Goal: Task Accomplishment & Management: Manage account settings

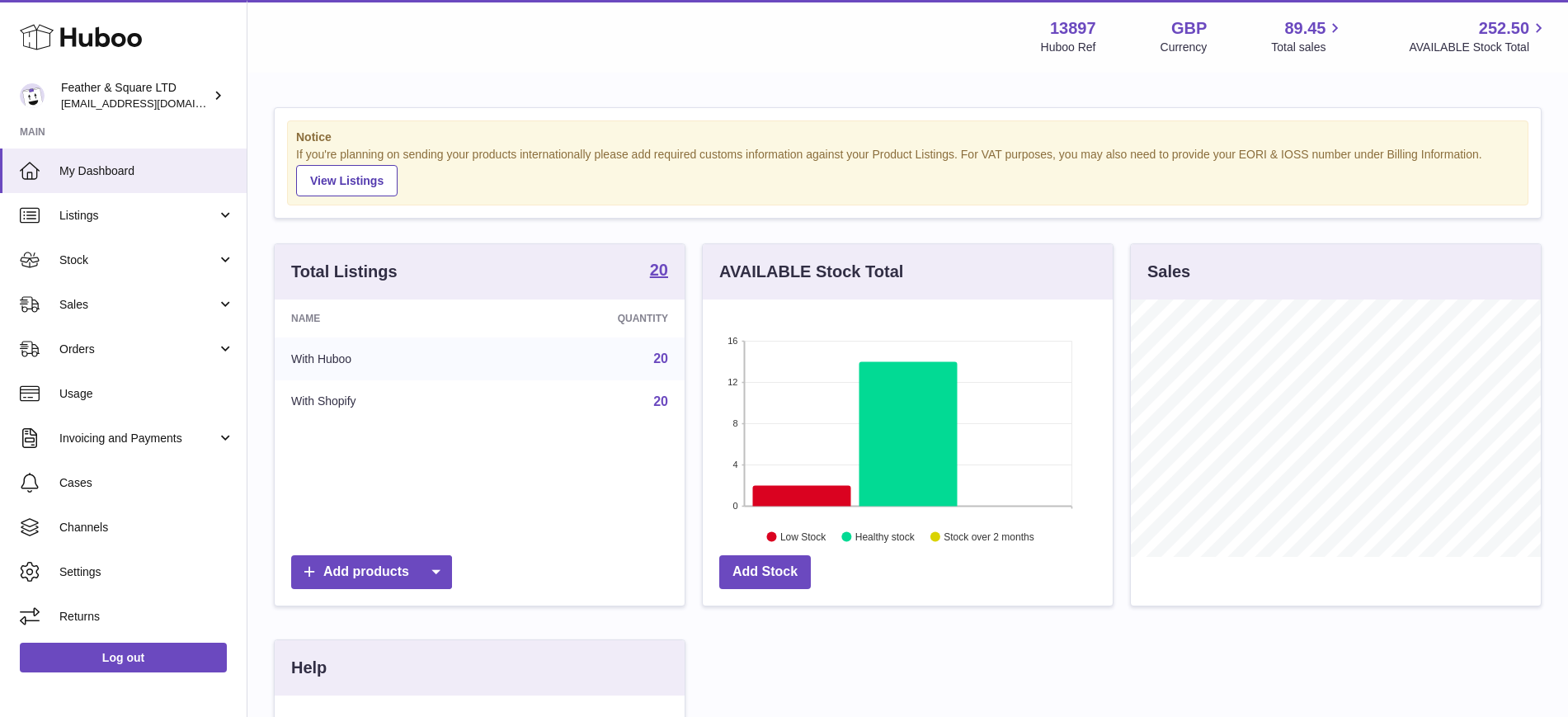
scroll to position [257, 410]
click at [150, 297] on span "Sales" at bounding box center [138, 305] width 158 height 15
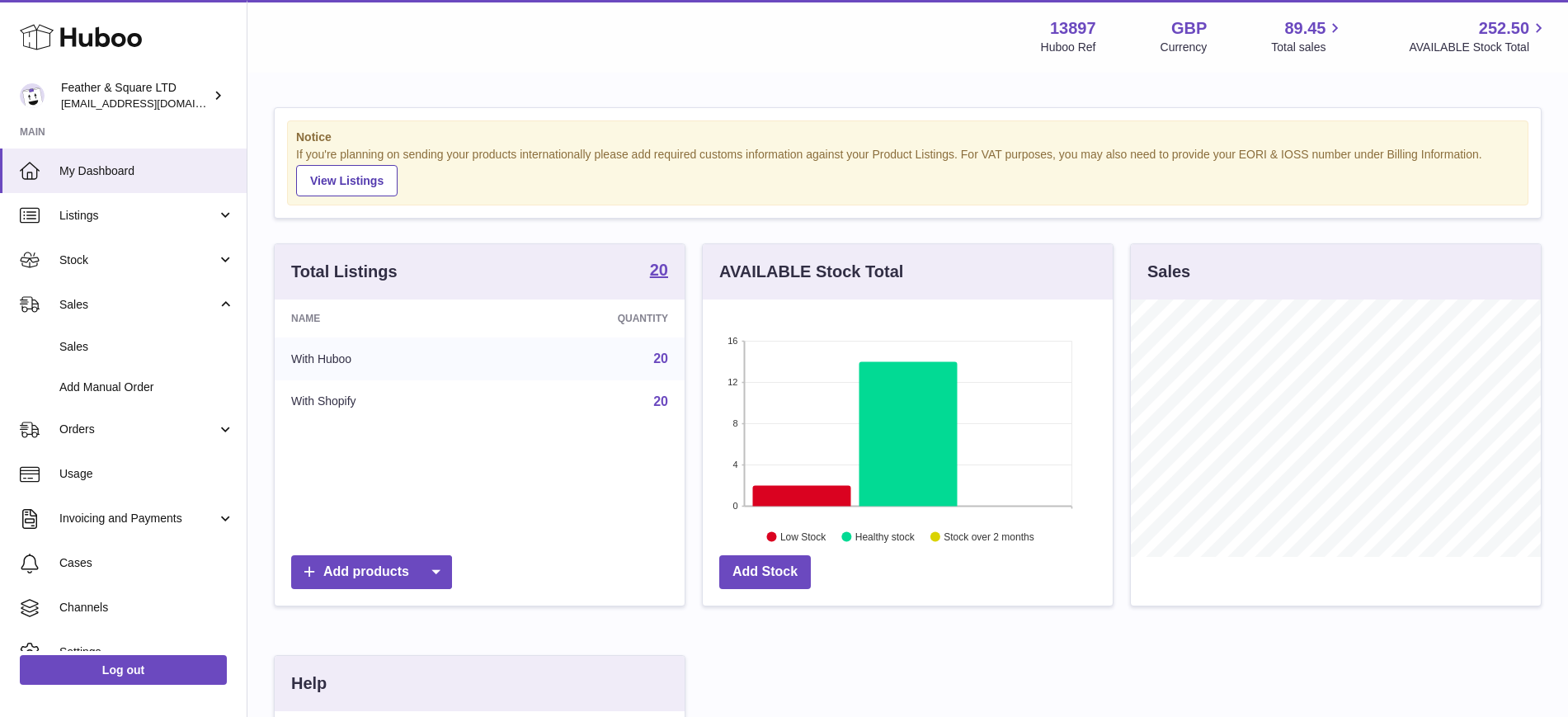
click at [146, 341] on span "Sales" at bounding box center [147, 347] width 175 height 15
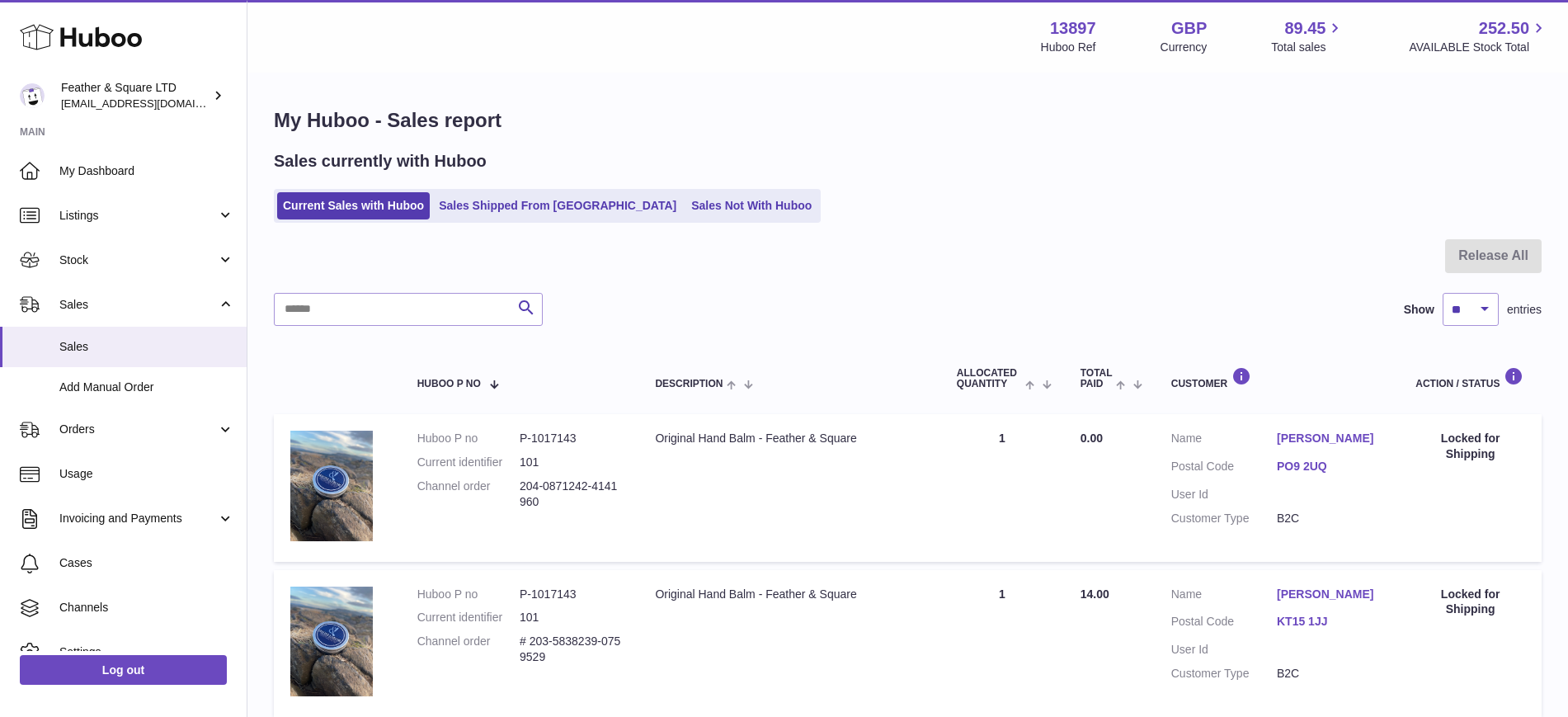
click at [96, 261] on span "Stock" at bounding box center [138, 260] width 158 height 15
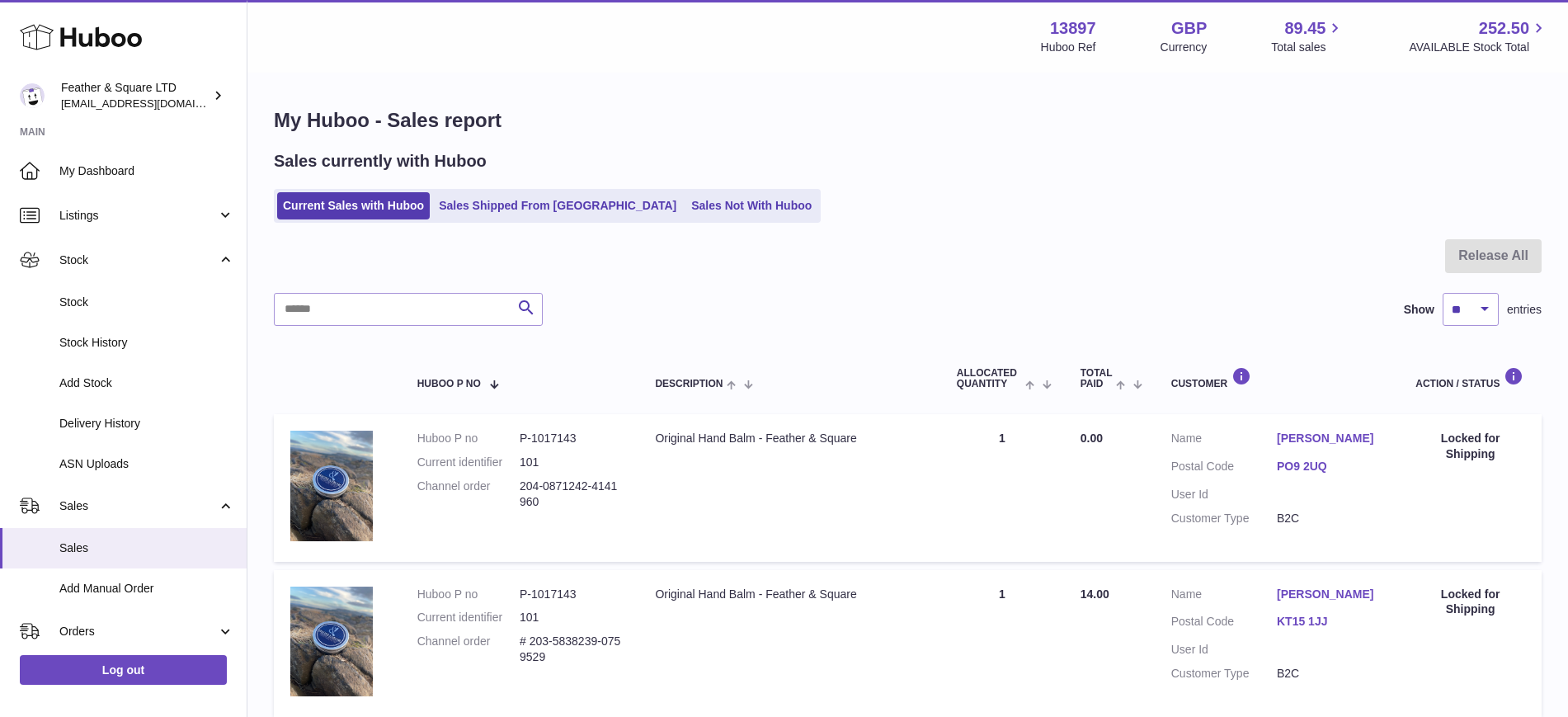
click at [88, 293] on link "Stock" at bounding box center [123, 301] width 247 height 40
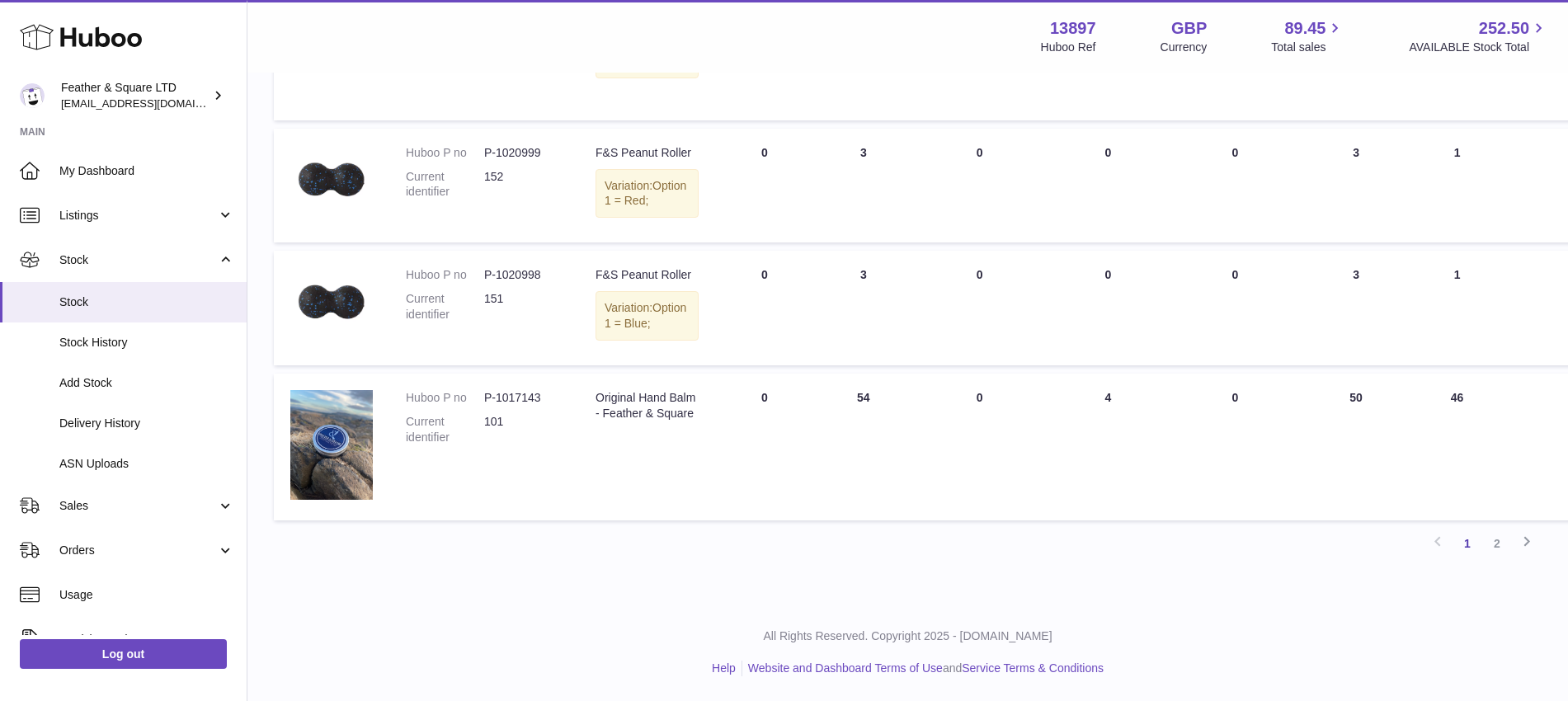
scroll to position [1437, 0]
click at [1486, 545] on link "2" at bounding box center [1496, 543] width 30 height 30
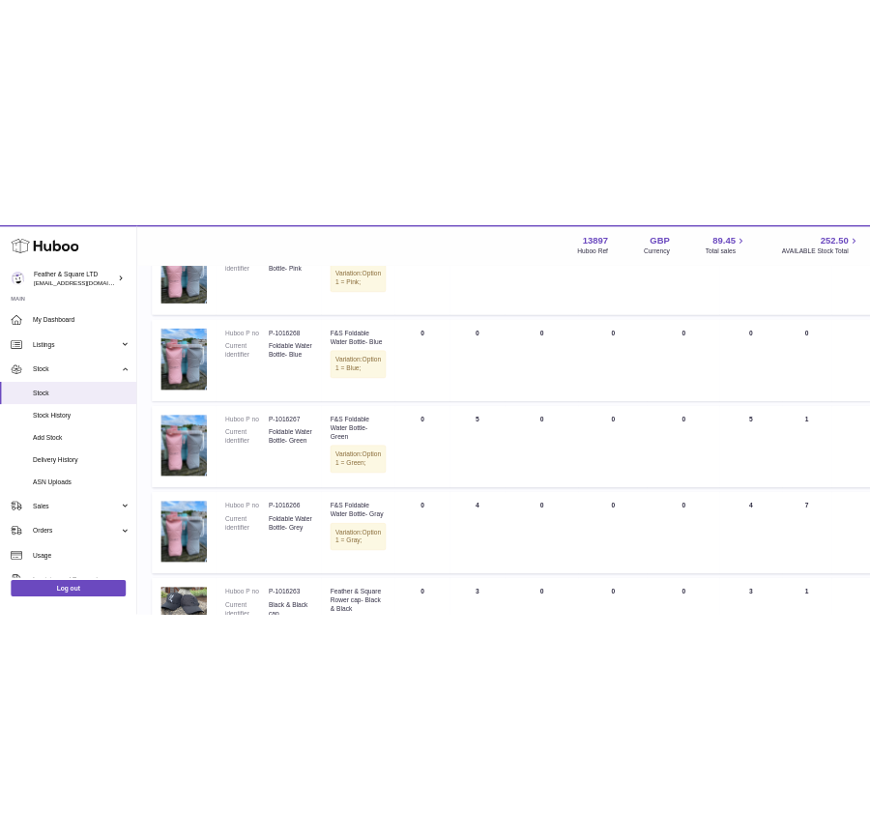
scroll to position [67, 0]
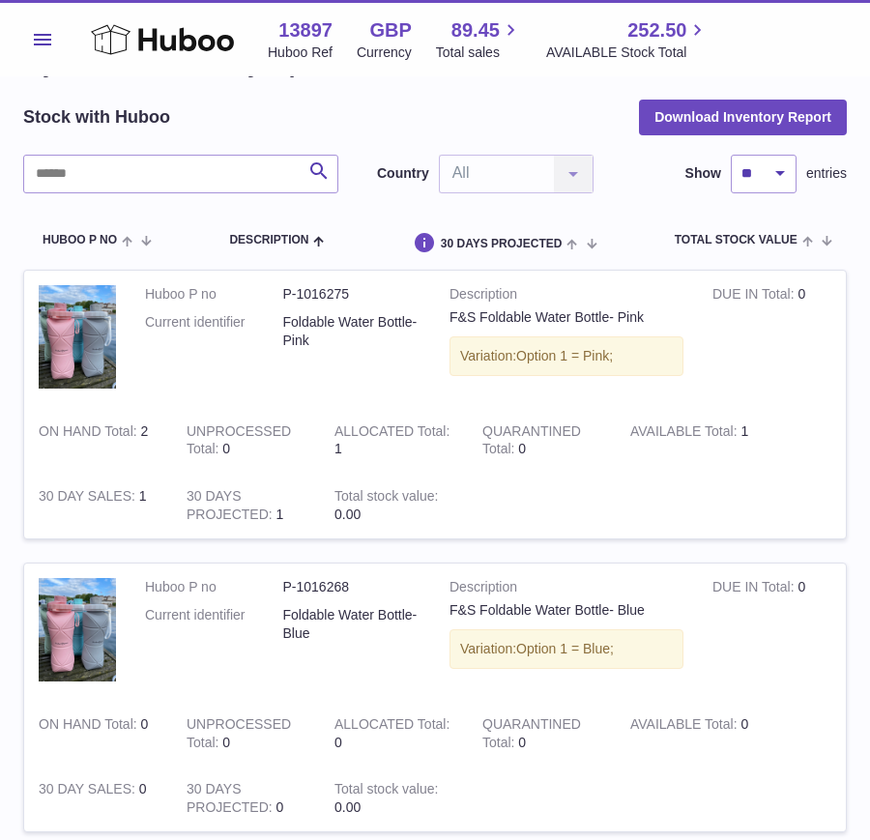
click at [22, 31] on div "Menu Huboo 13897 Huboo Ref GBP Currency 89.45 Total sales 252.50 AVAILABLE Stoc…" at bounding box center [435, 38] width 870 height 76
click at [35, 39] on span "Menu" at bounding box center [42, 40] width 17 height 12
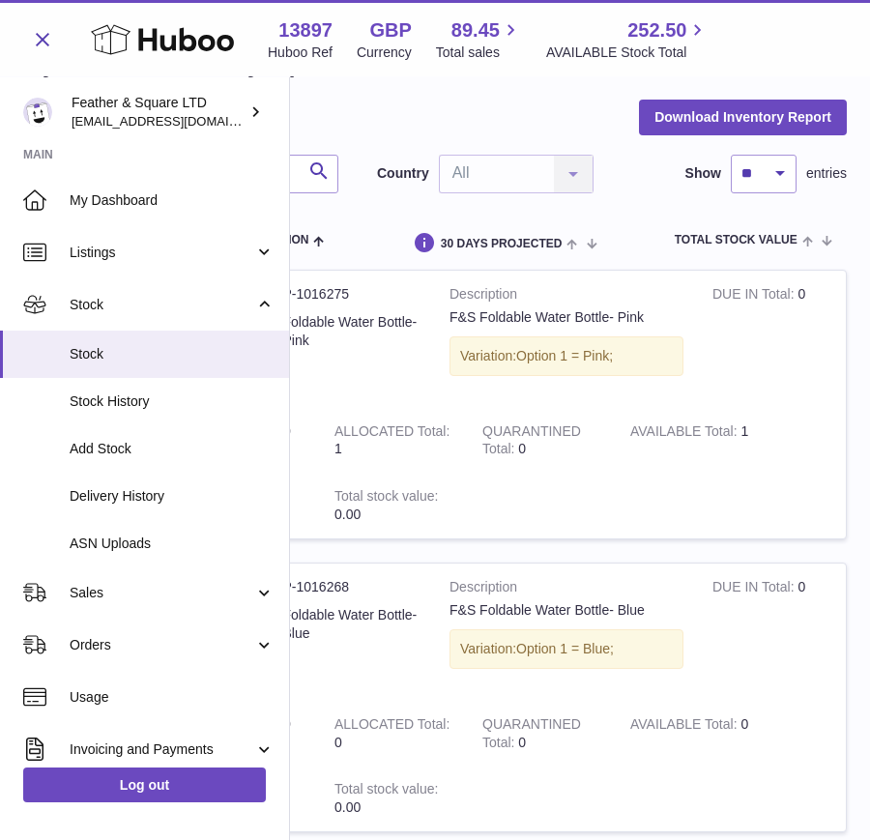
scroll to position [221, 0]
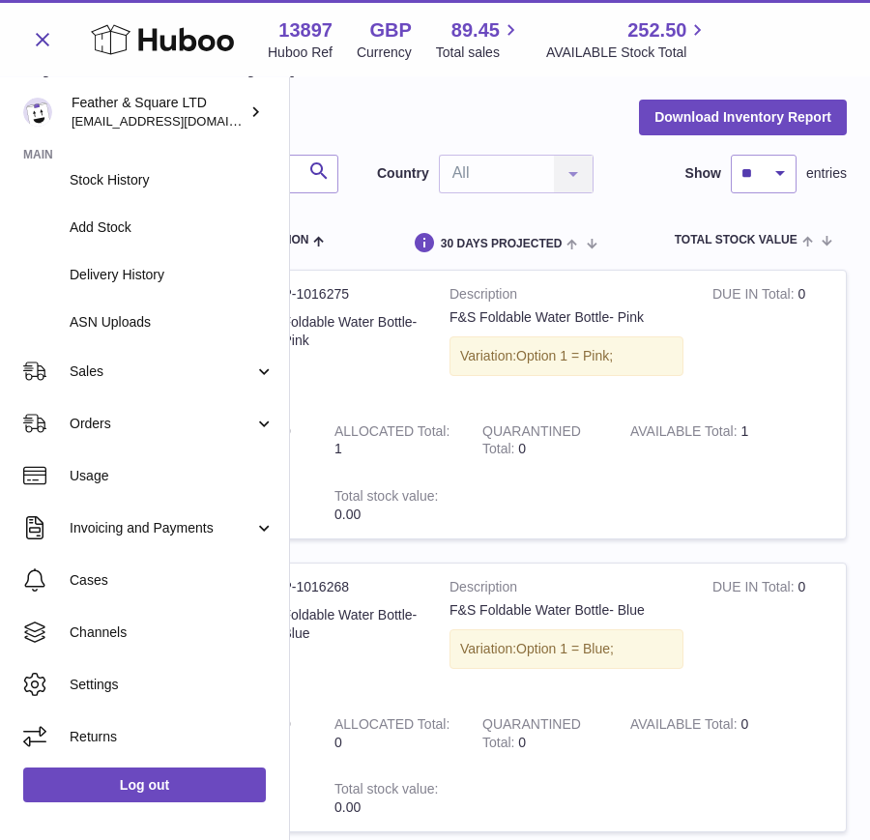
click at [101, 643] on link "Channels" at bounding box center [144, 632] width 289 height 52
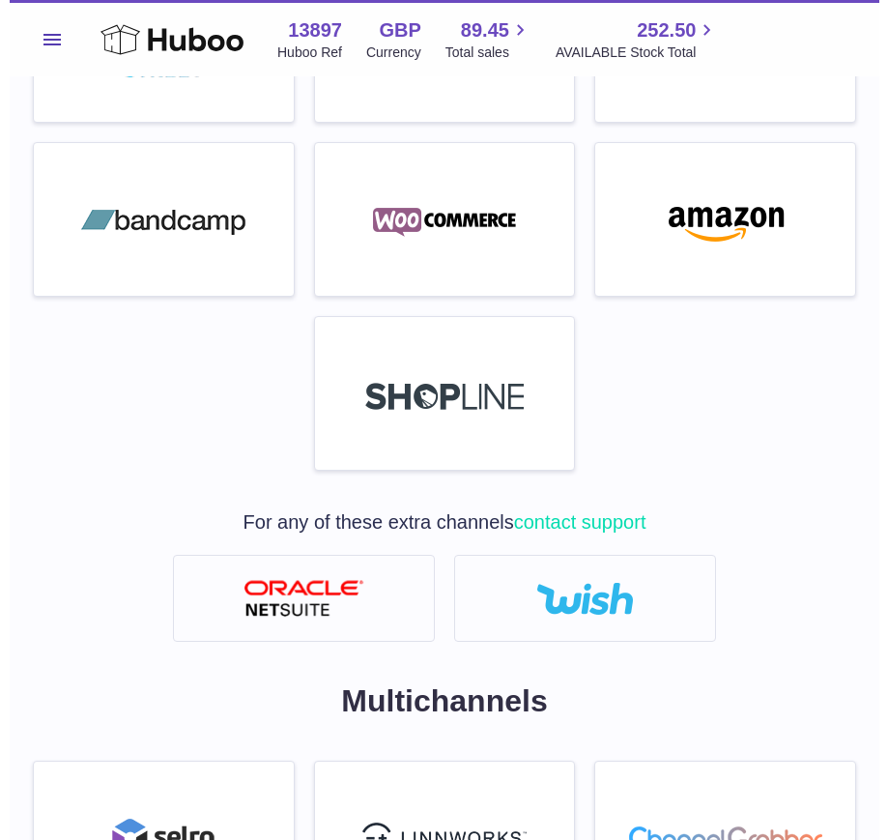
scroll to position [1273, 0]
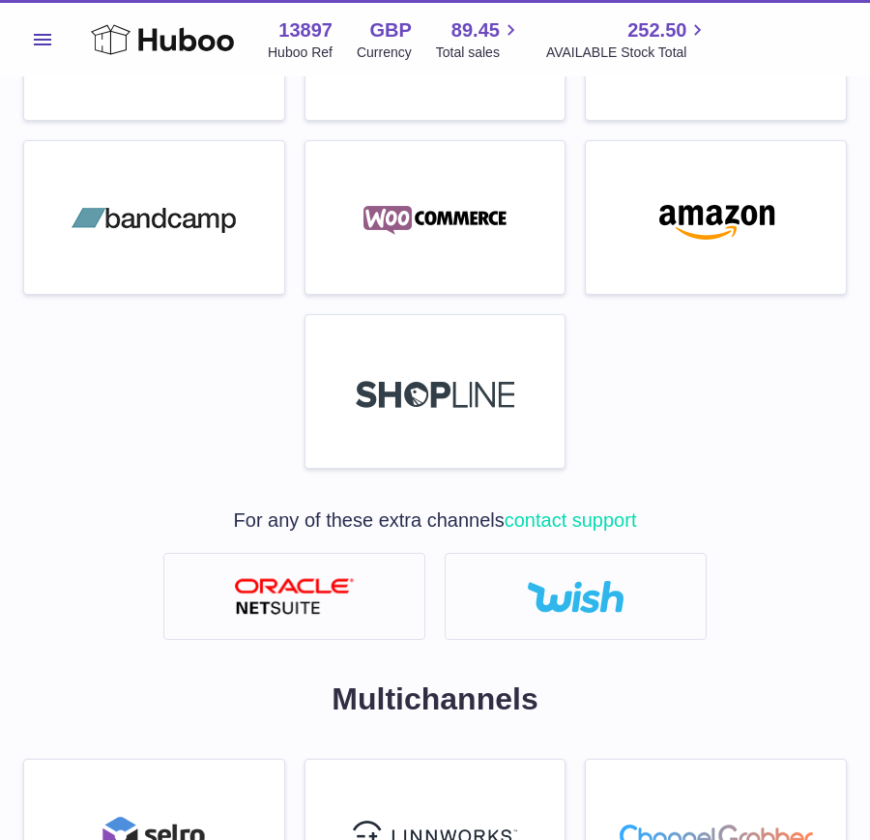
click at [721, 275] on div at bounding box center [715, 222] width 241 height 124
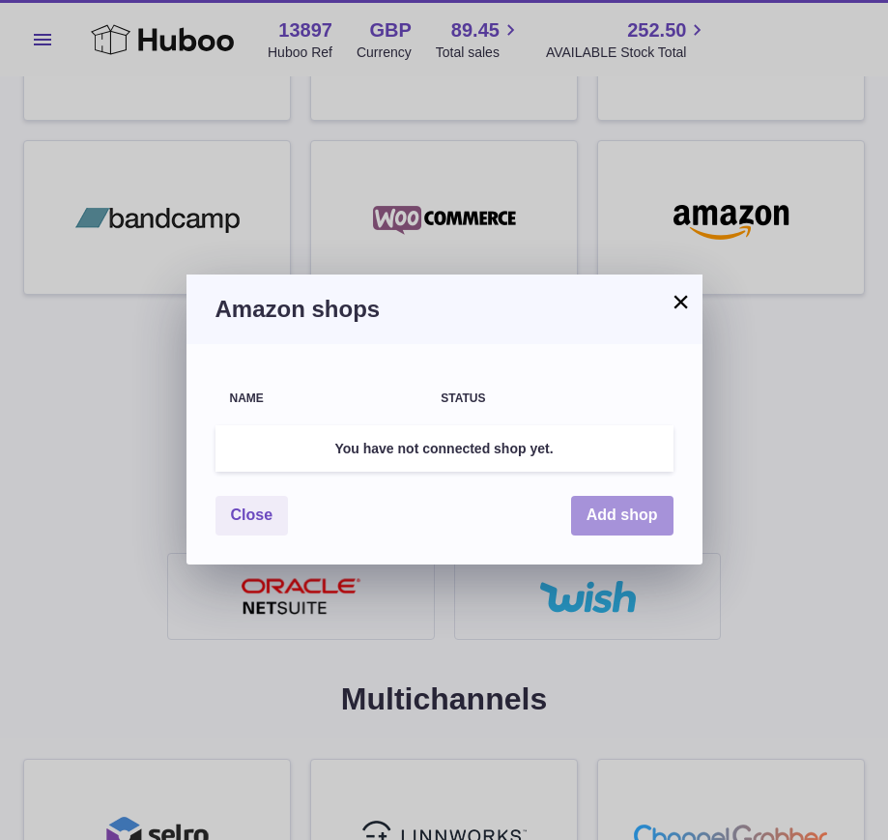
click at [613, 520] on button "Add shop" at bounding box center [622, 516] width 102 height 40
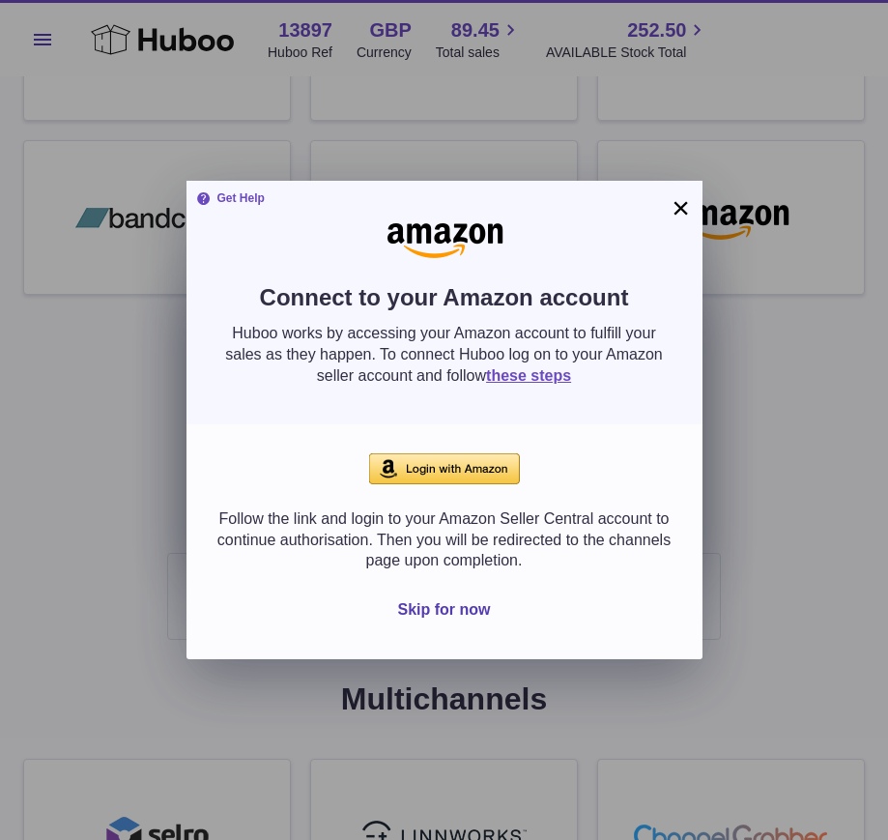
click at [463, 464] on img at bounding box center [444, 468] width 151 height 31
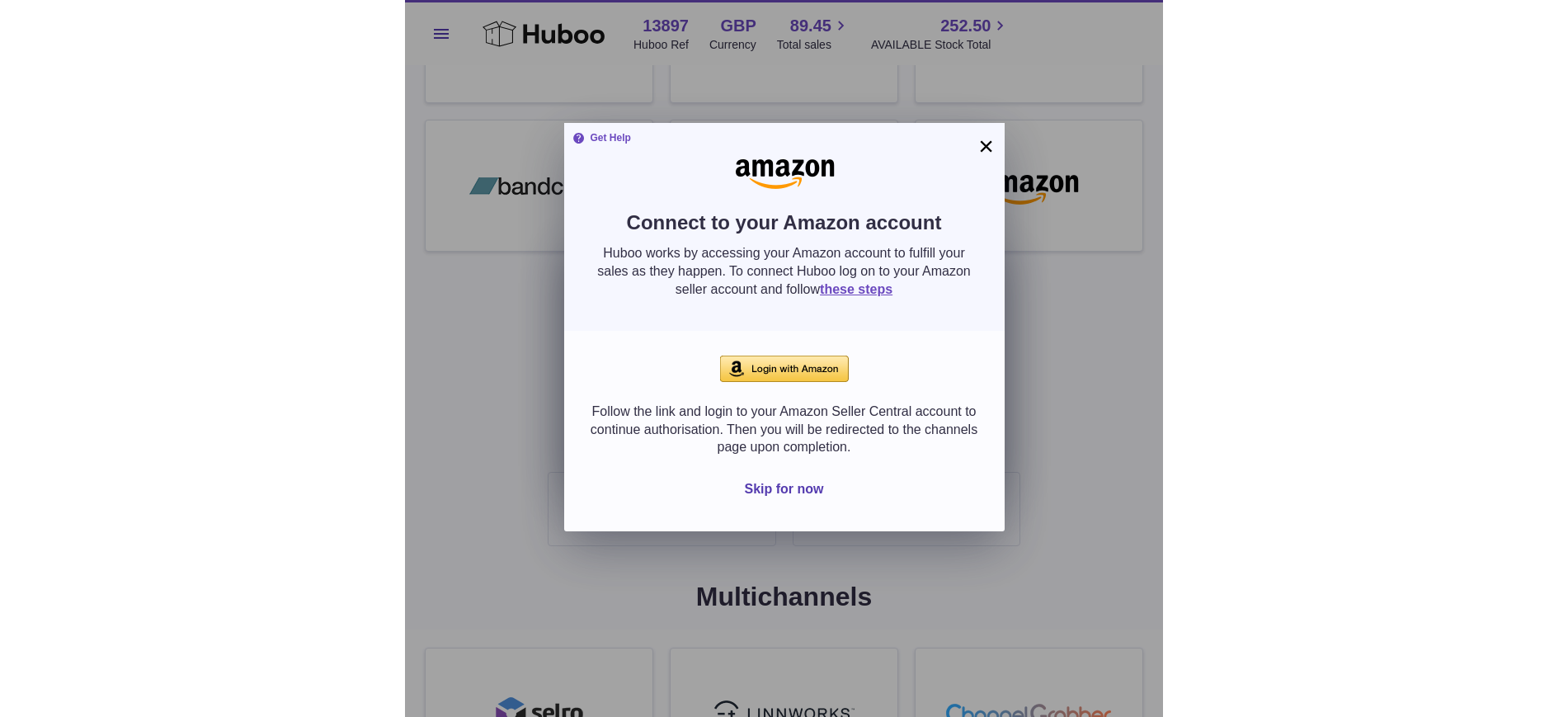
scroll to position [727, 0]
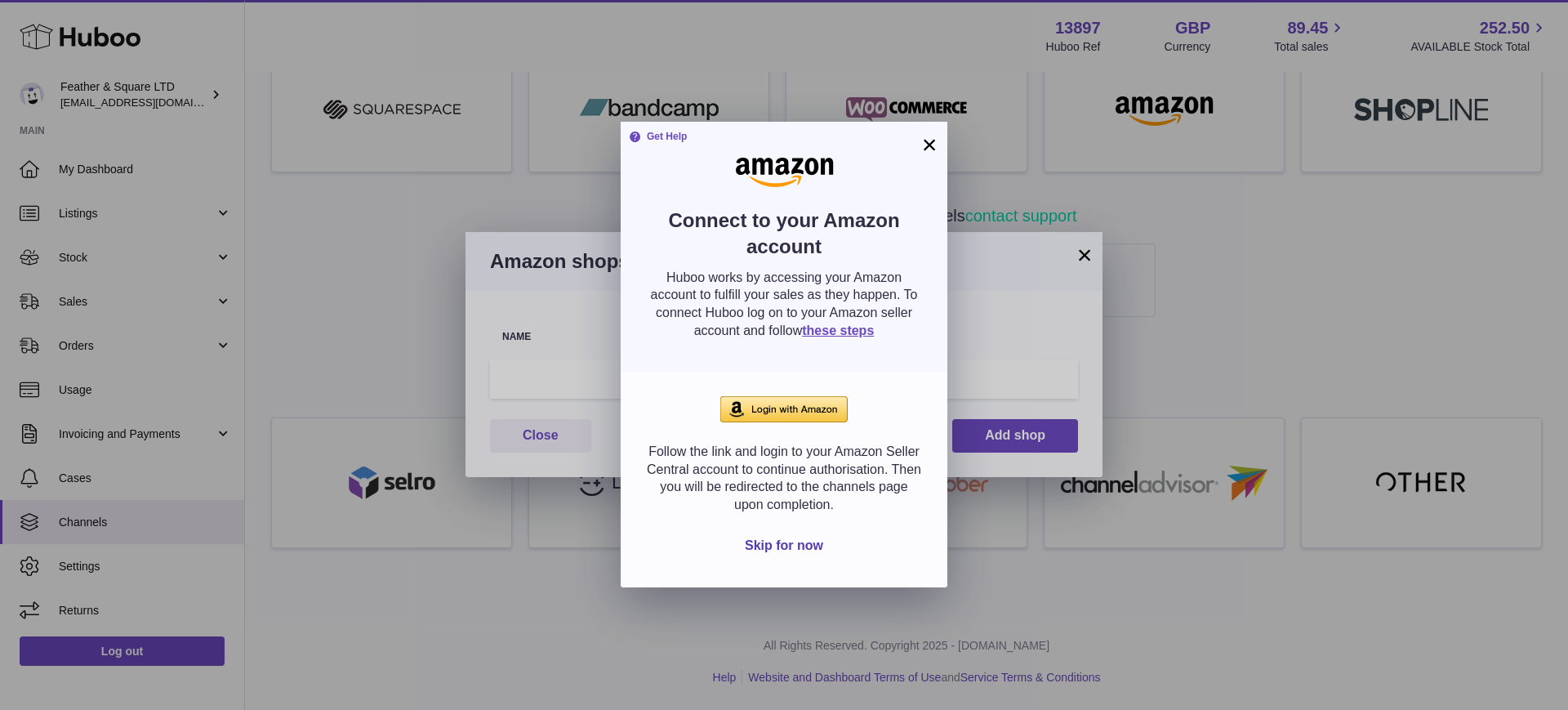
click at [735, 412] on img at bounding box center [784, 409] width 128 height 26
click at [735, 145] on button "×" at bounding box center [929, 144] width 19 height 19
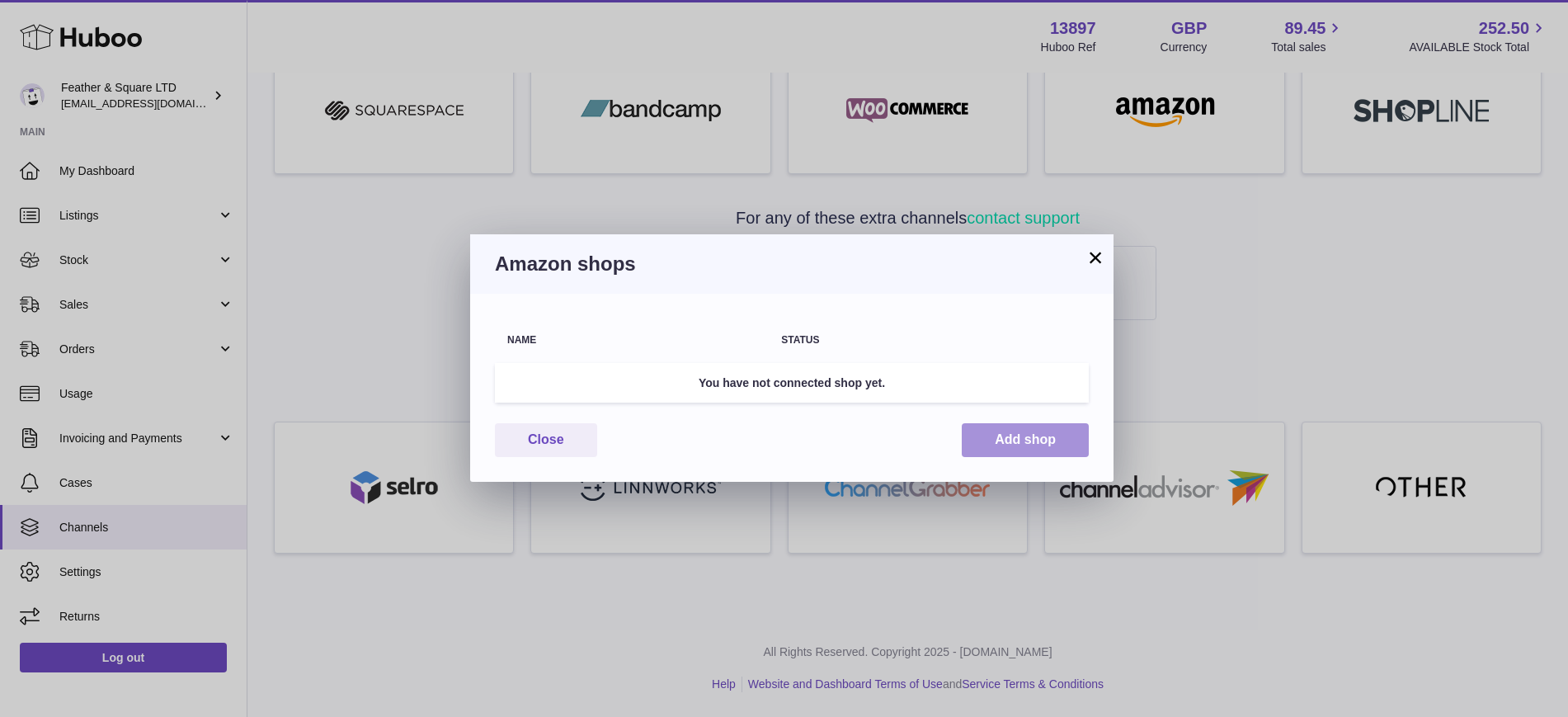
click at [742, 440] on button "Add shop" at bounding box center [1024, 440] width 127 height 34
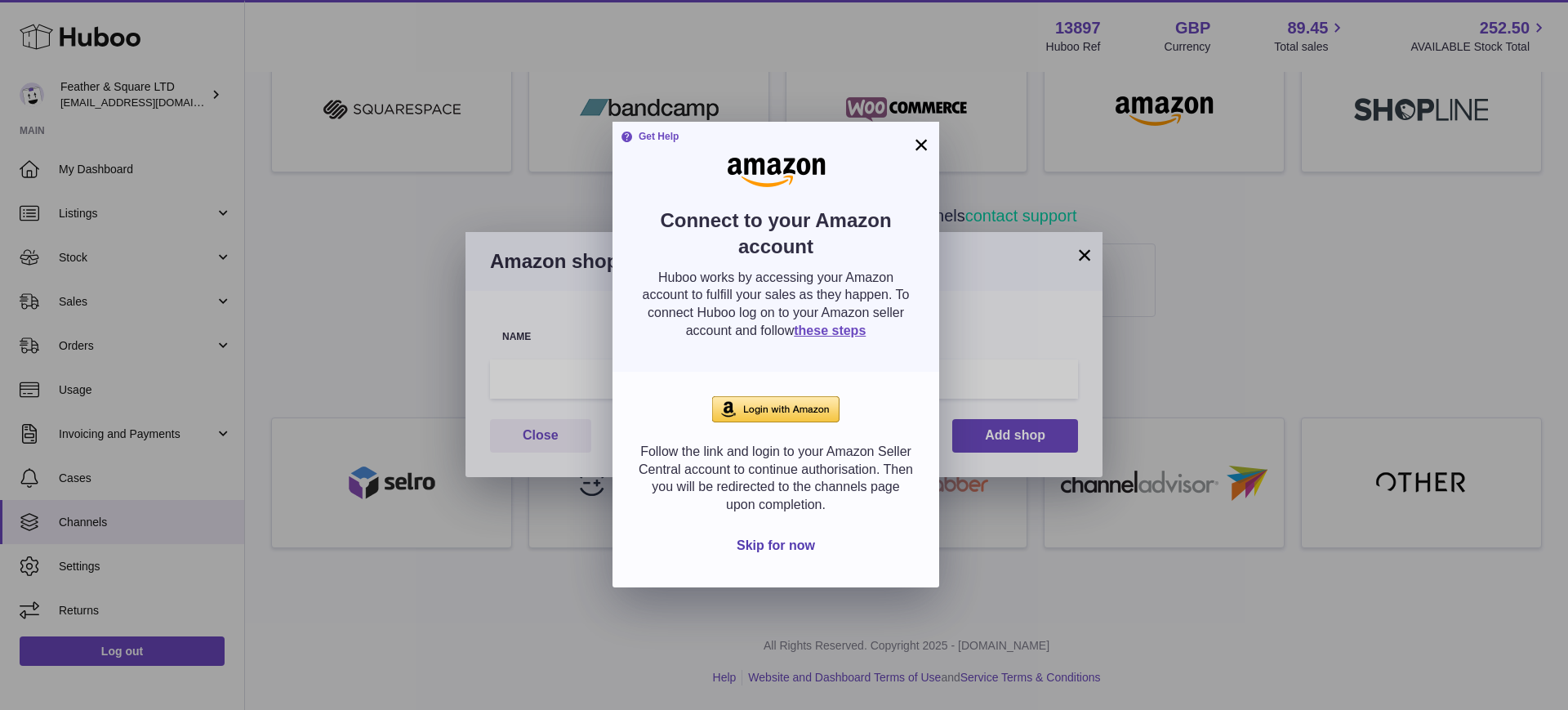
click at [735, 134] on button "×" at bounding box center [921, 144] width 19 height 19
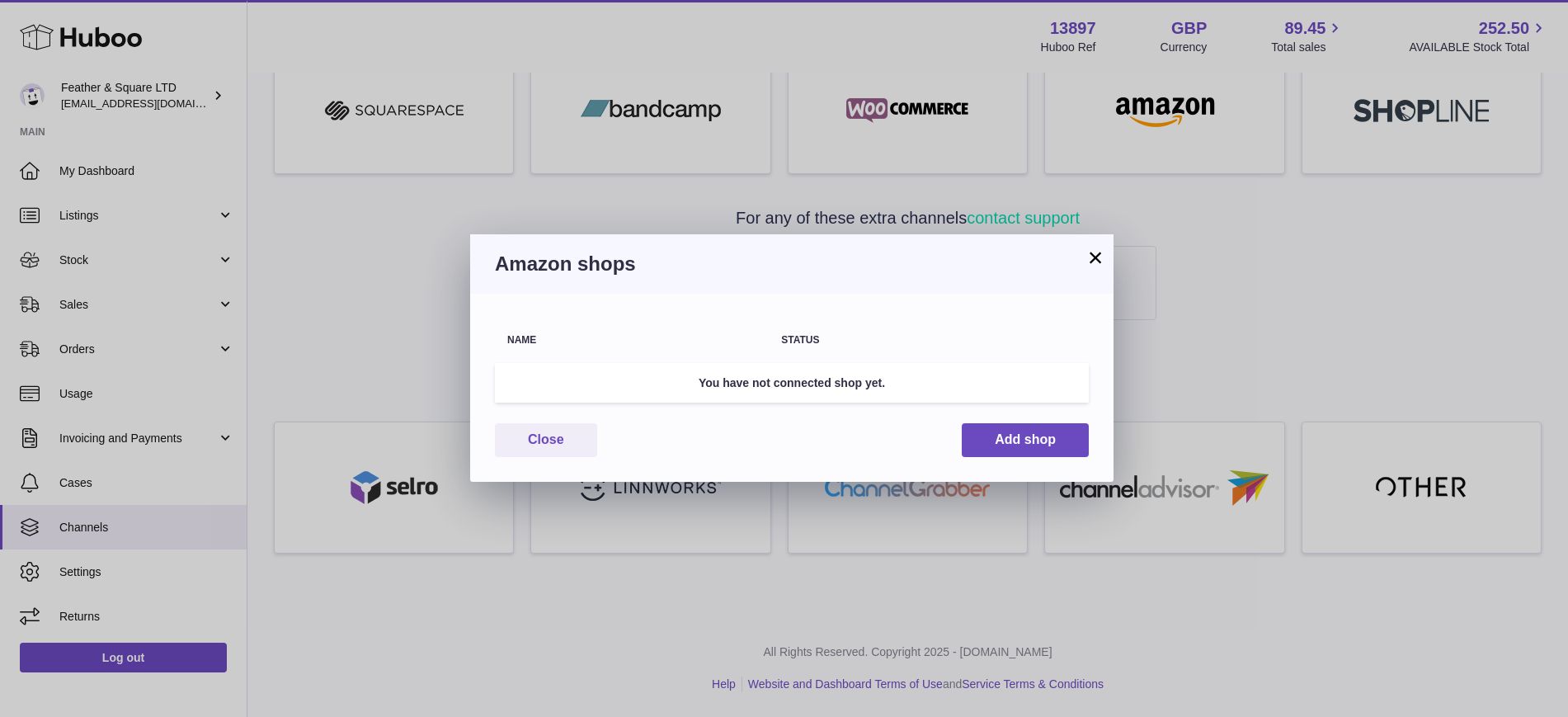
click at [742, 264] on button "×" at bounding box center [1094, 257] width 20 height 20
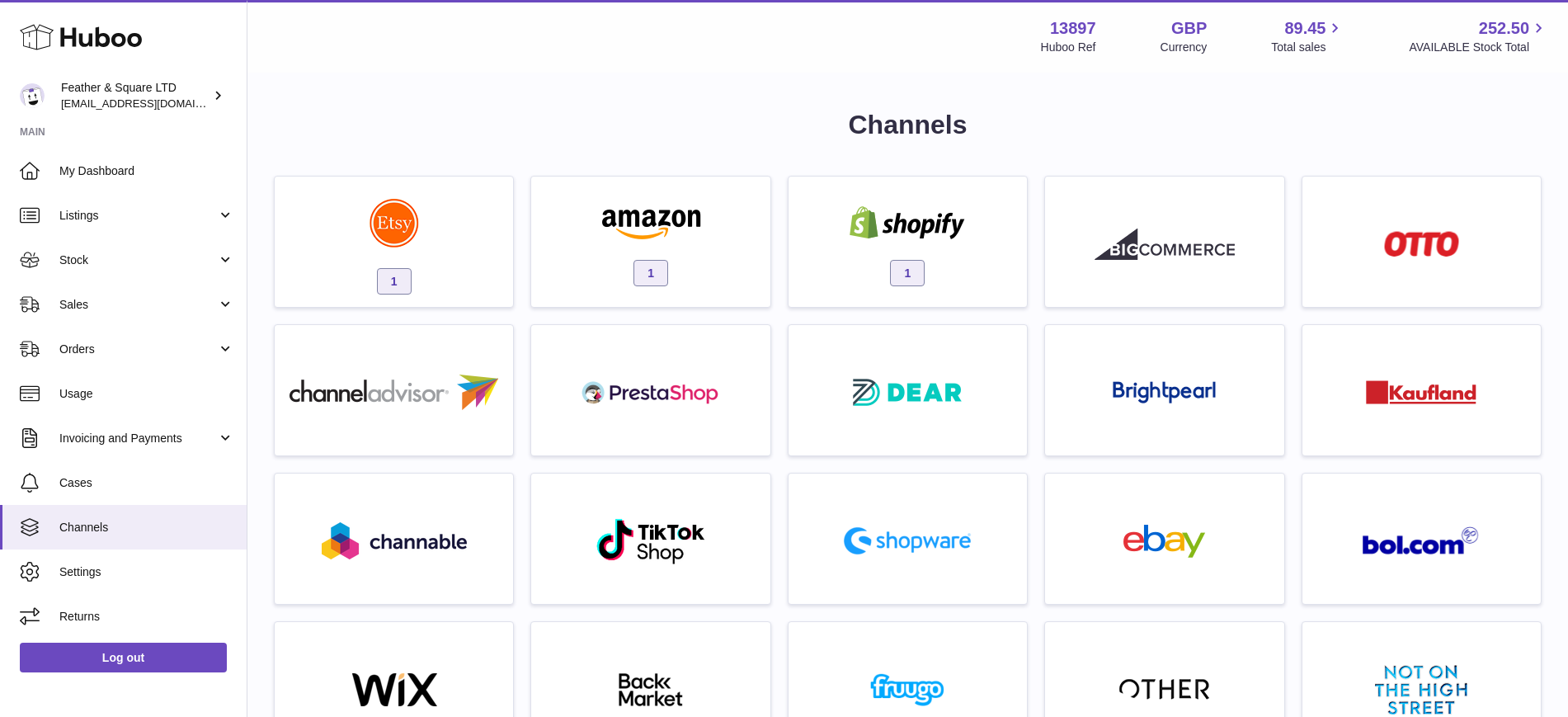
click at [721, 188] on link "1" at bounding box center [650, 241] width 222 height 114
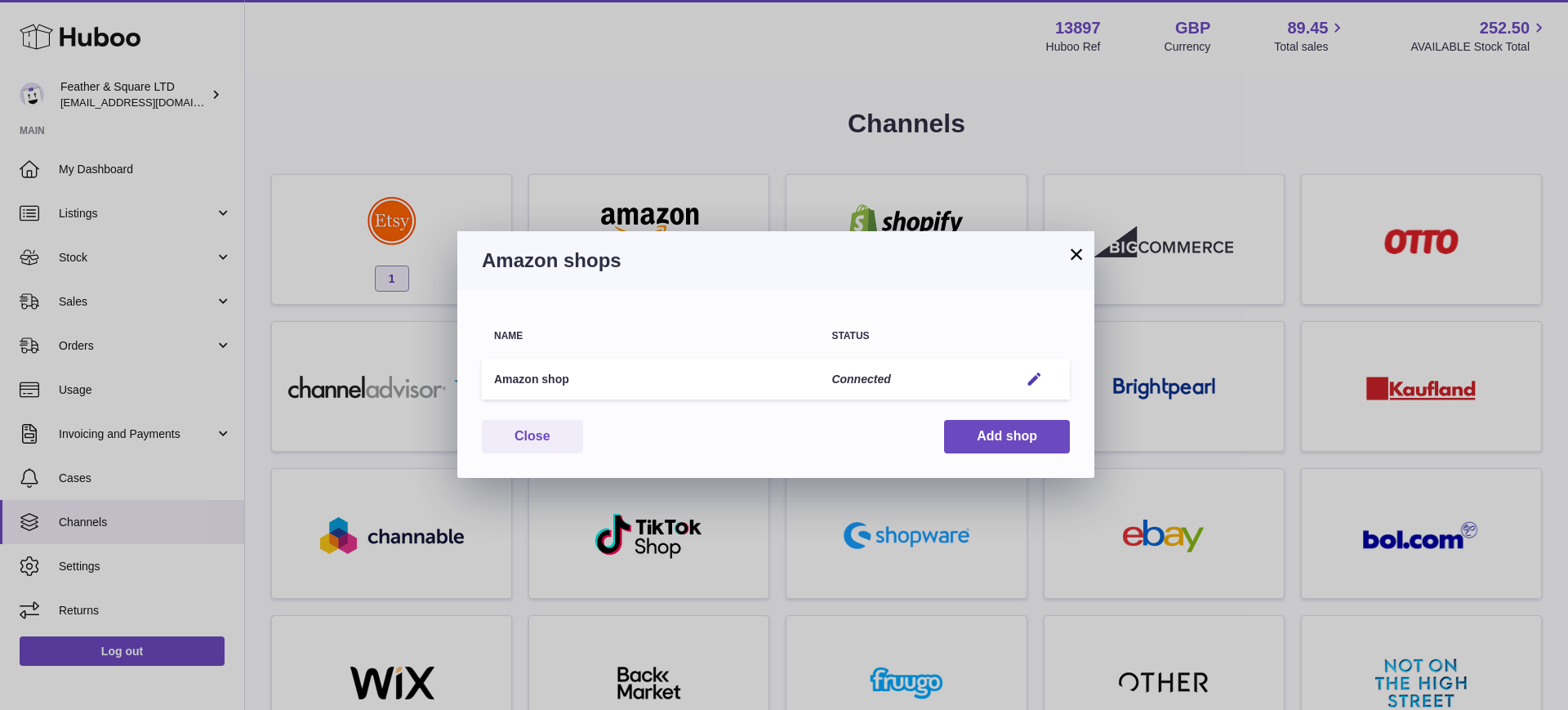
click at [1078, 254] on button "×" at bounding box center [1076, 254] width 19 height 19
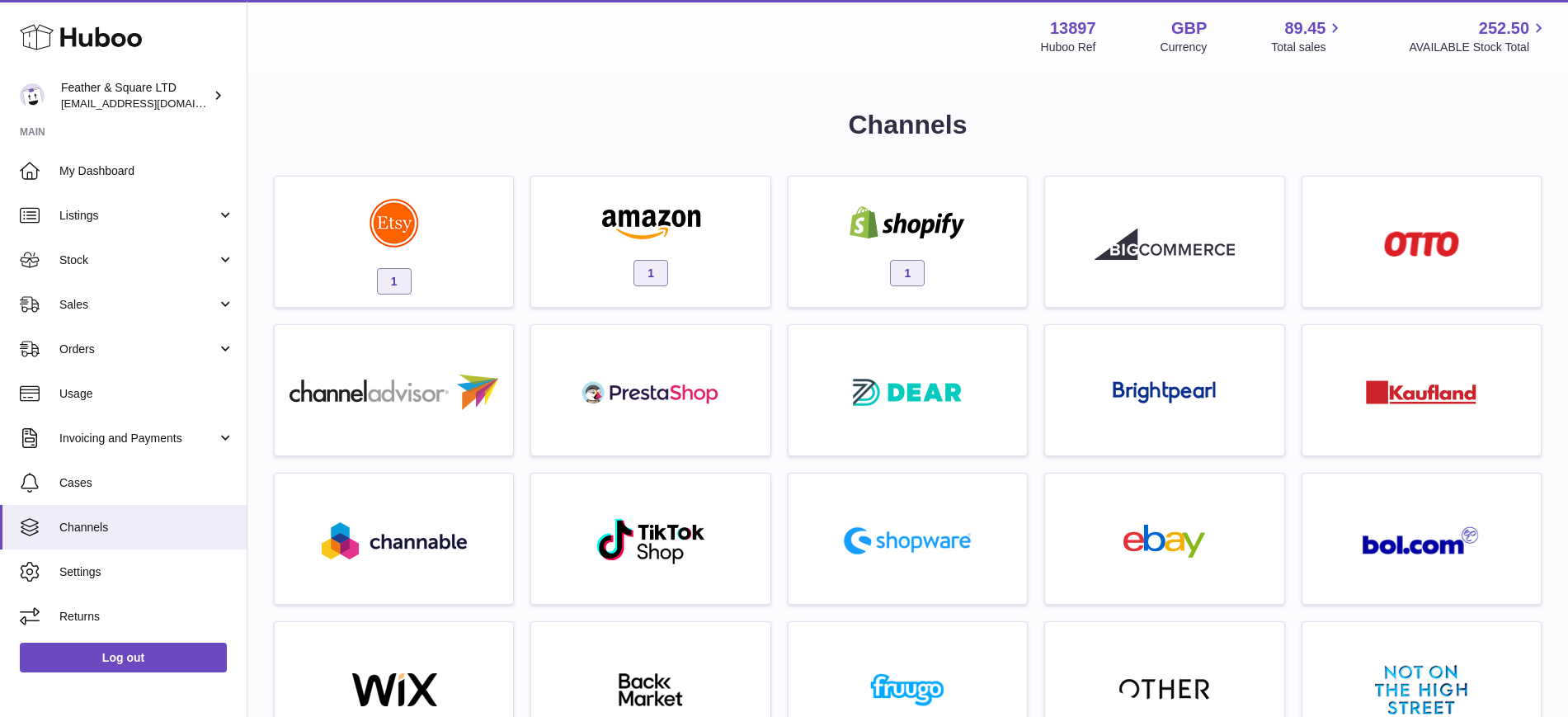
click at [84, 231] on link "Listings" at bounding box center [123, 215] width 247 height 44
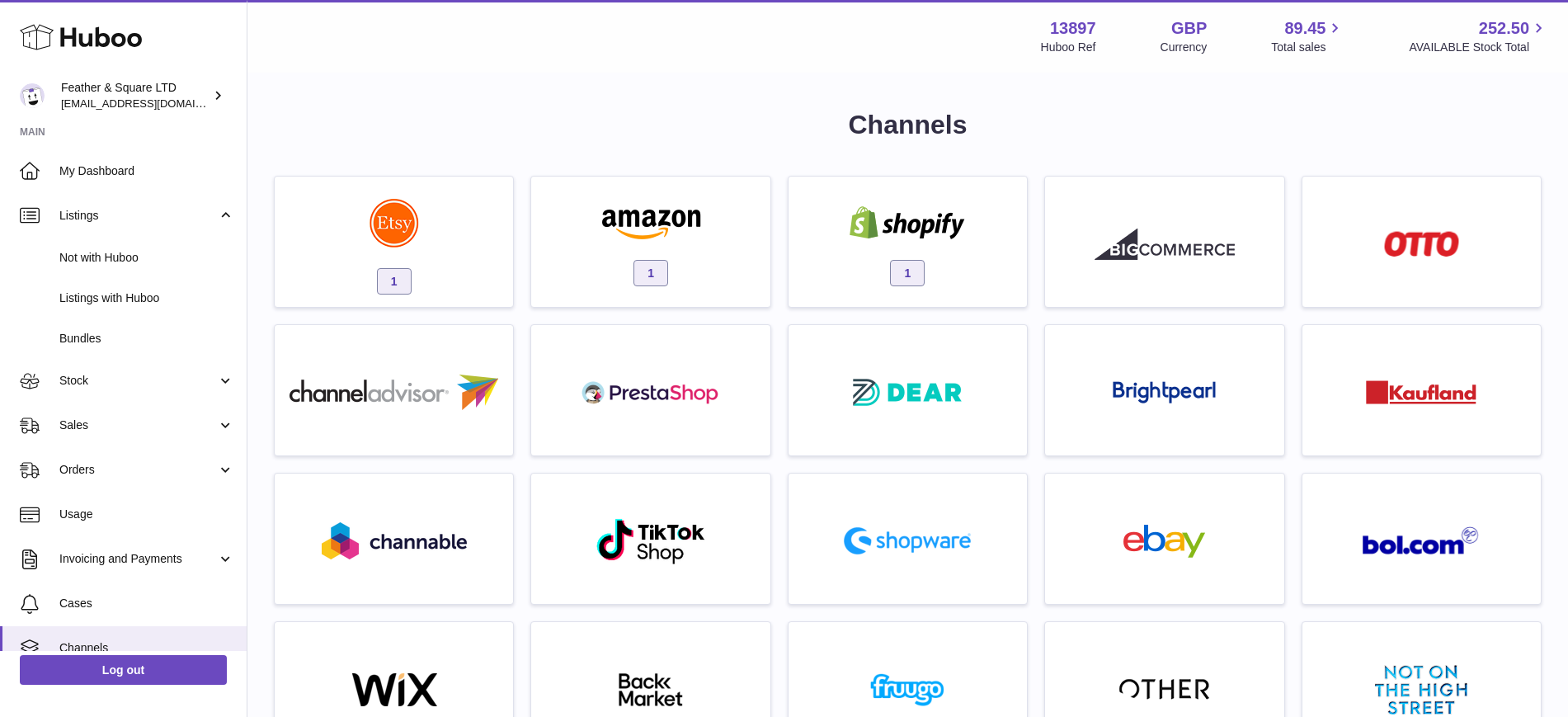
click at [106, 264] on span "Not with Huboo" at bounding box center [147, 258] width 175 height 15
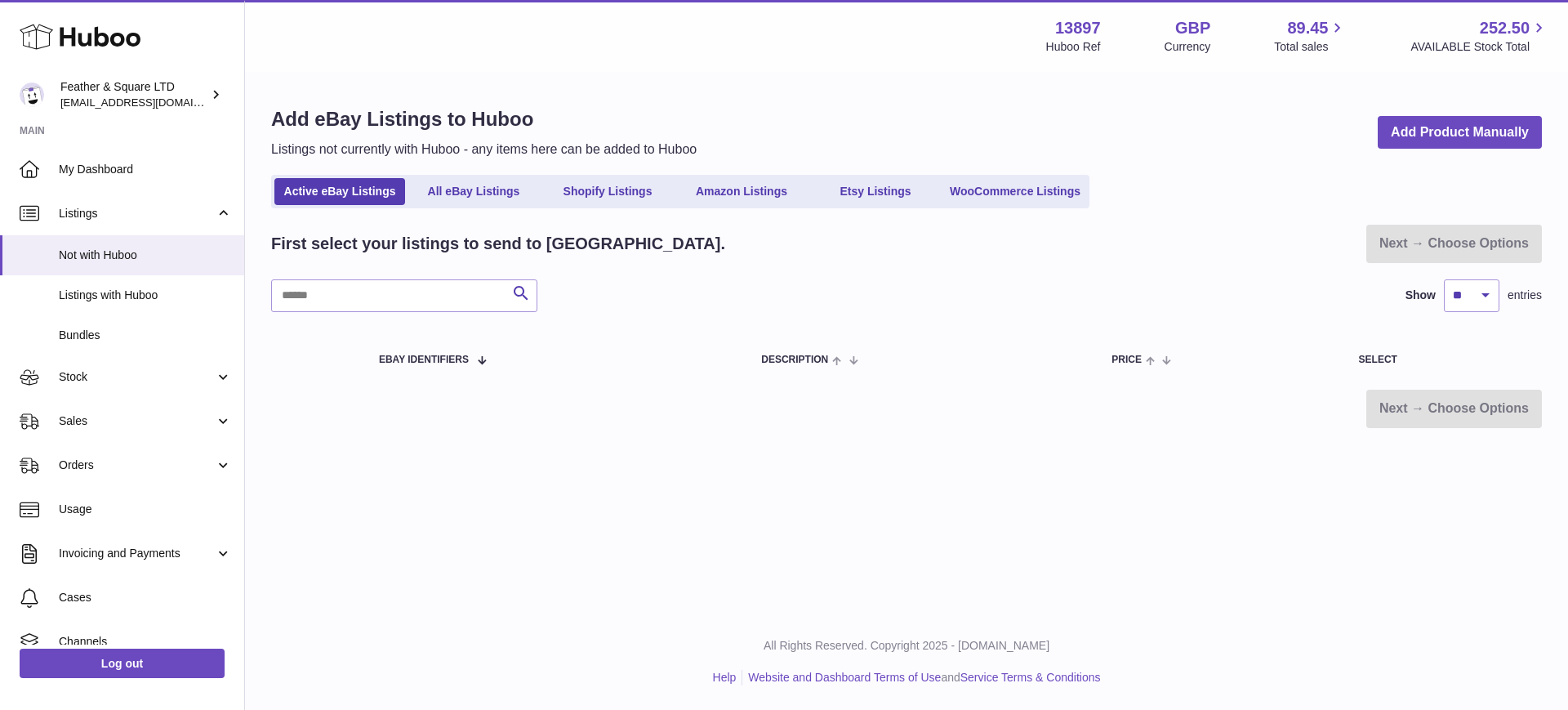
click at [871, 172] on div "Add eBay Listings to Huboo Listings not currently with Huboo - any items here c…" at bounding box center [906, 267] width 1323 height 387
click at [871, 184] on link "Etsy Listings" at bounding box center [875, 192] width 131 height 27
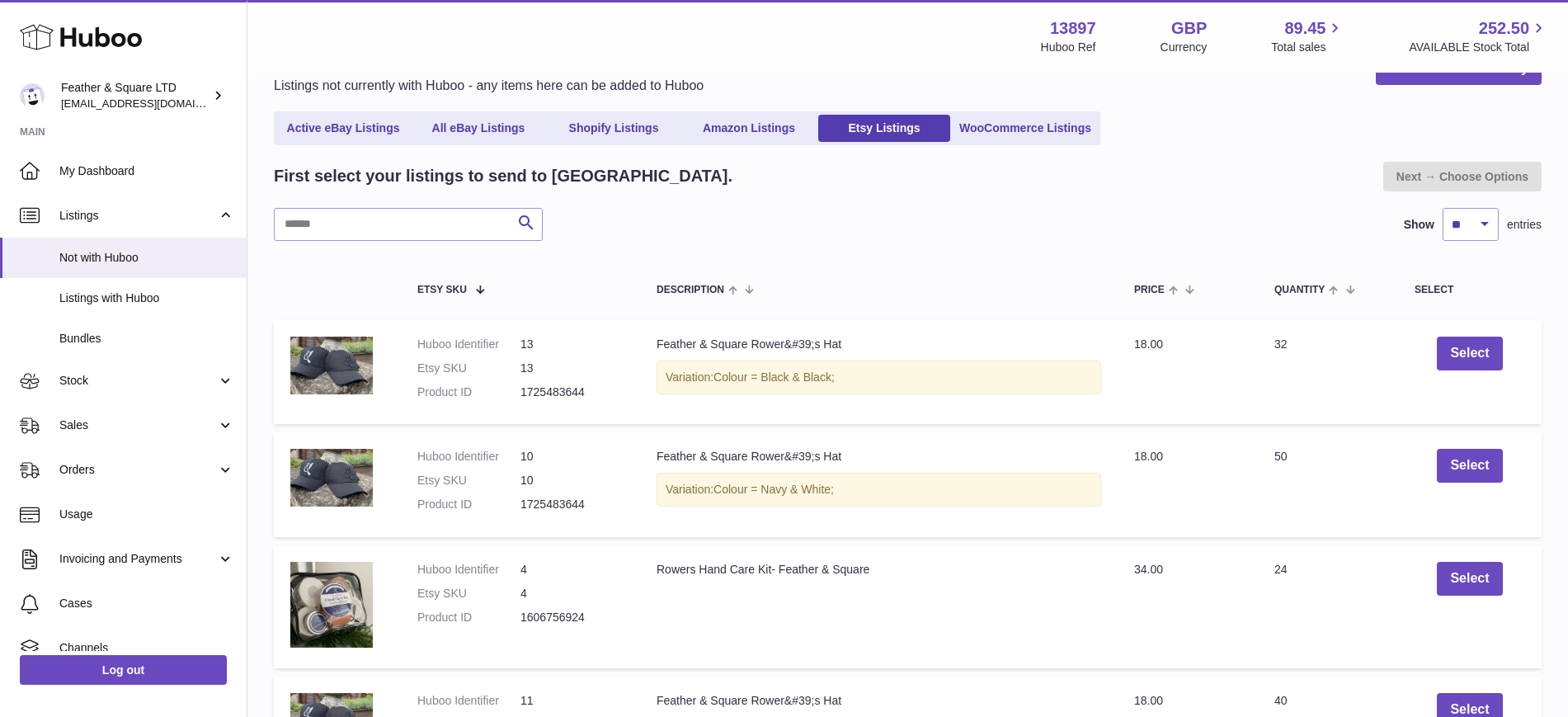
scroll to position [61, 0]
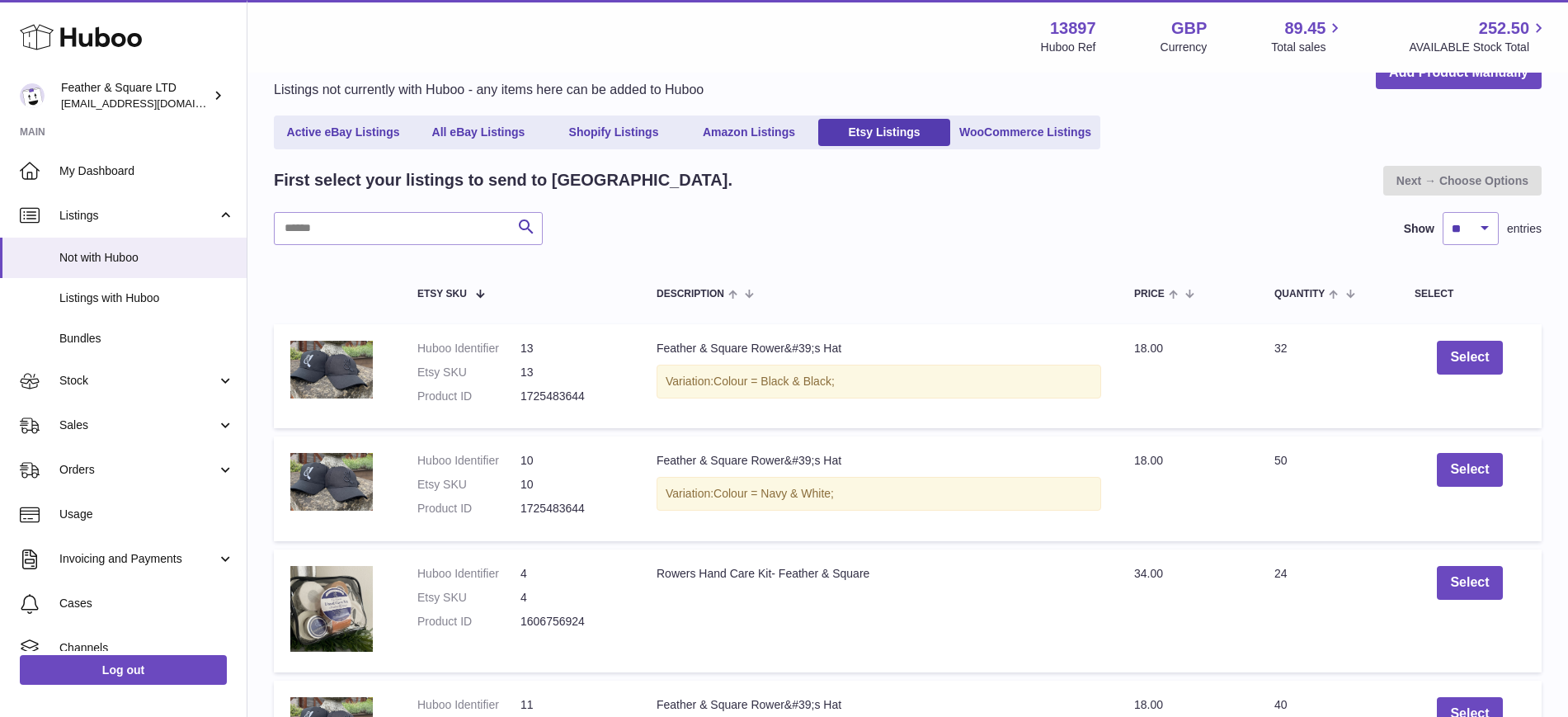
click at [731, 127] on link "Amazon Listings" at bounding box center [749, 132] width 132 height 27
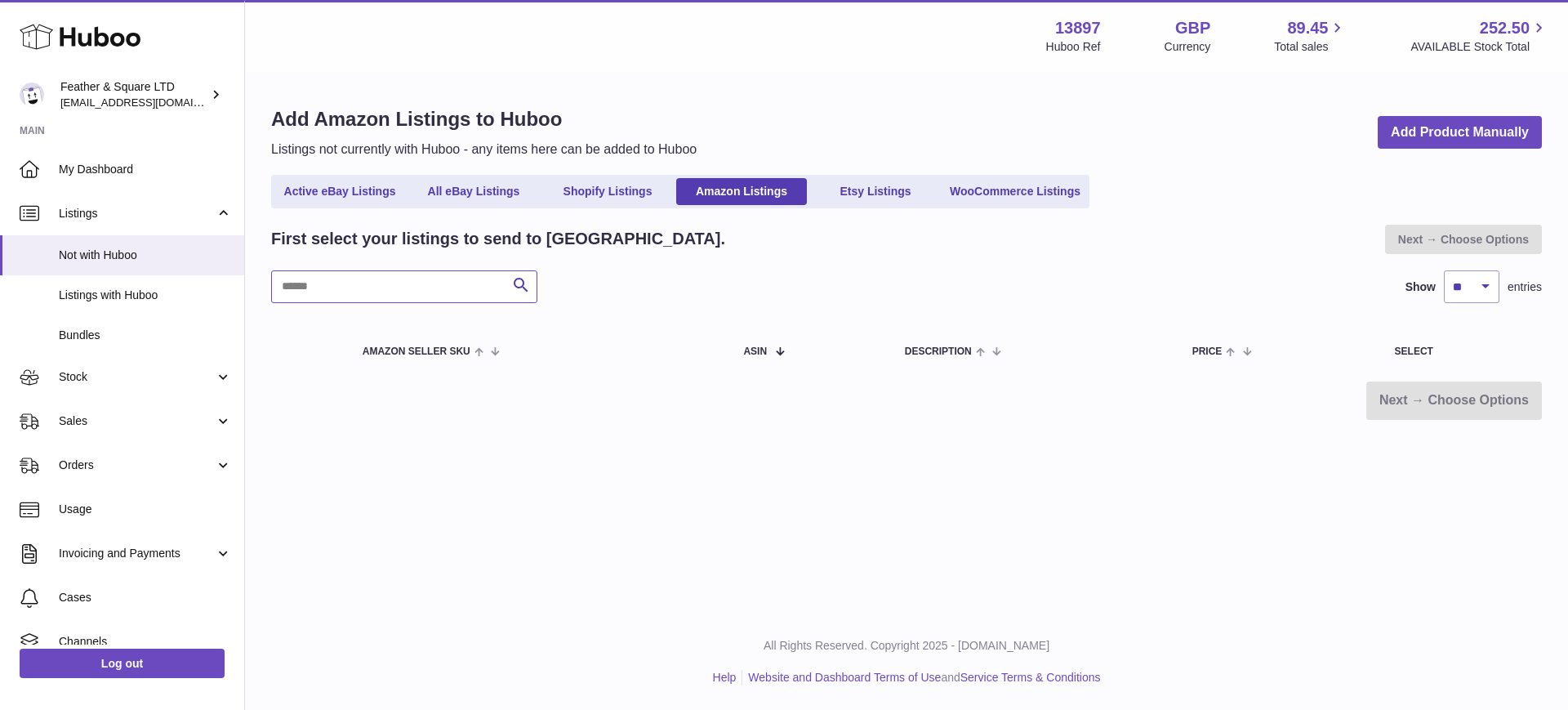
click at [445, 282] on input "text" at bounding box center [404, 287] width 266 height 33
click at [164, 288] on span "Listings with Huboo" at bounding box center [145, 295] width 173 height 15
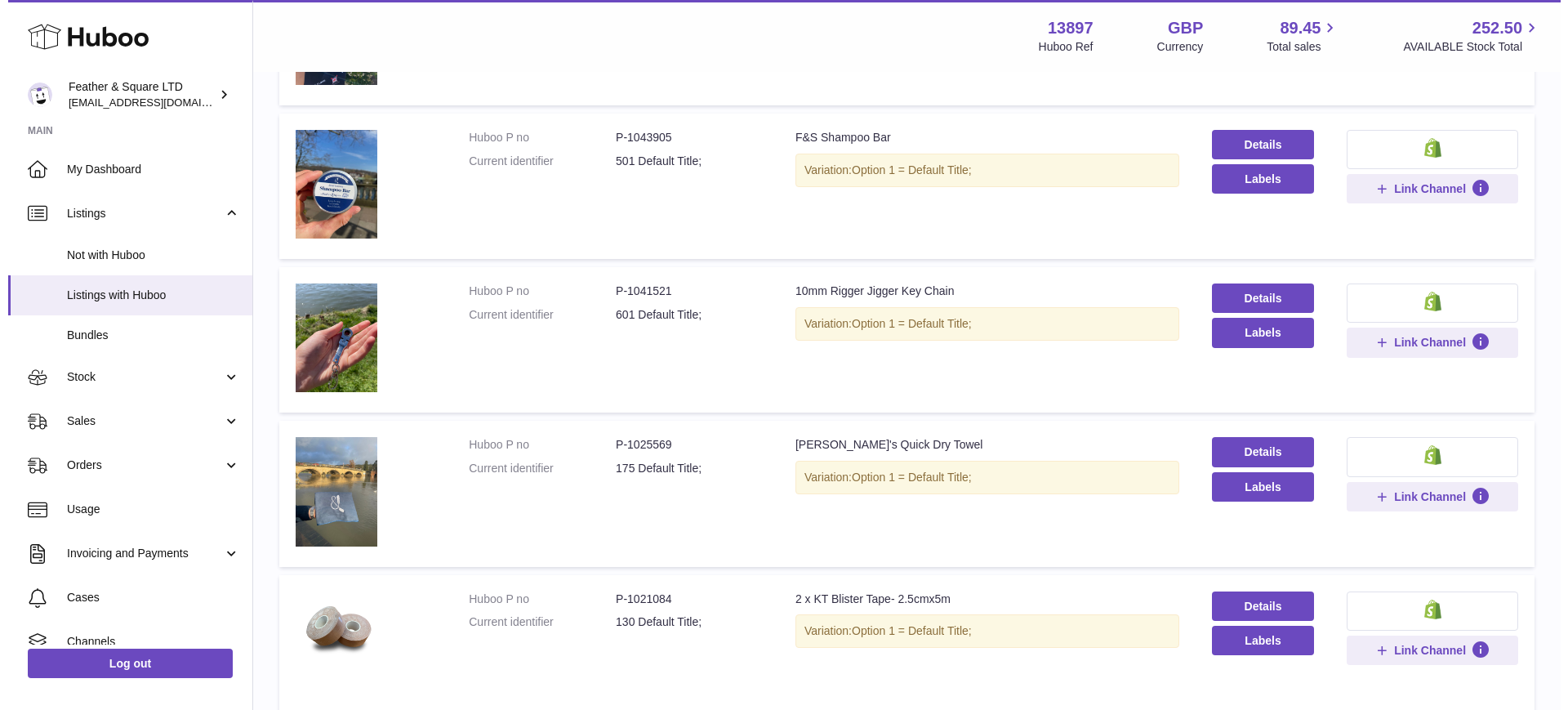
scroll to position [647, 0]
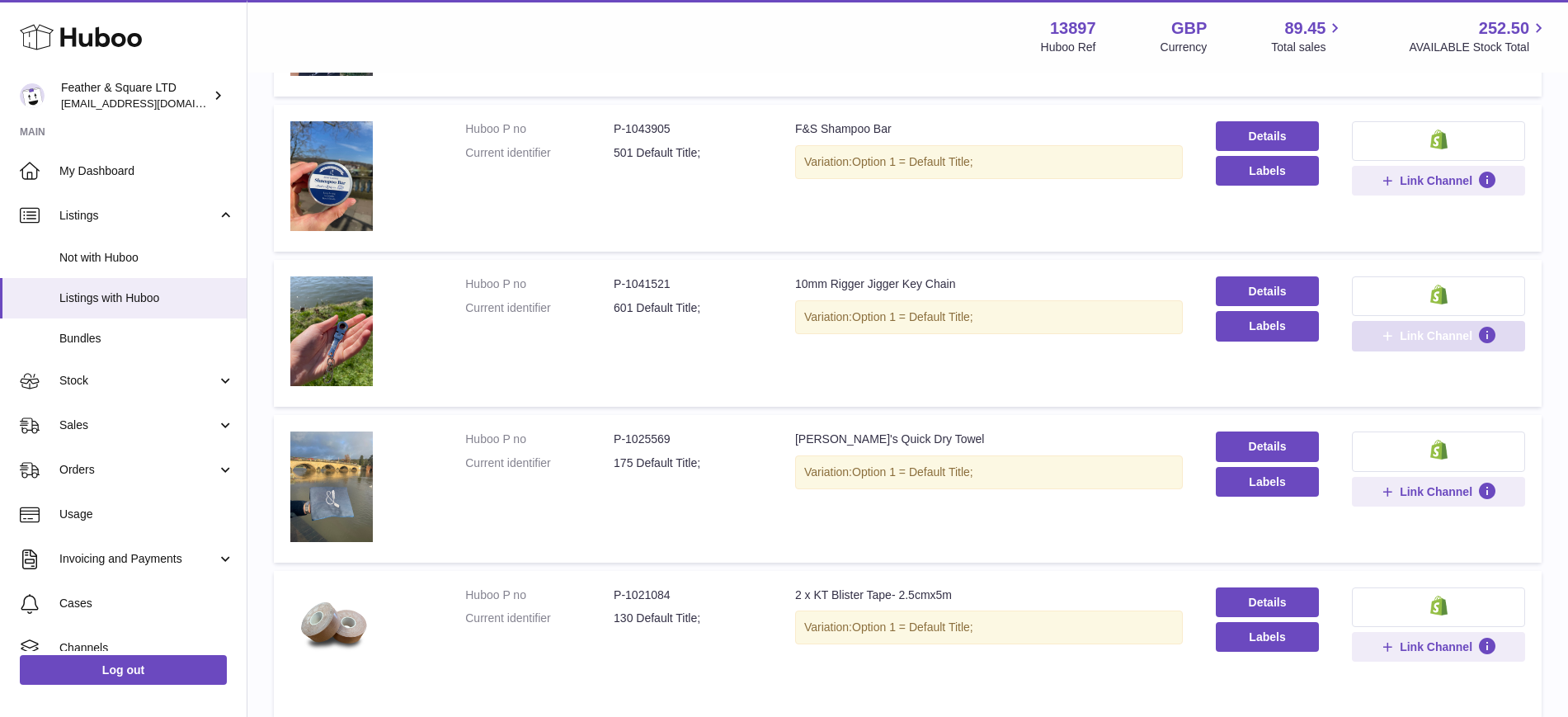
click at [1390, 335] on icon at bounding box center [1386, 335] width 15 height 15
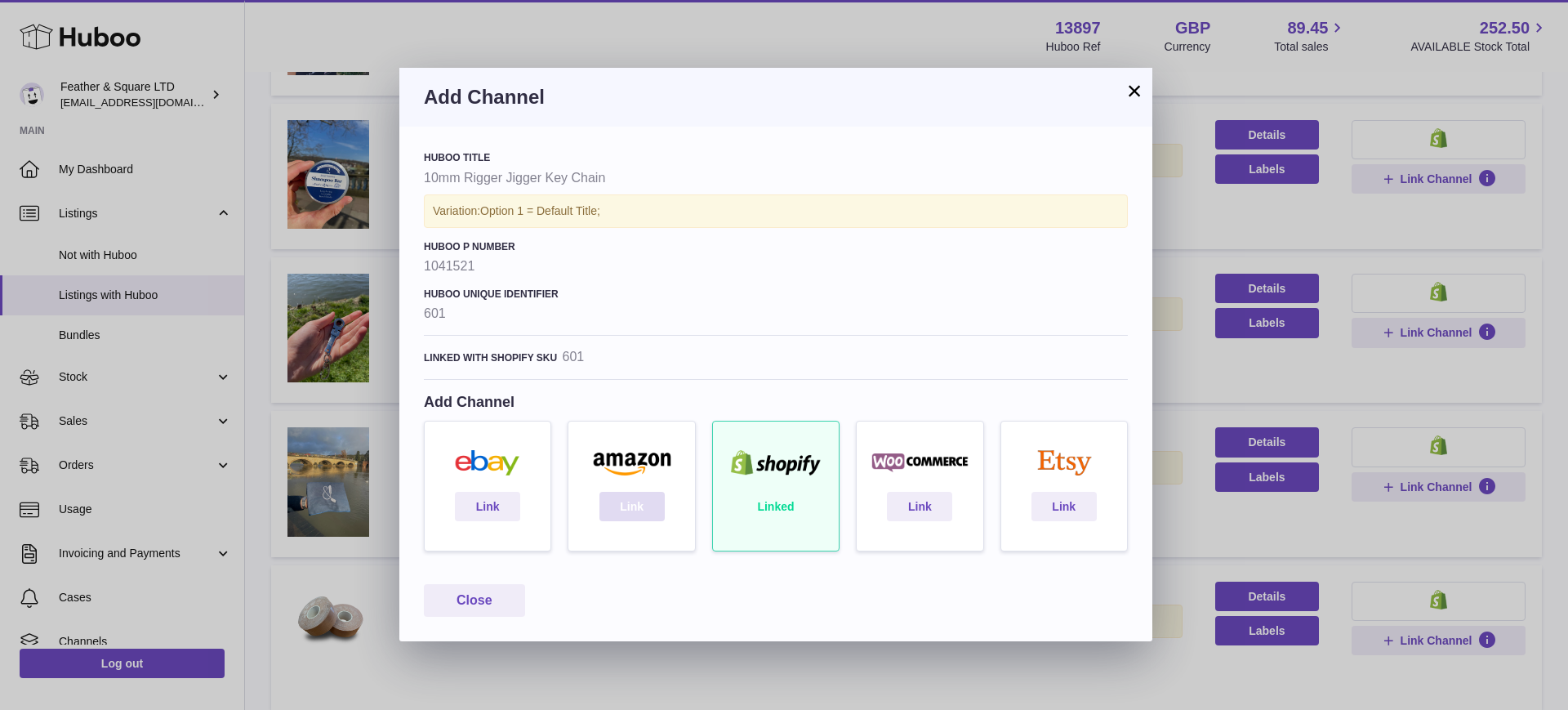
click at [627, 504] on link "Link" at bounding box center [631, 506] width 65 height 30
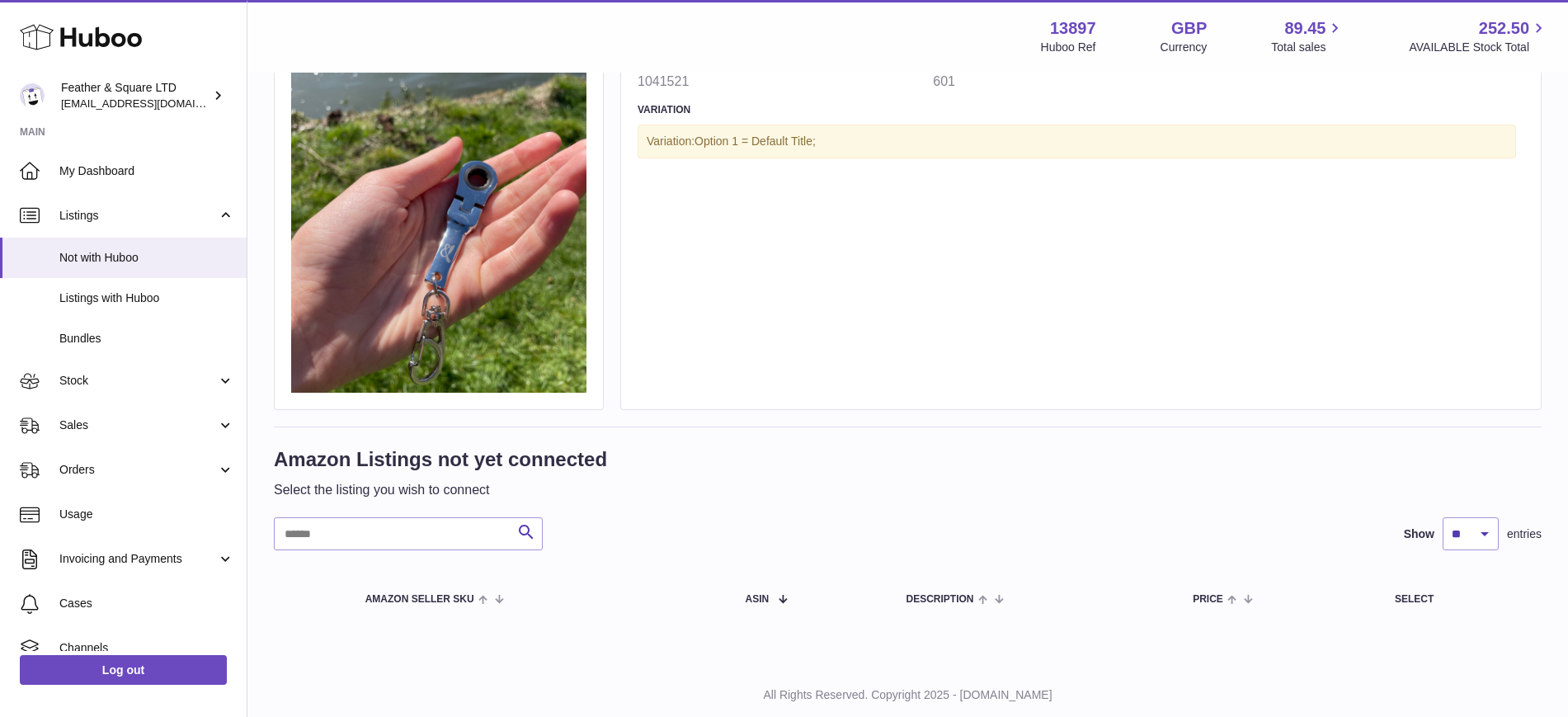
scroll to position [237, 0]
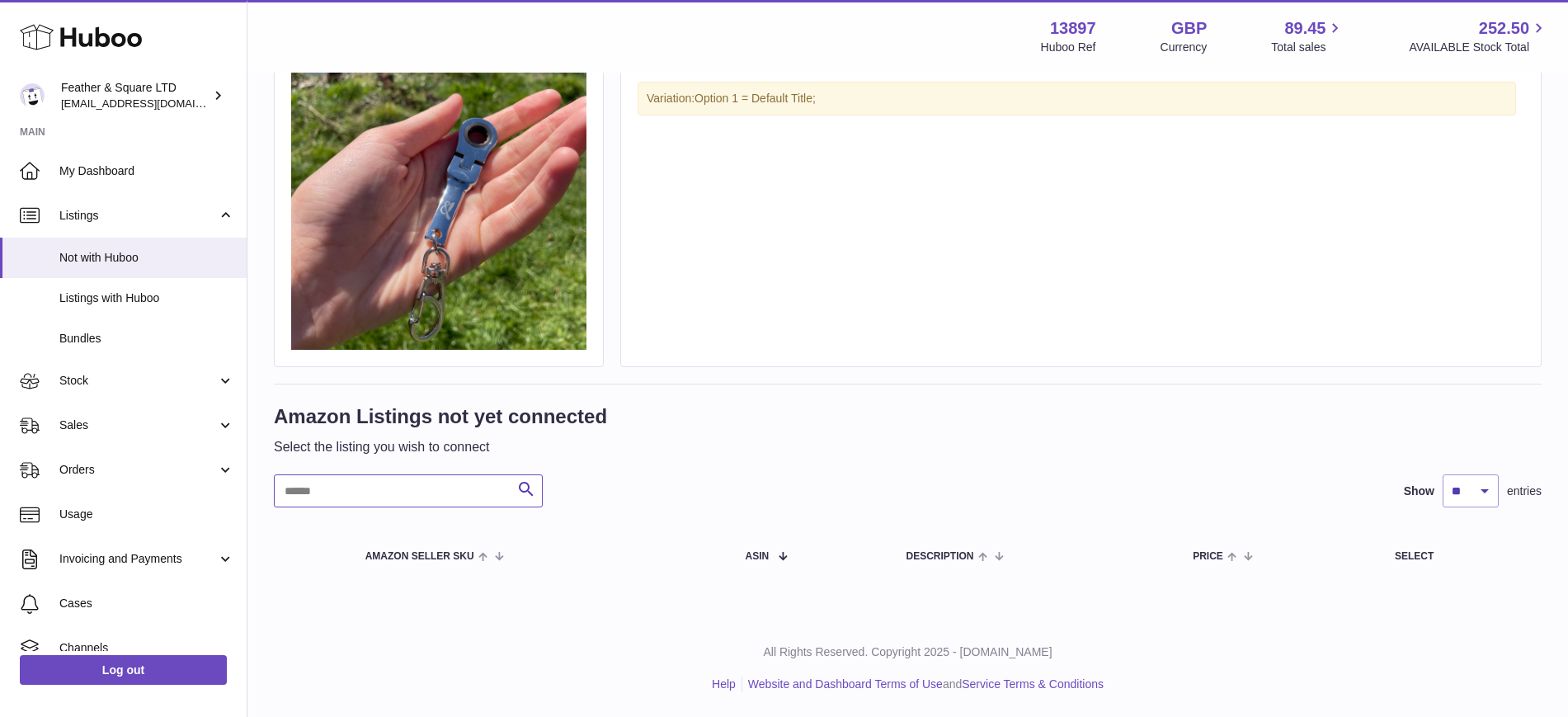
click at [419, 484] on input "text" at bounding box center [408, 491] width 269 height 33
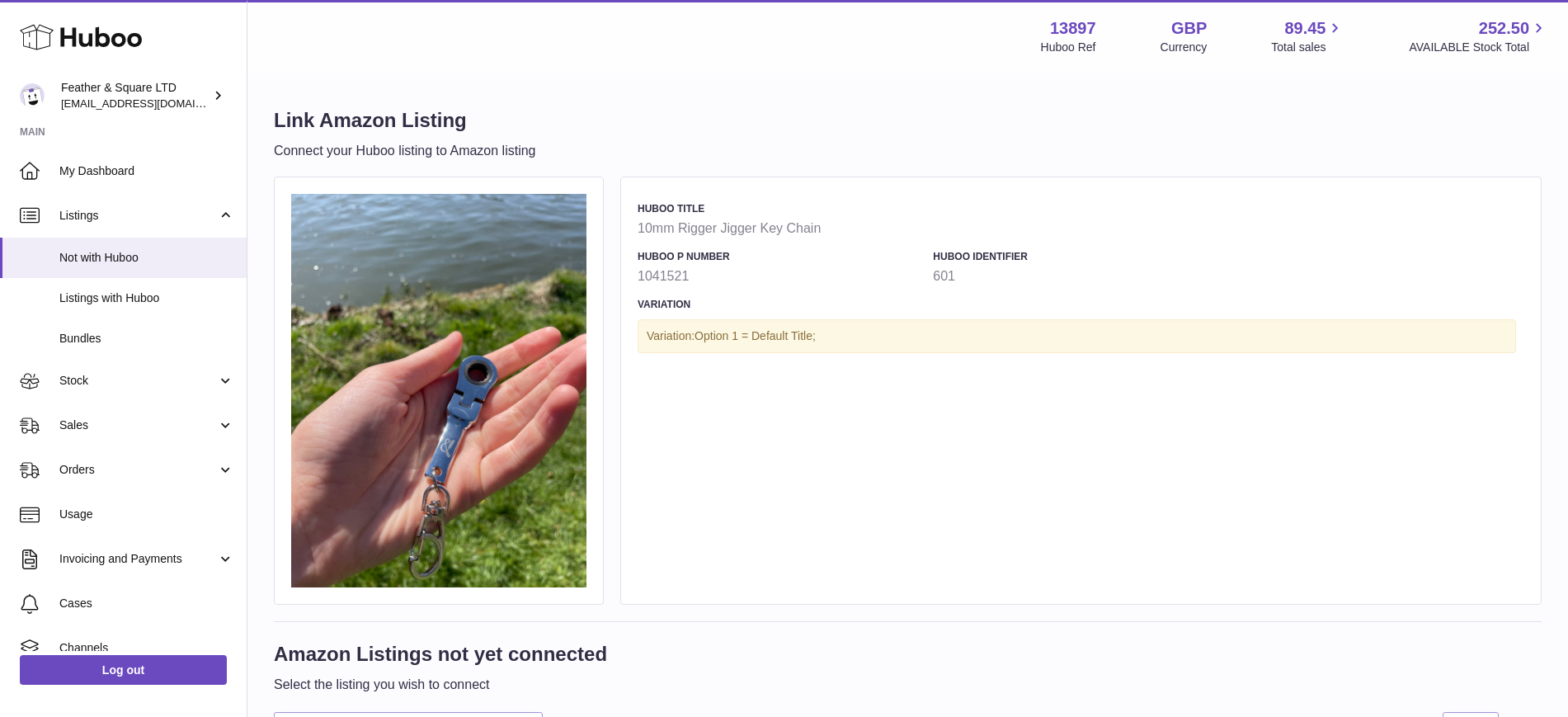
click at [98, 157] on link "My Dashboard" at bounding box center [123, 171] width 247 height 44
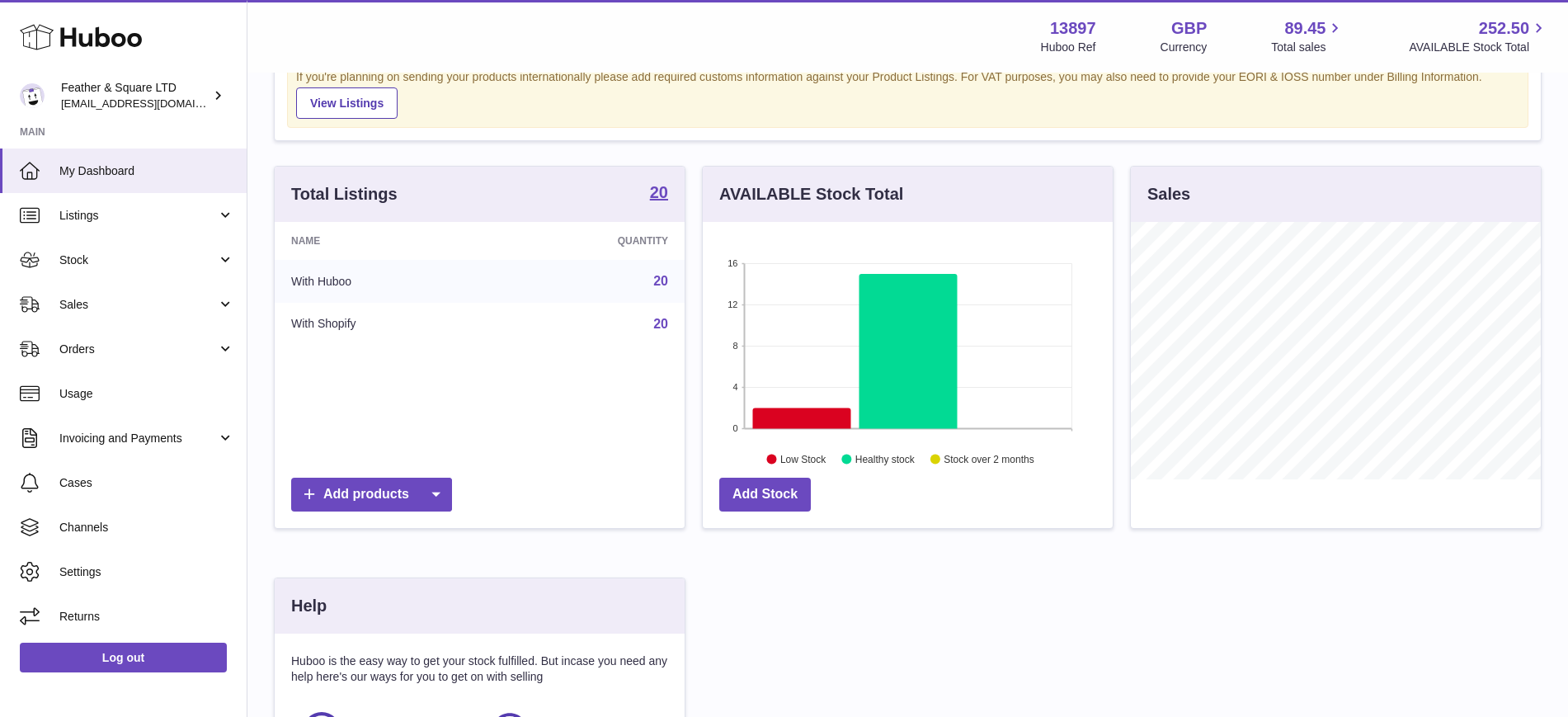
scroll to position [84, 0]
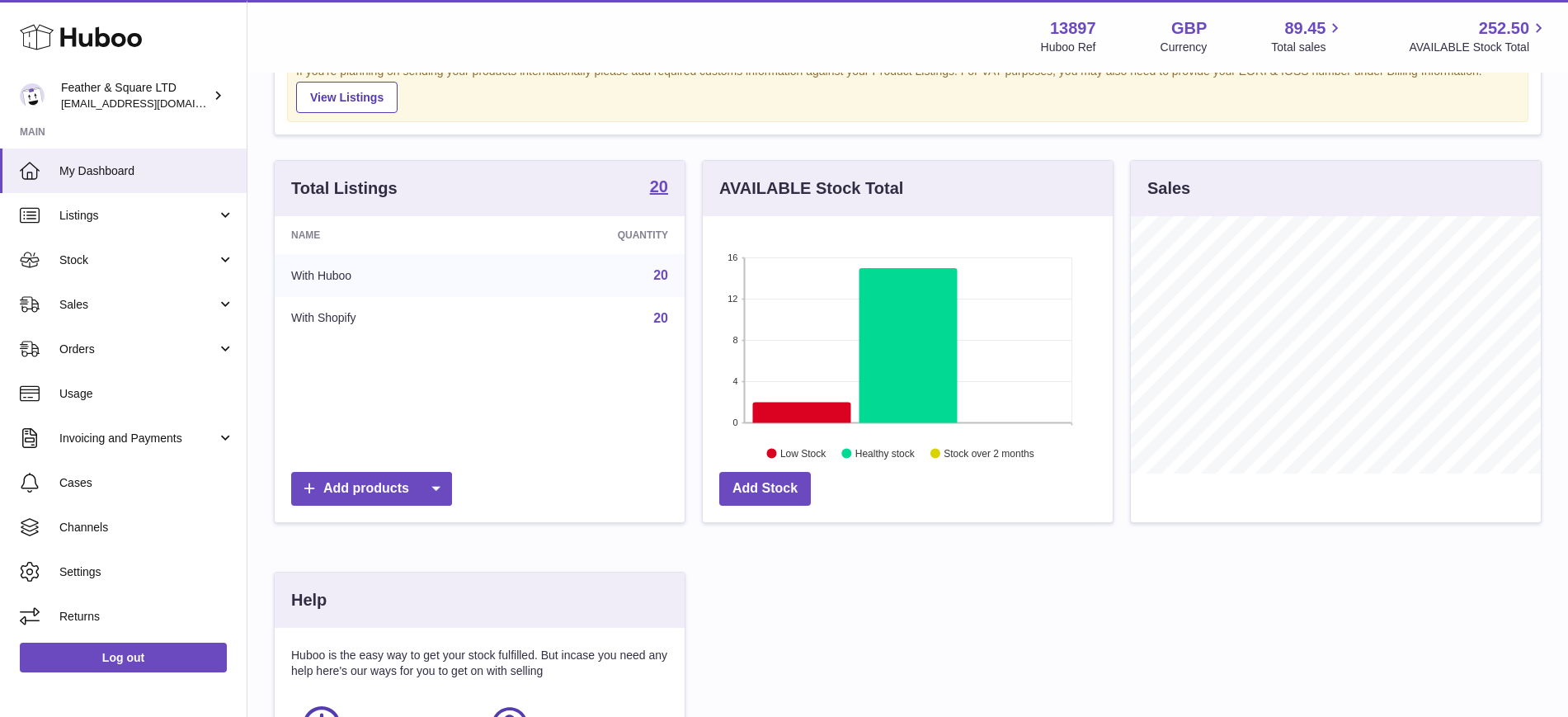
click at [166, 312] on link "Sales" at bounding box center [123, 304] width 247 height 44
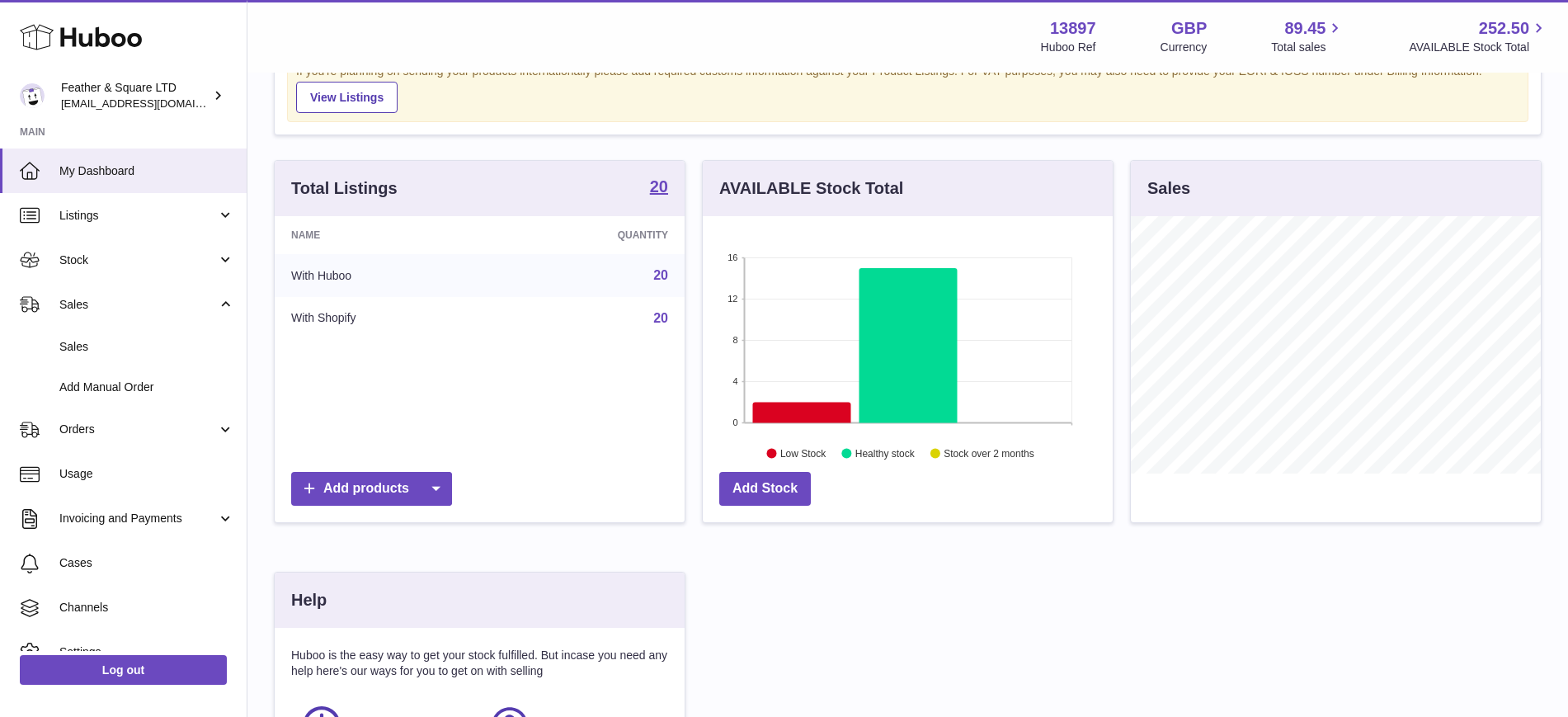
click at [148, 335] on link "Sales" at bounding box center [123, 347] width 247 height 40
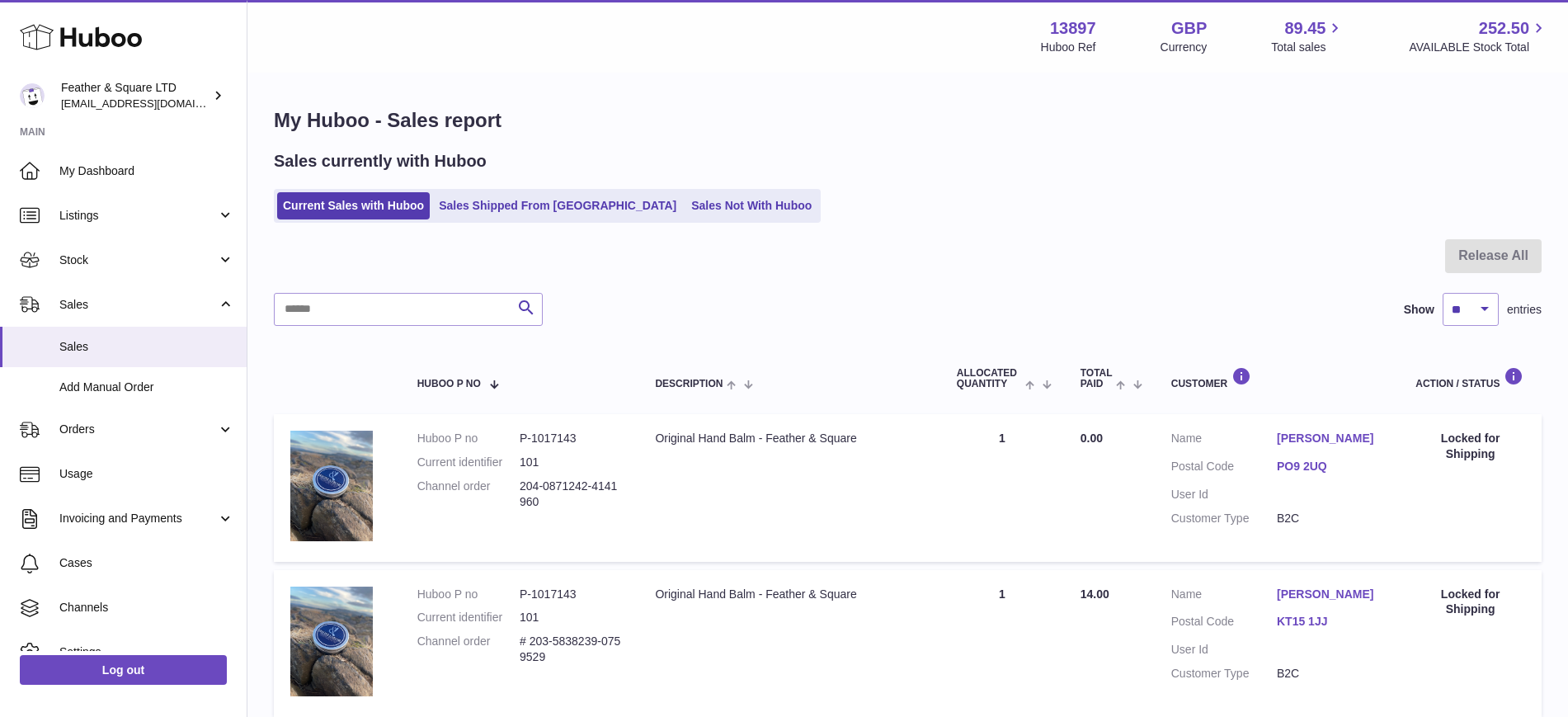
scroll to position [1, 0]
click at [91, 213] on span "Listings" at bounding box center [138, 215] width 158 height 15
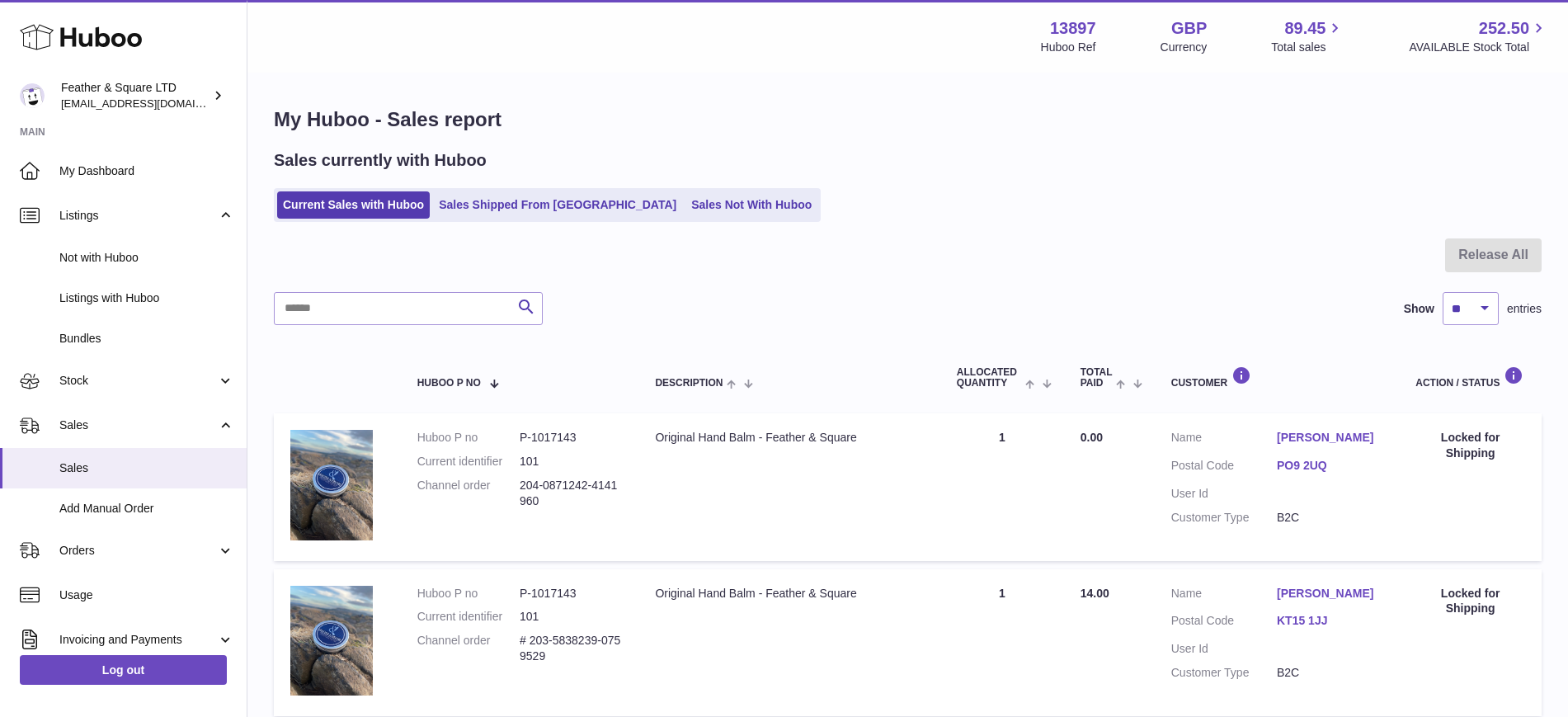
click at [100, 255] on span "Not with Huboo" at bounding box center [147, 258] width 175 height 15
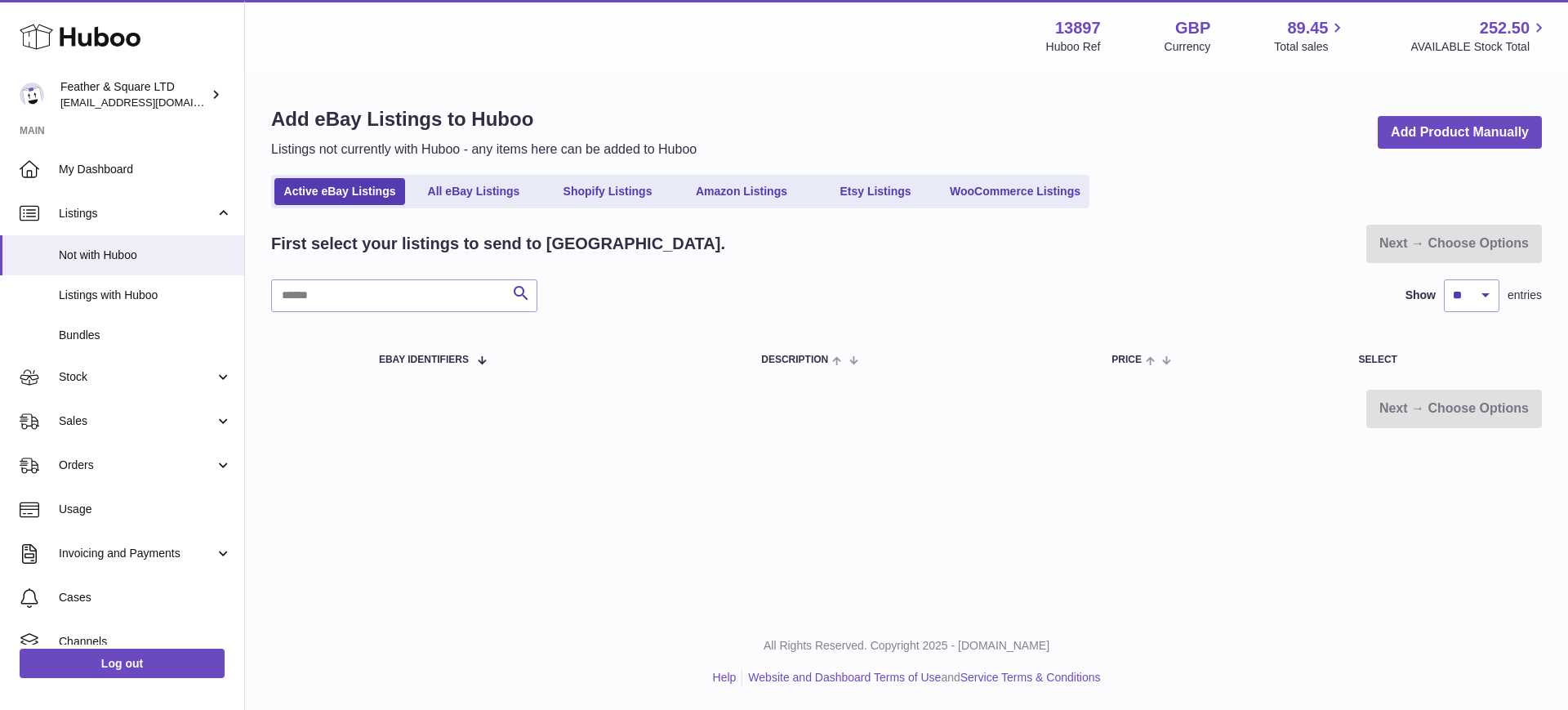
click at [462, 196] on link "All eBay Listings" at bounding box center [473, 192] width 131 height 27
click at [598, 193] on link "Shopify Listings" at bounding box center [608, 192] width 131 height 27
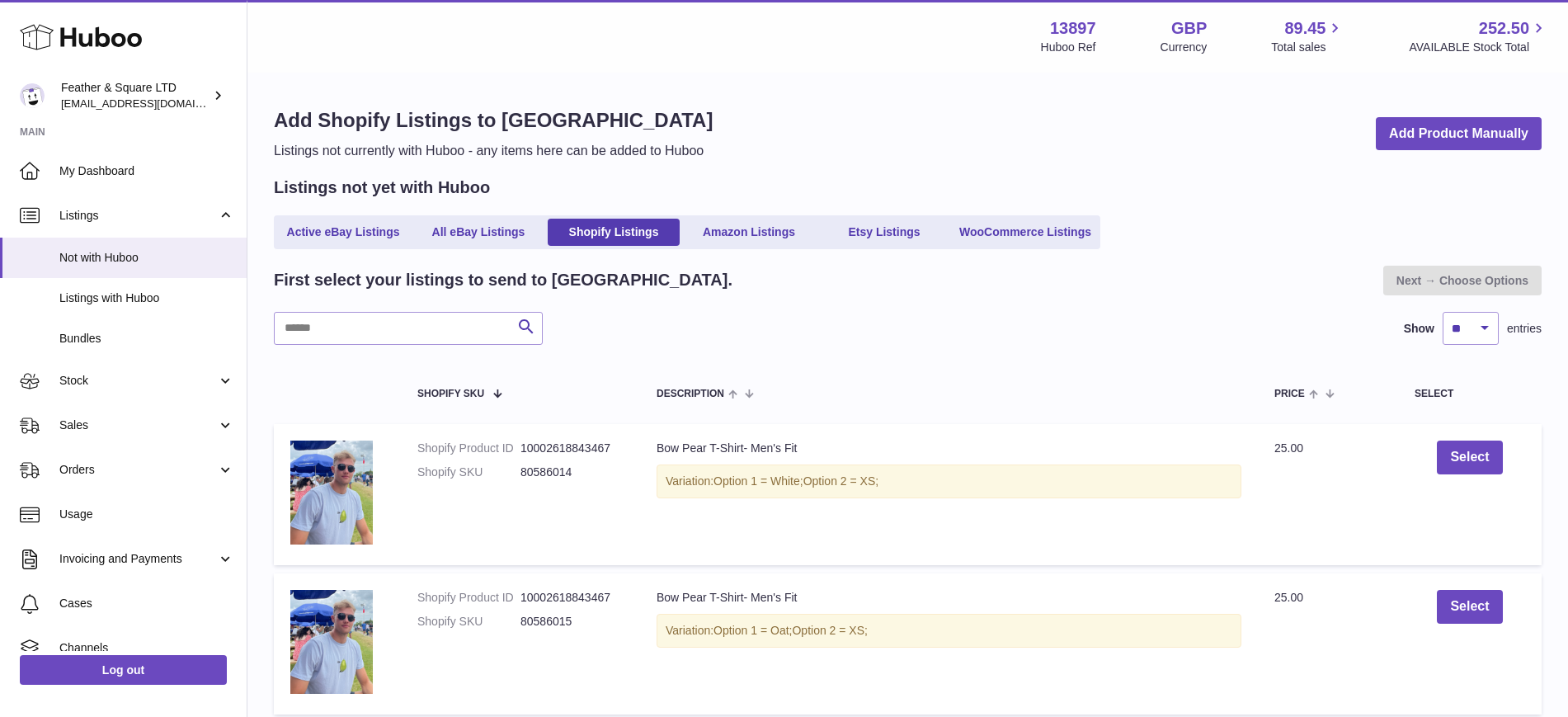
click at [728, 226] on link "Amazon Listings" at bounding box center [749, 232] width 132 height 27
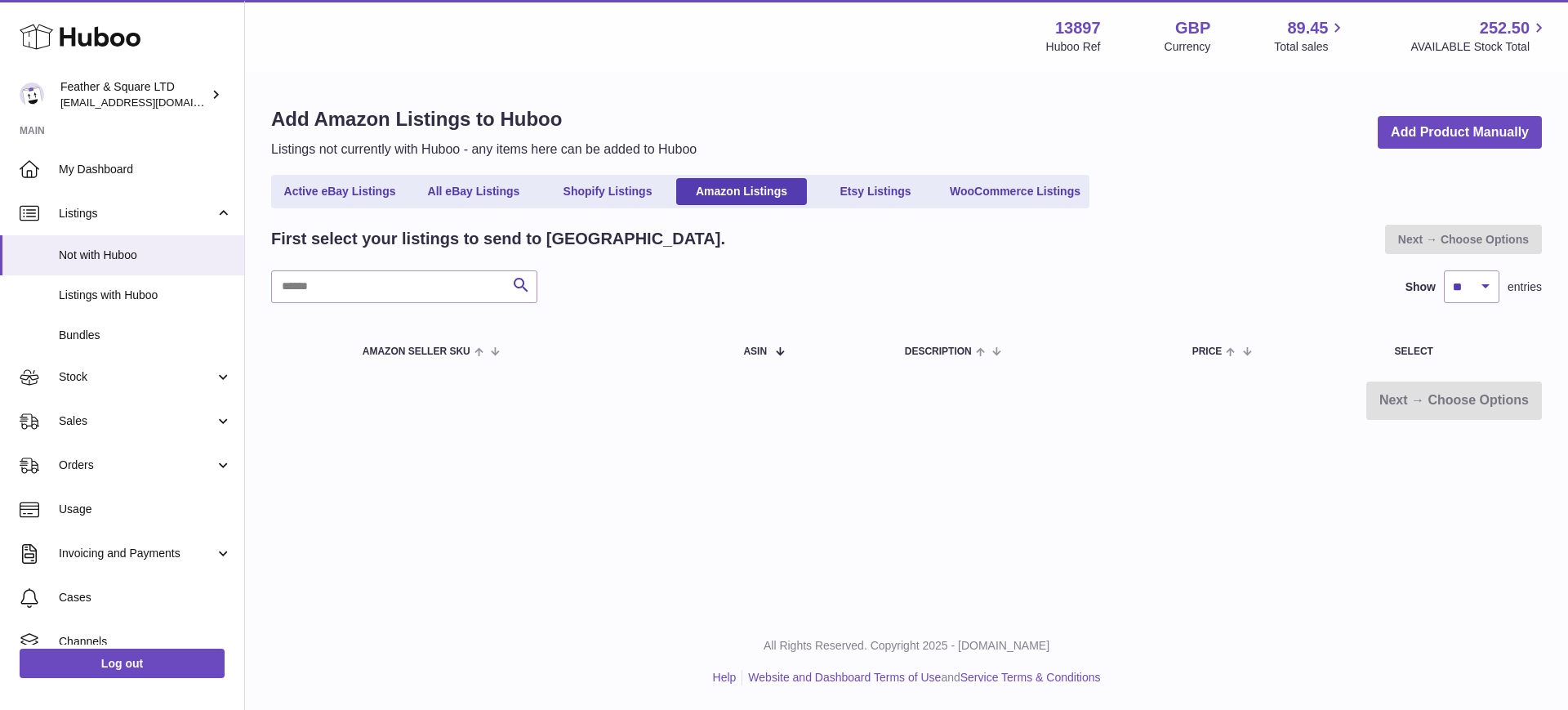
click at [840, 196] on link "Etsy Listings" at bounding box center [875, 192] width 131 height 27
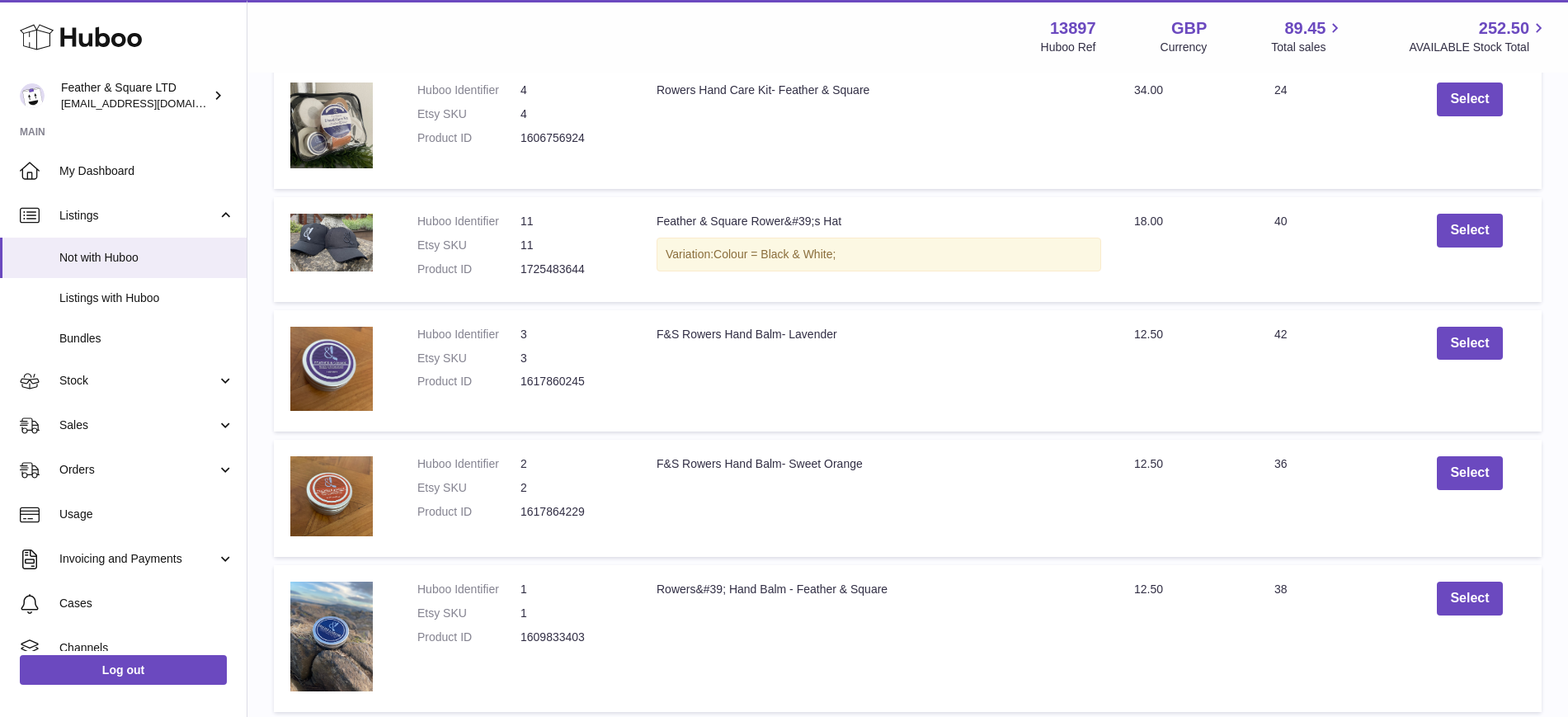
scroll to position [539, 0]
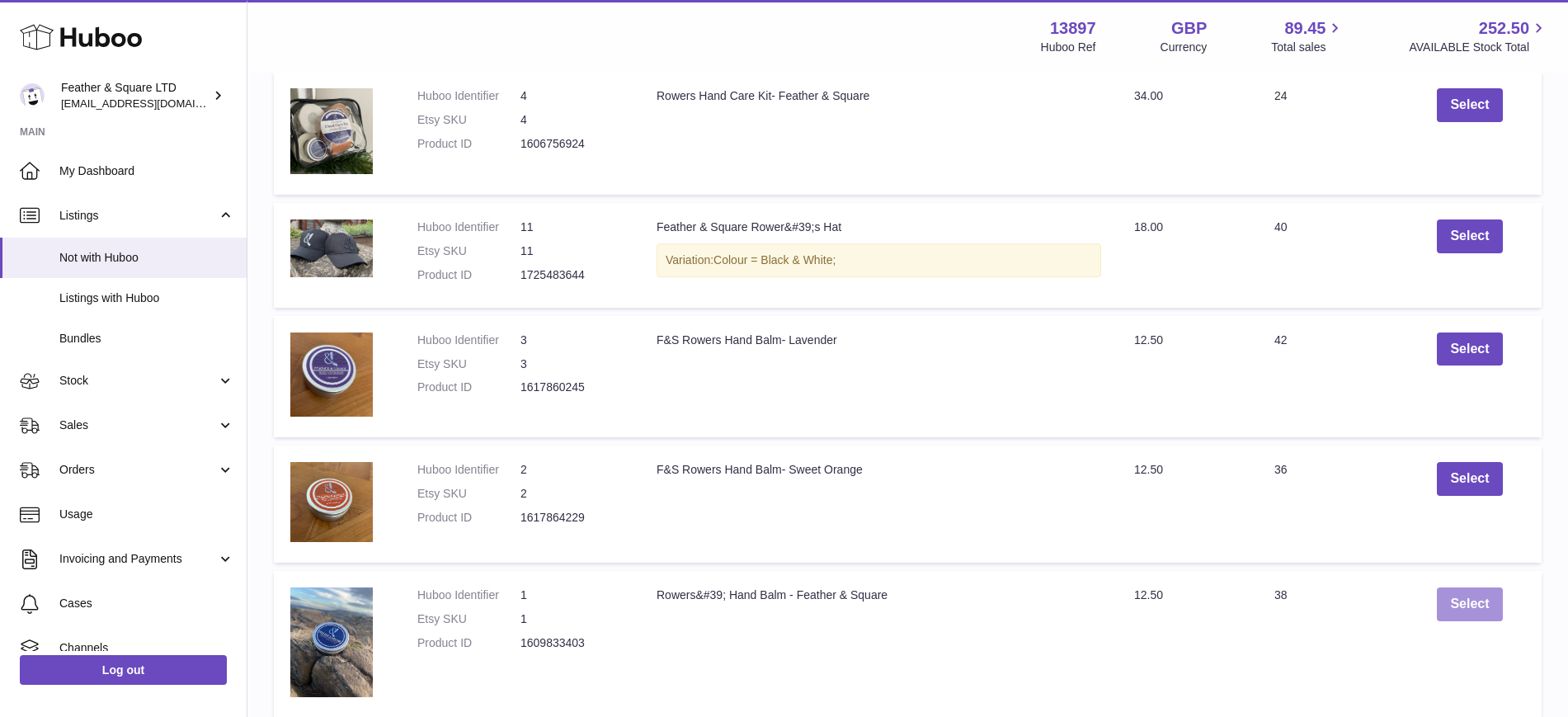
click at [1447, 602] on button "Select" at bounding box center [1469, 604] width 65 height 34
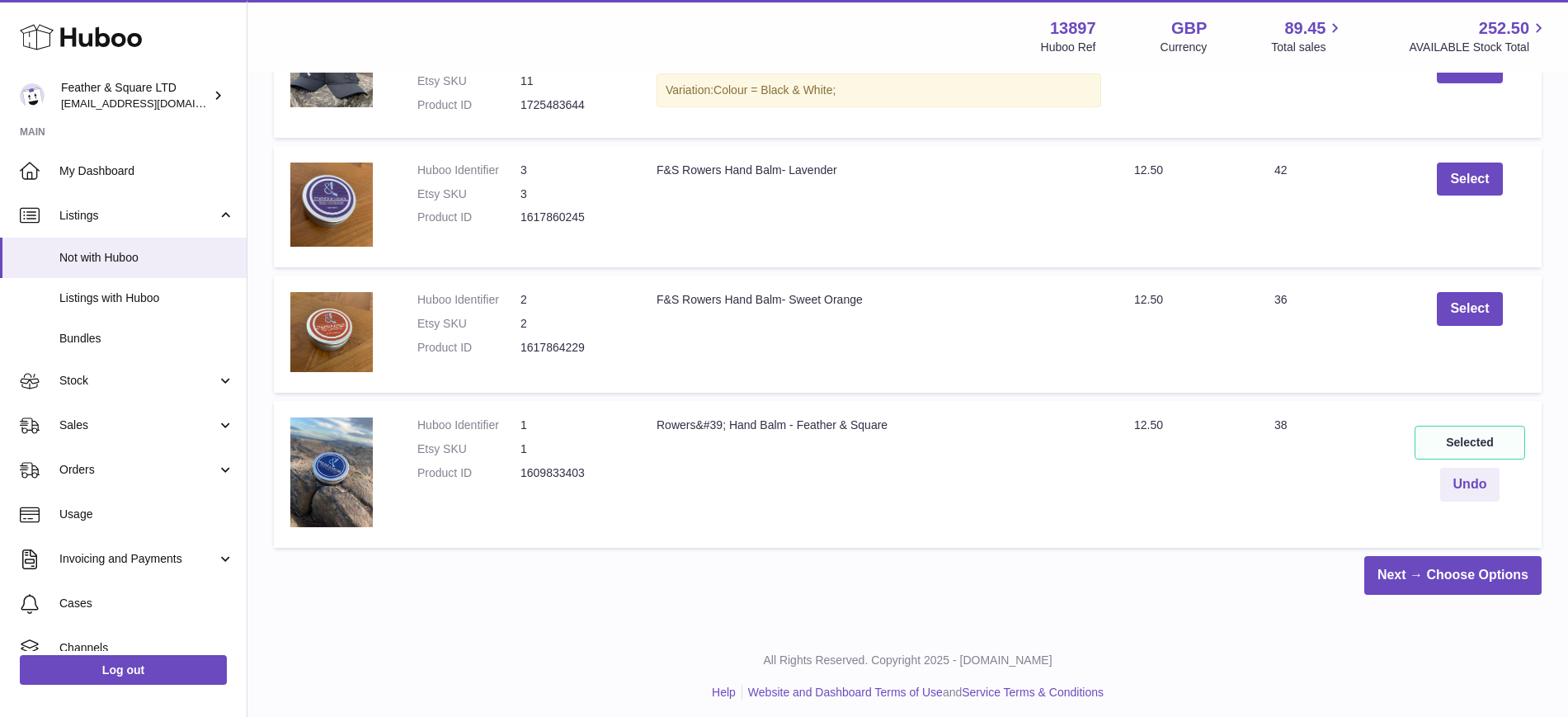
scroll to position [708, 0]
click at [1464, 478] on button "Undo" at bounding box center [1470, 486] width 61 height 34
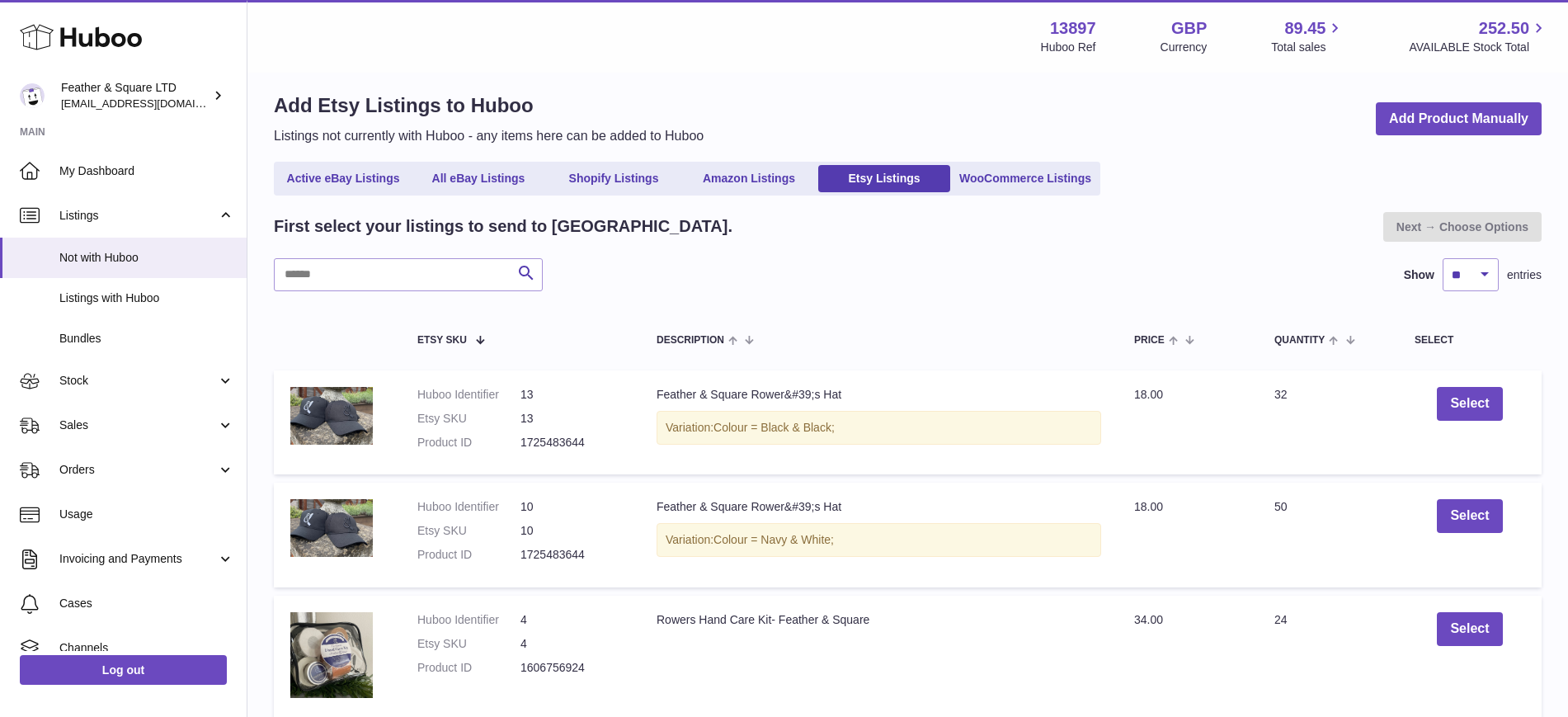
scroll to position [0, 0]
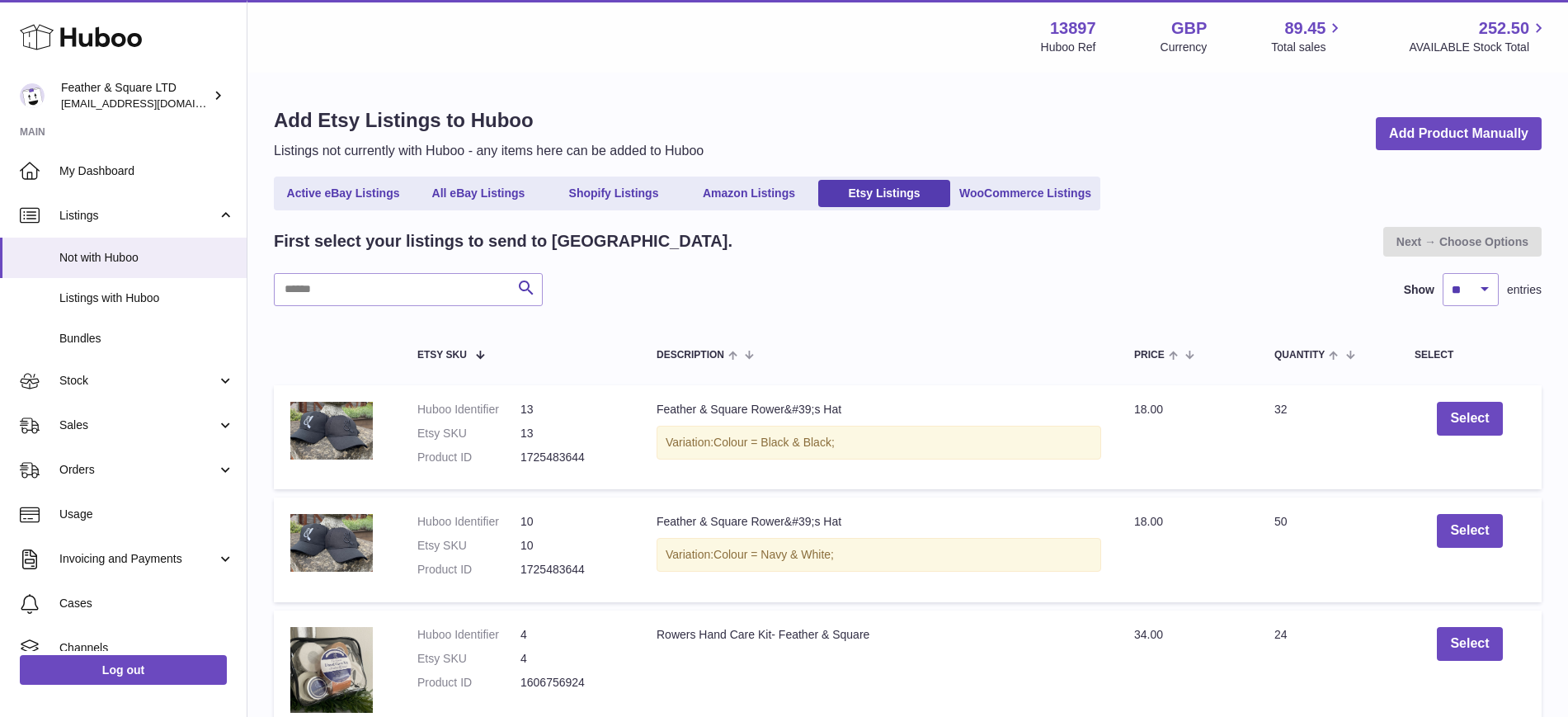
click at [761, 178] on ul "Active eBay Listings All eBay Listings Shopify Listings Amazon Listings Etsy Li…" at bounding box center [687, 194] width 826 height 34
click at [115, 292] on span "Listings with Huboo" at bounding box center [147, 298] width 175 height 15
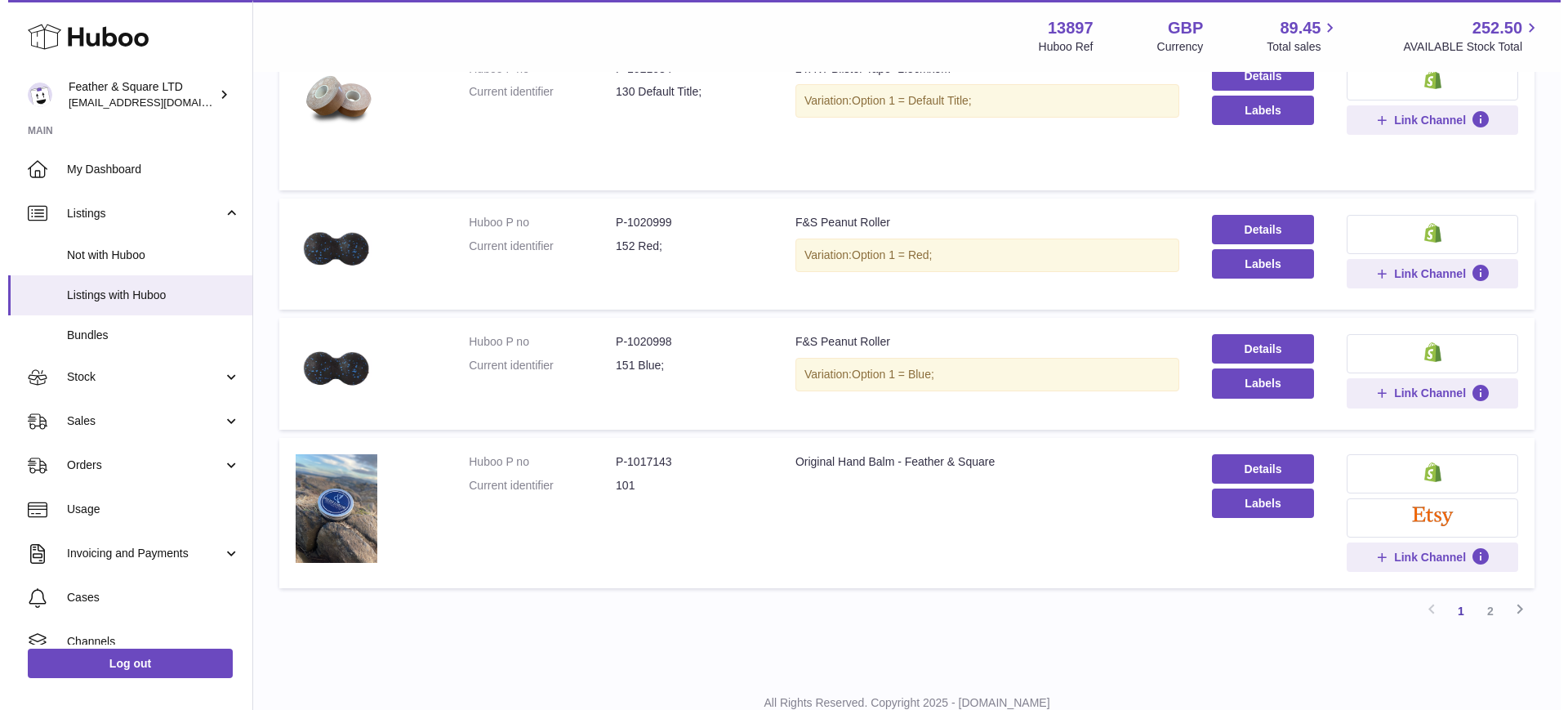
scroll to position [1225, 0]
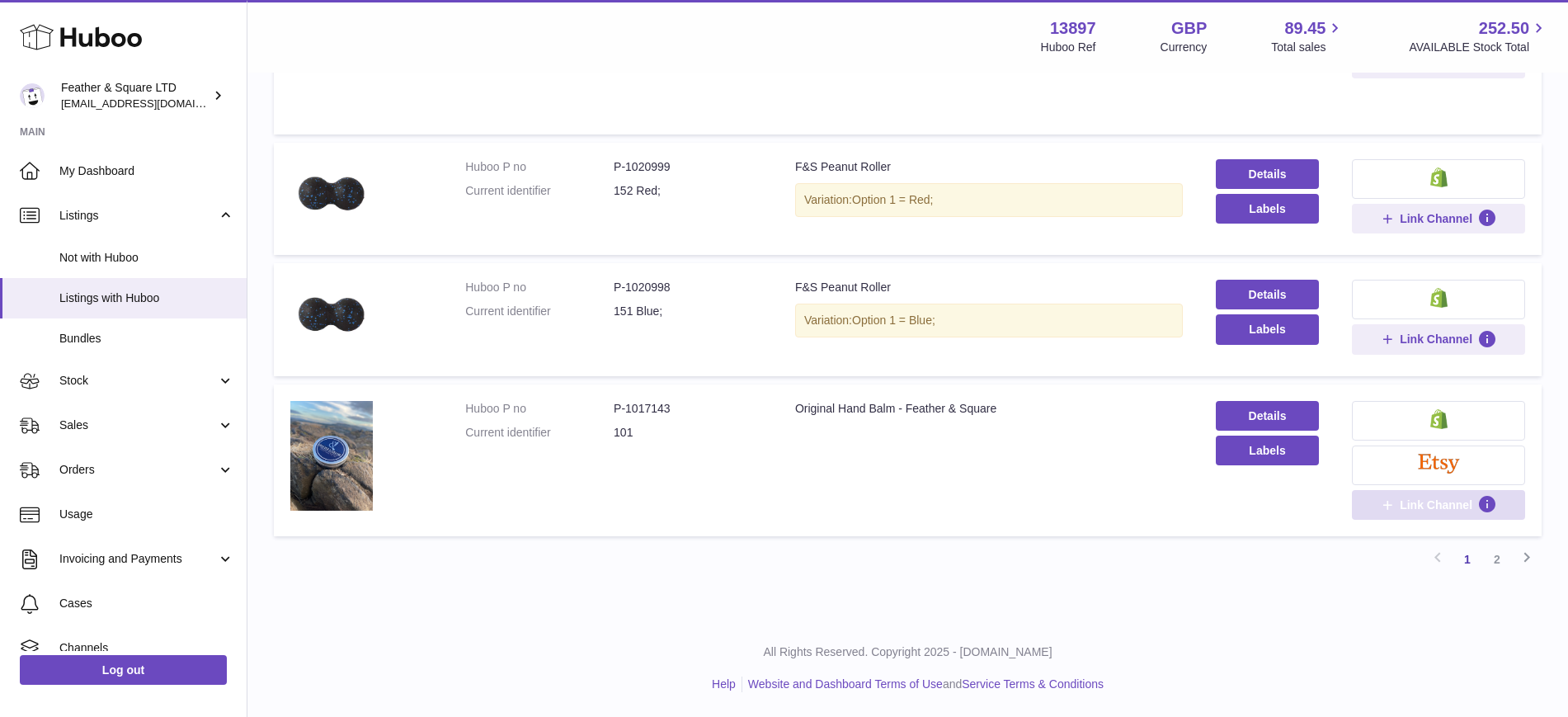
click at [1395, 505] on icon at bounding box center [1386, 504] width 15 height 15
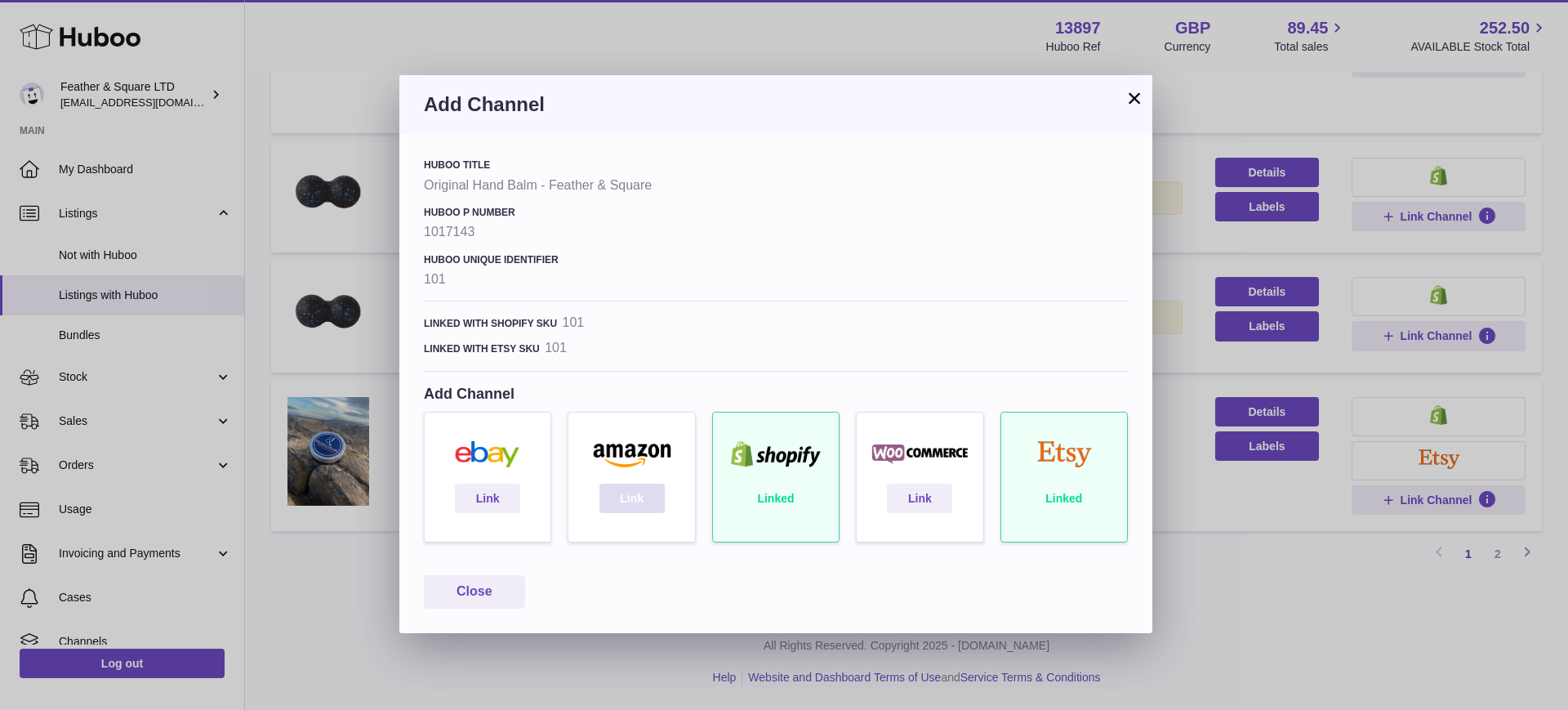
click at [613, 495] on link "Link" at bounding box center [631, 498] width 65 height 30
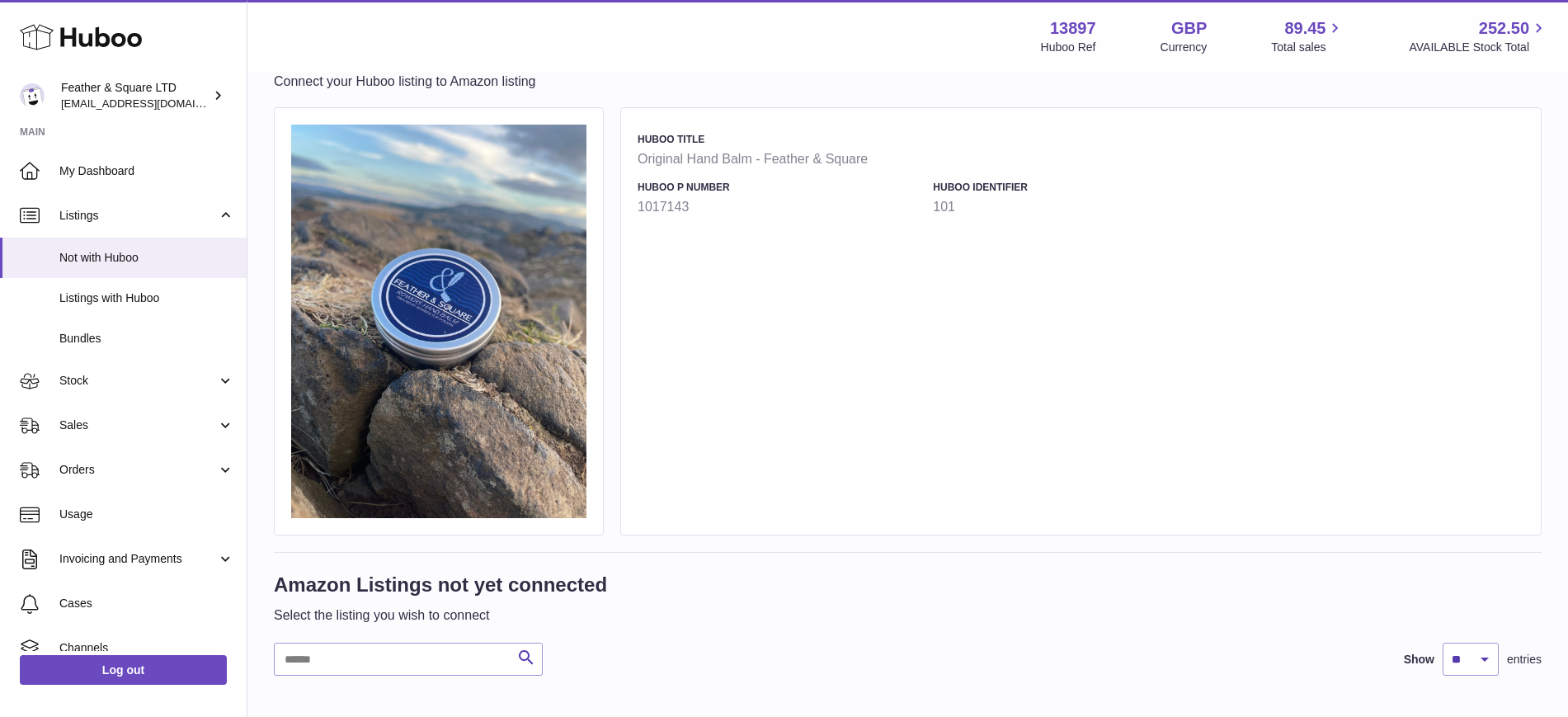
scroll to position [237, 0]
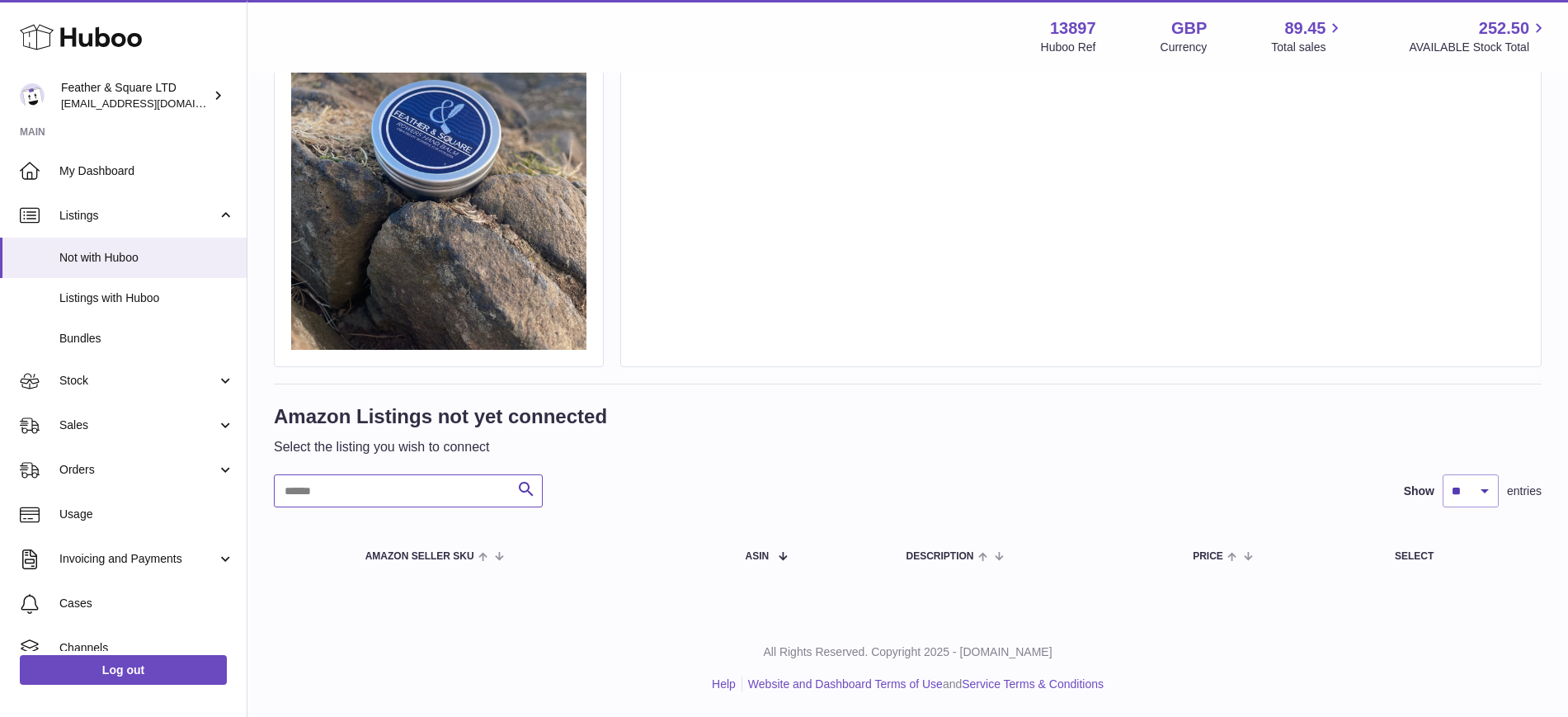
click at [426, 501] on input "text" at bounding box center [408, 491] width 269 height 33
click at [137, 172] on span "My Dashboard" at bounding box center [147, 171] width 175 height 15
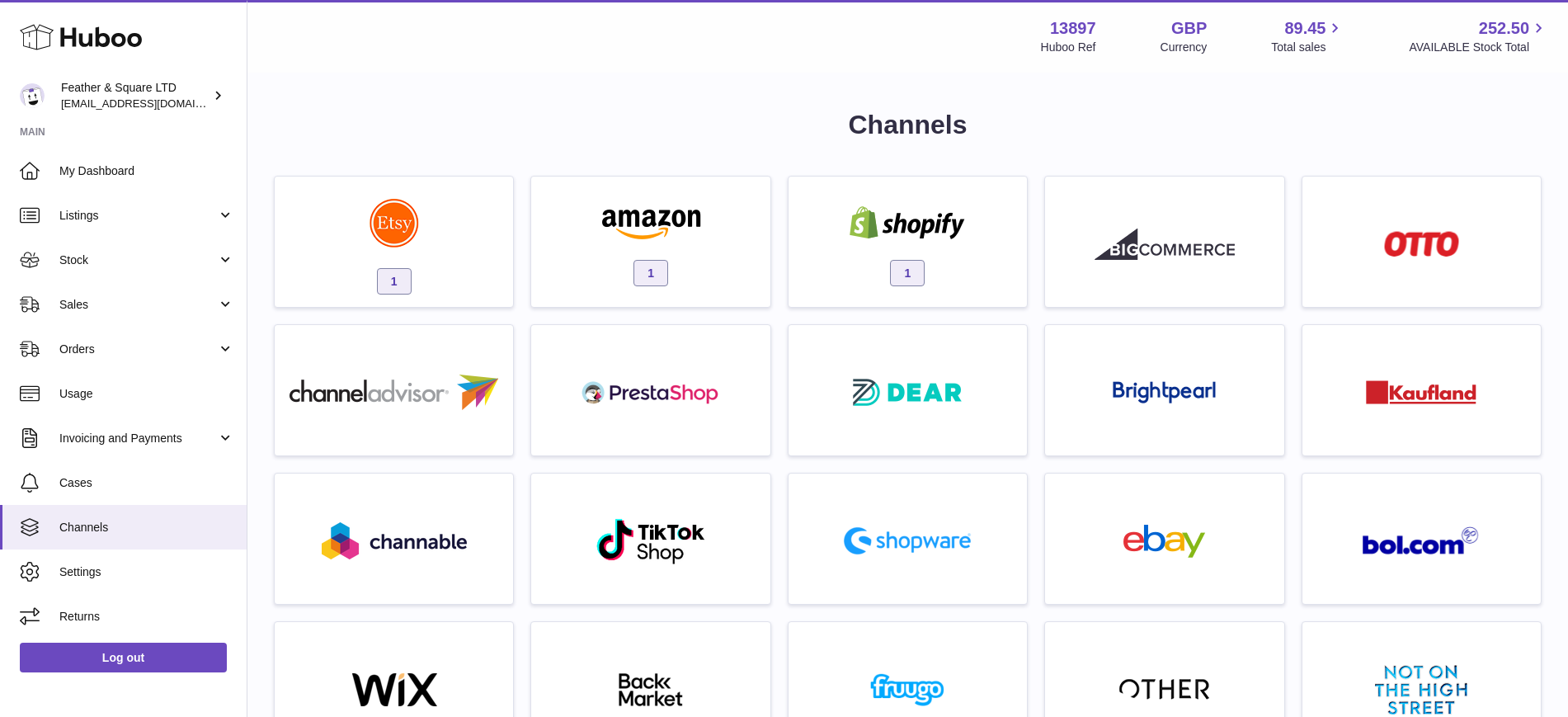
click at [734, 271] on div "1" at bounding box center [650, 246] width 222 height 106
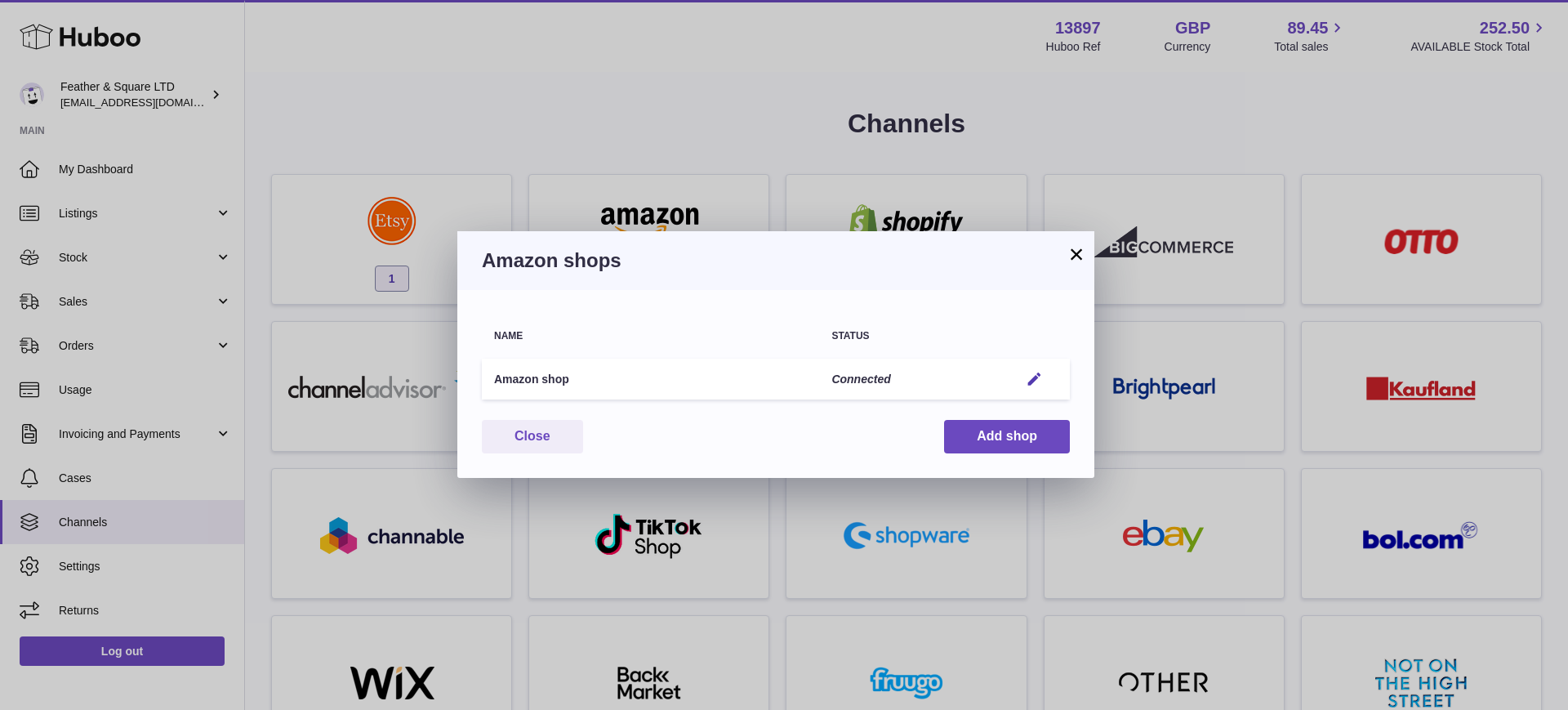
click at [1033, 380] on em "button" at bounding box center [1034, 380] width 17 height 17
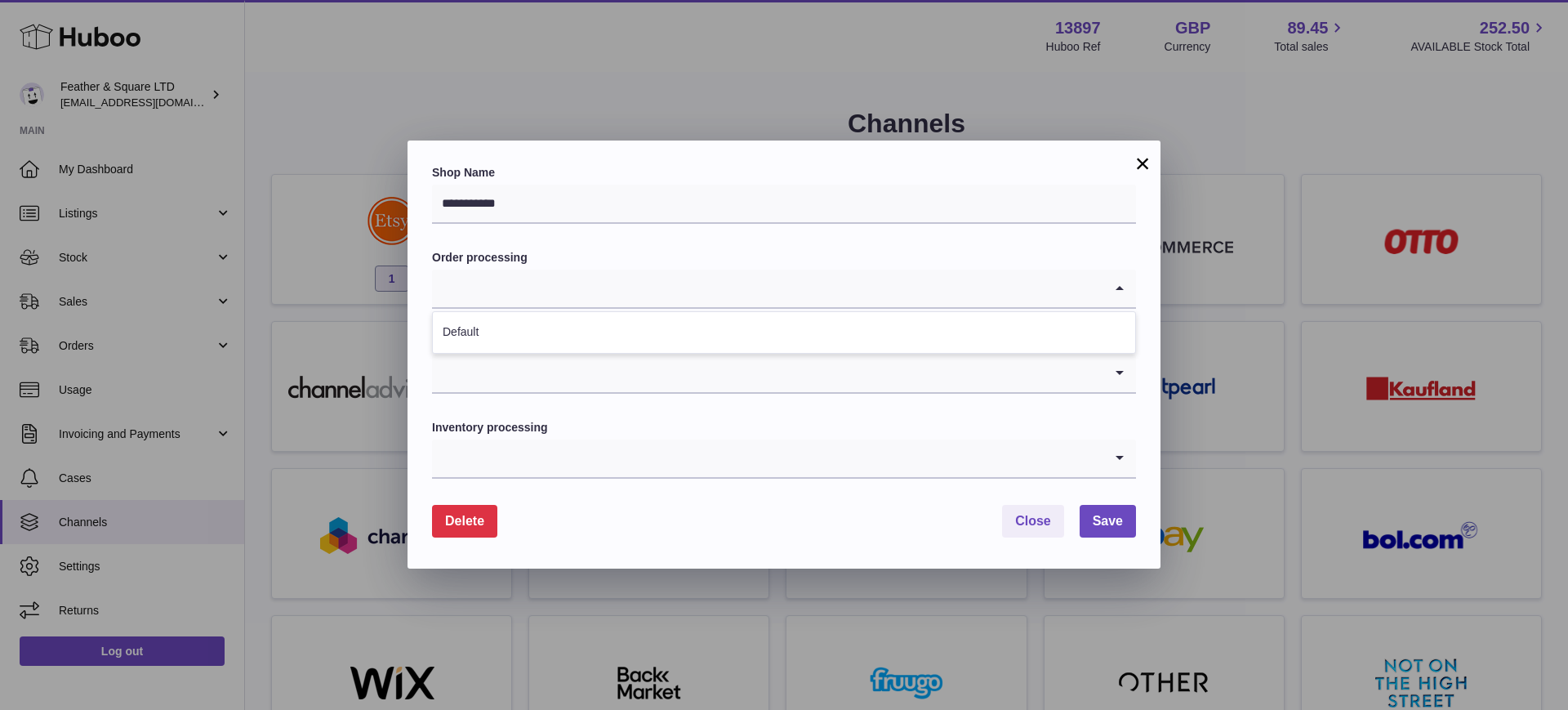
click at [855, 289] on input "Search for option" at bounding box center [768, 288] width 671 height 37
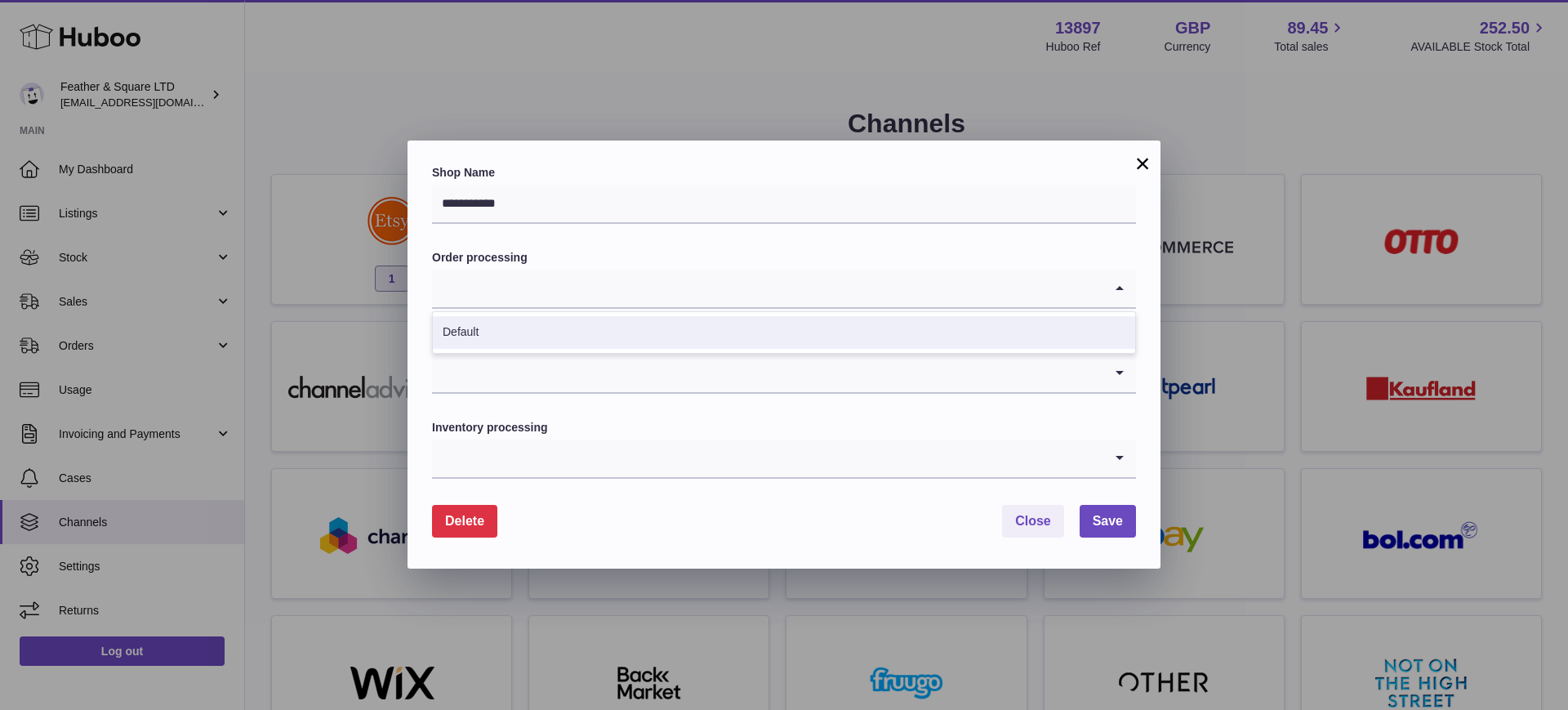
click at [770, 341] on li "Default" at bounding box center [784, 332] width 702 height 33
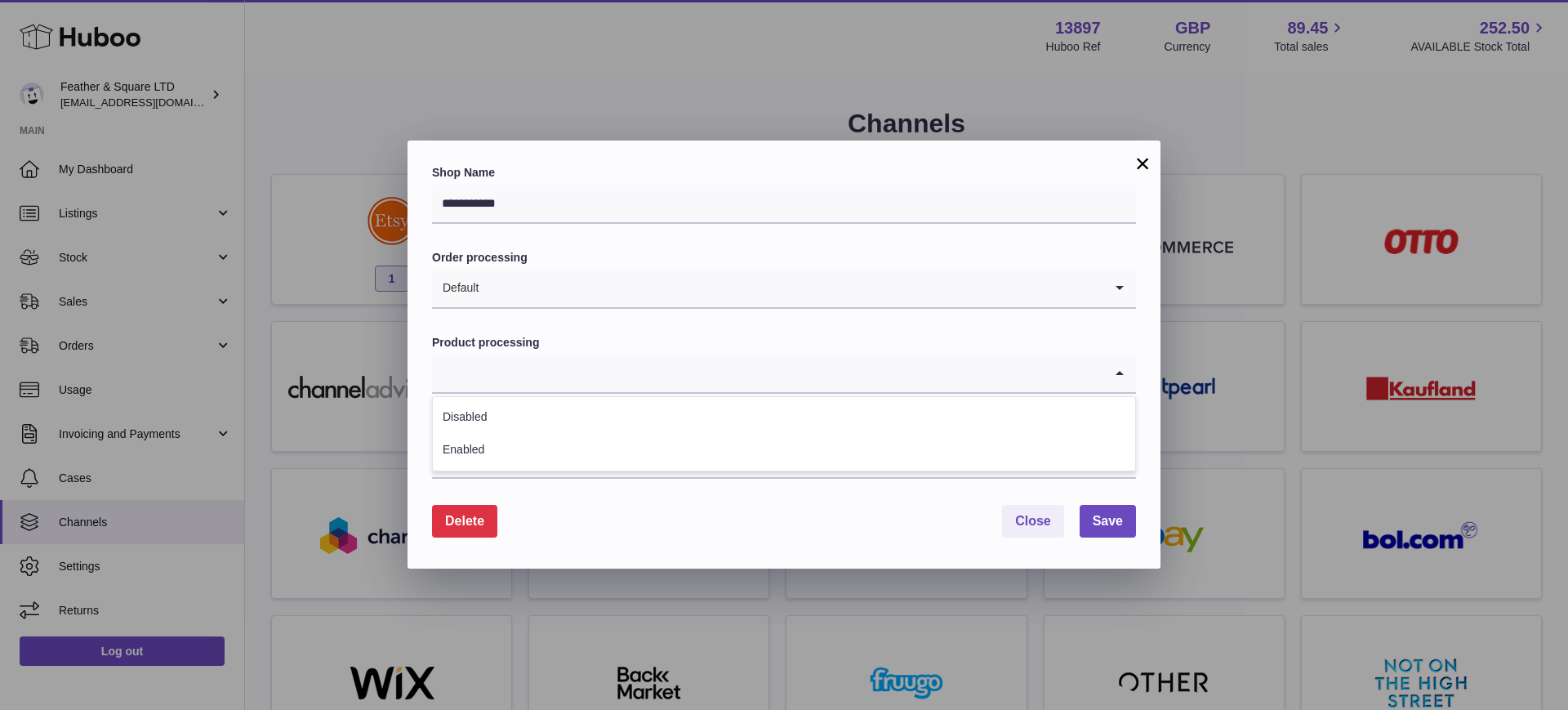
click at [724, 365] on input "Search for option" at bounding box center [768, 373] width 671 height 37
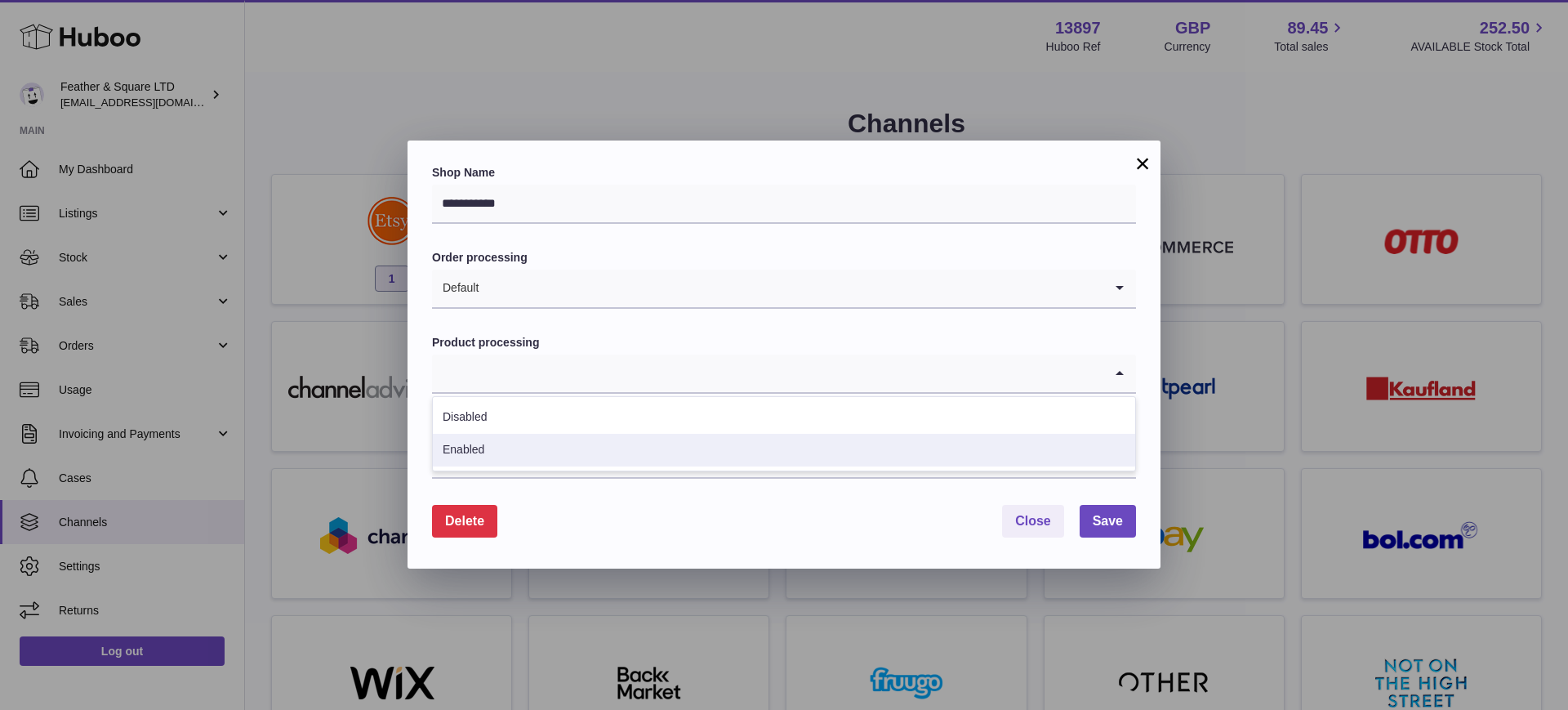
click at [615, 445] on li "Enabled" at bounding box center [784, 450] width 702 height 33
click at [628, 470] on input "Search for option" at bounding box center [768, 458] width 671 height 37
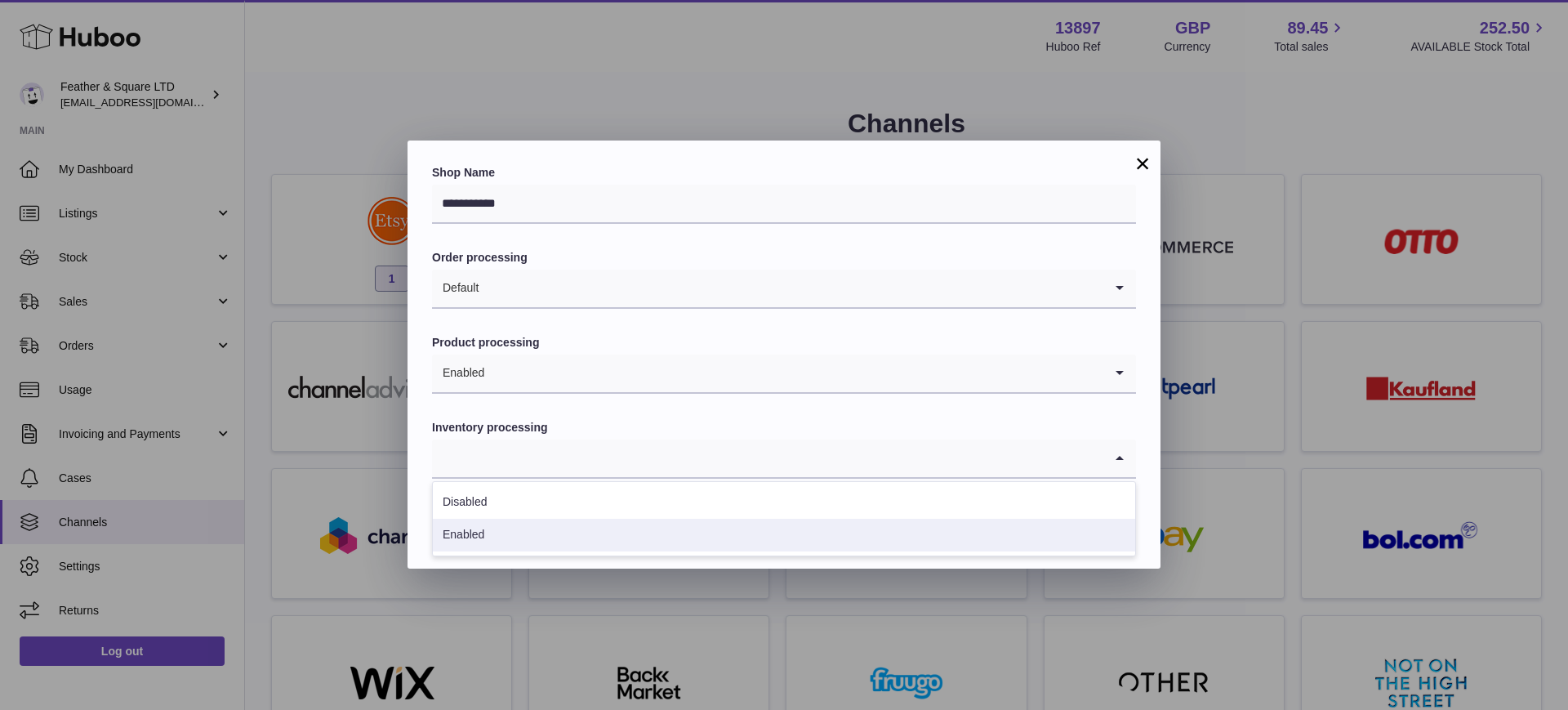
click at [558, 539] on li "Enabled" at bounding box center [784, 534] width 702 height 33
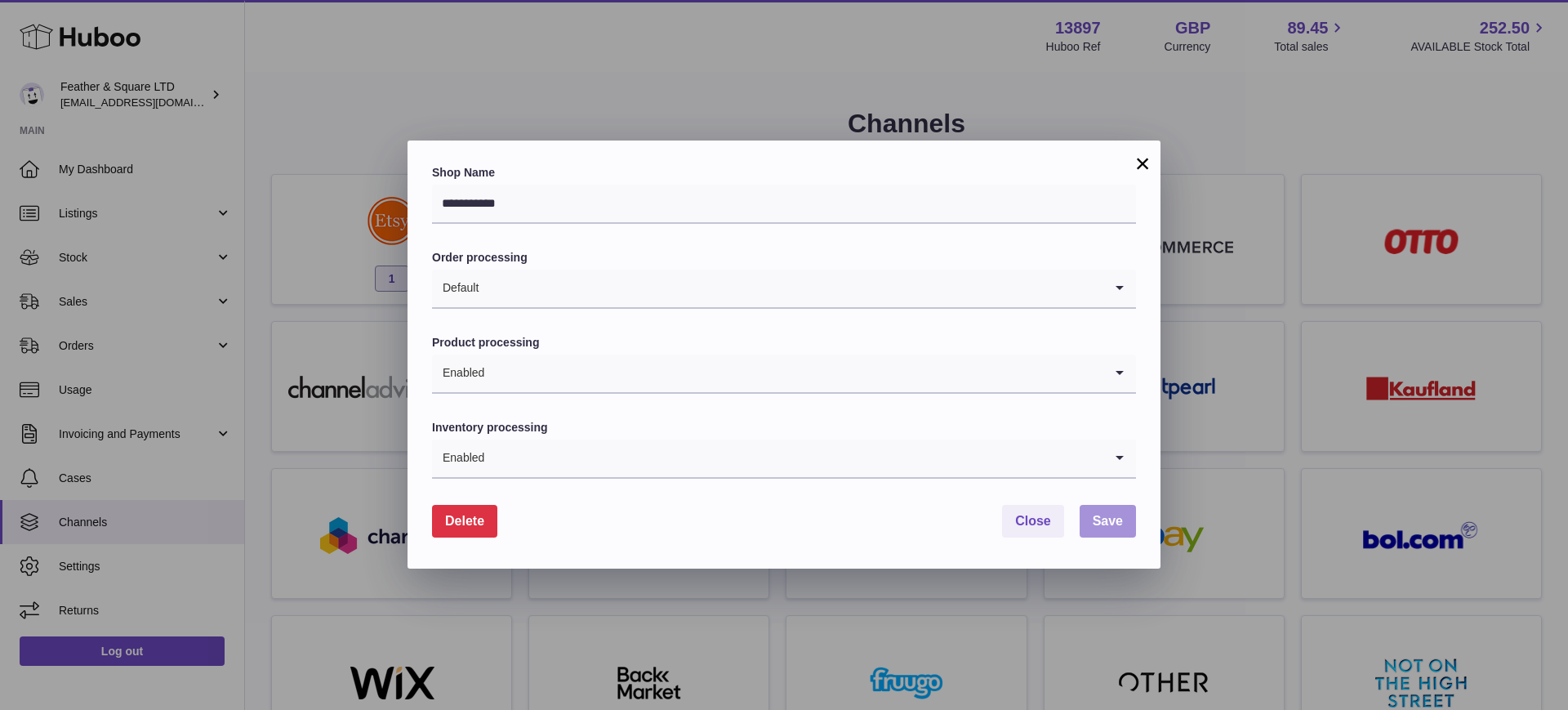
click at [1106, 518] on span "Save" at bounding box center [1108, 521] width 30 height 14
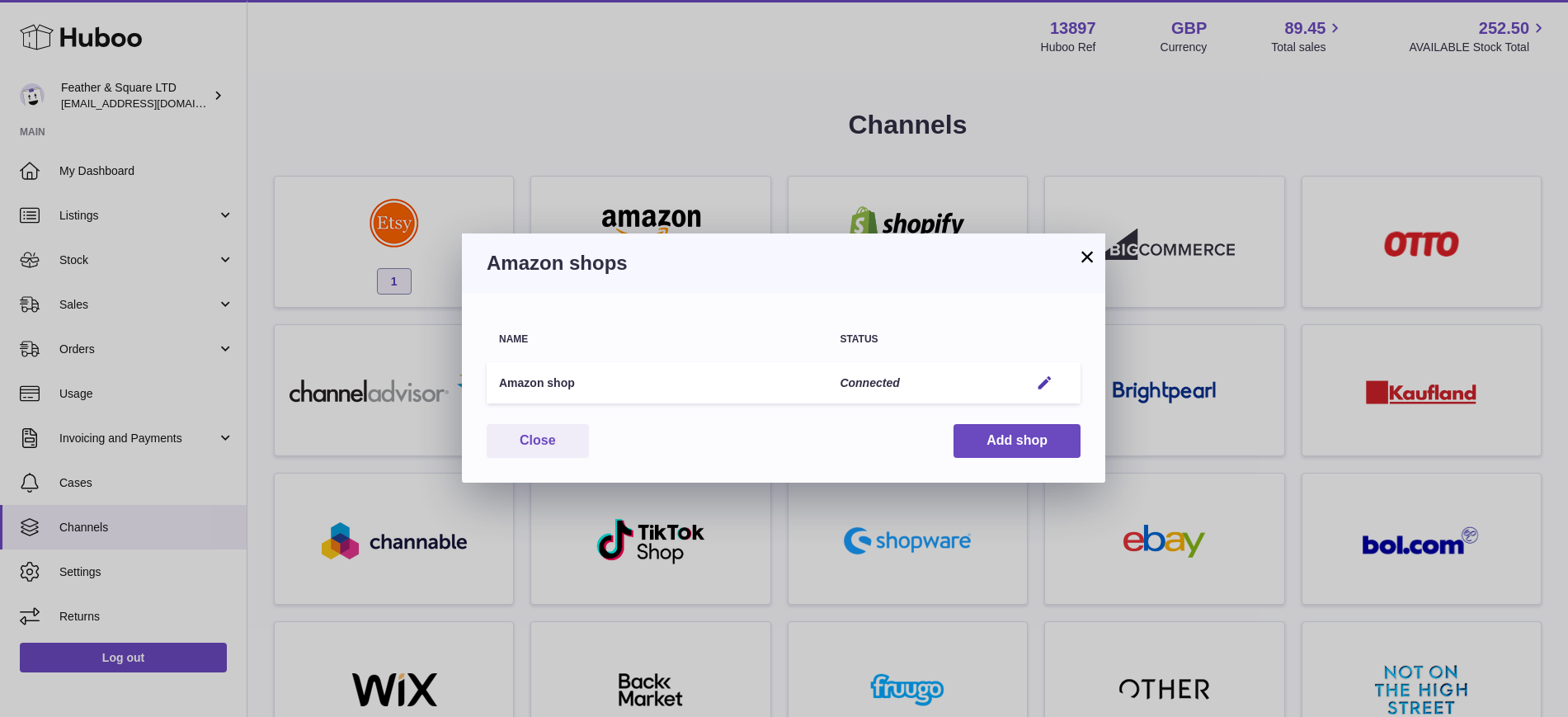
click at [1085, 252] on button "×" at bounding box center [1087, 256] width 20 height 20
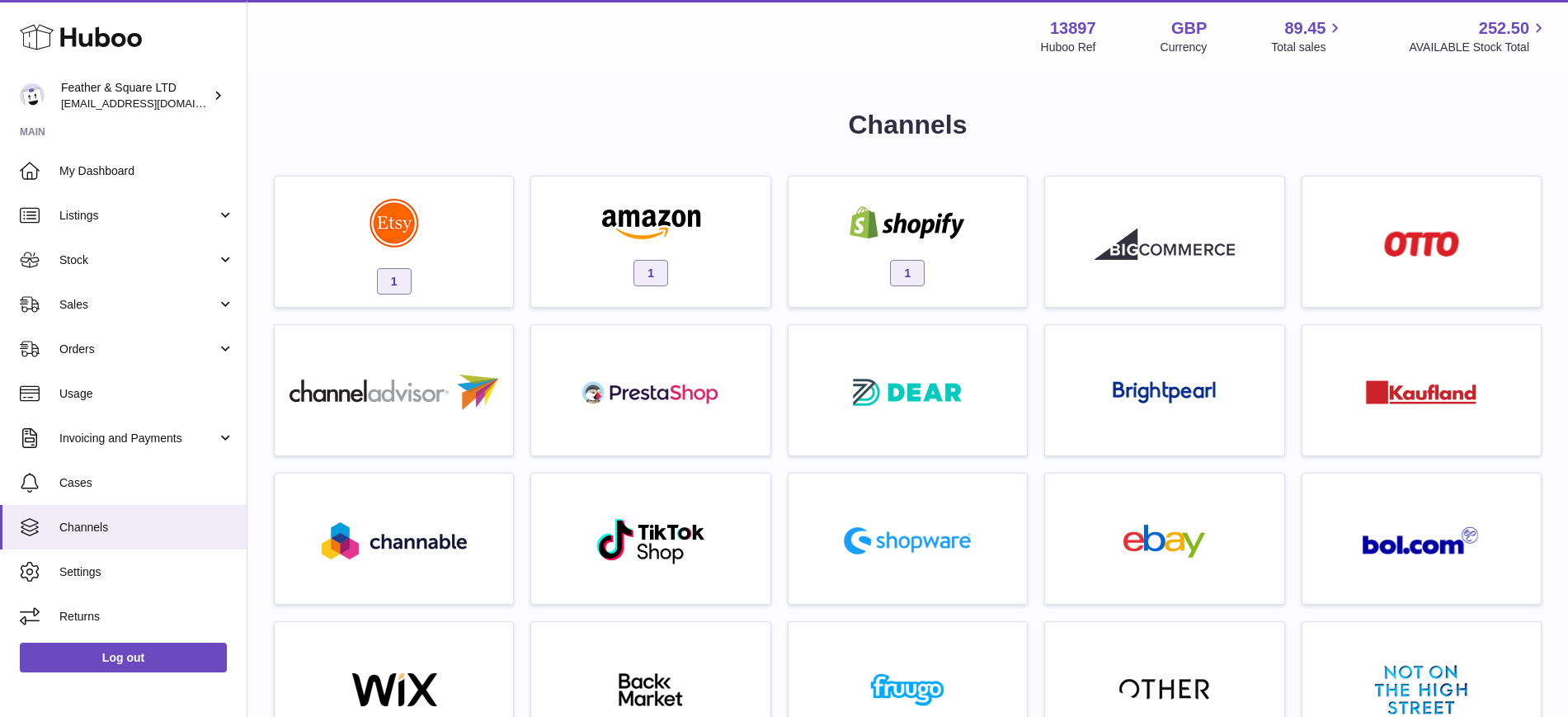
click at [102, 221] on span "Listings" at bounding box center [138, 215] width 158 height 15
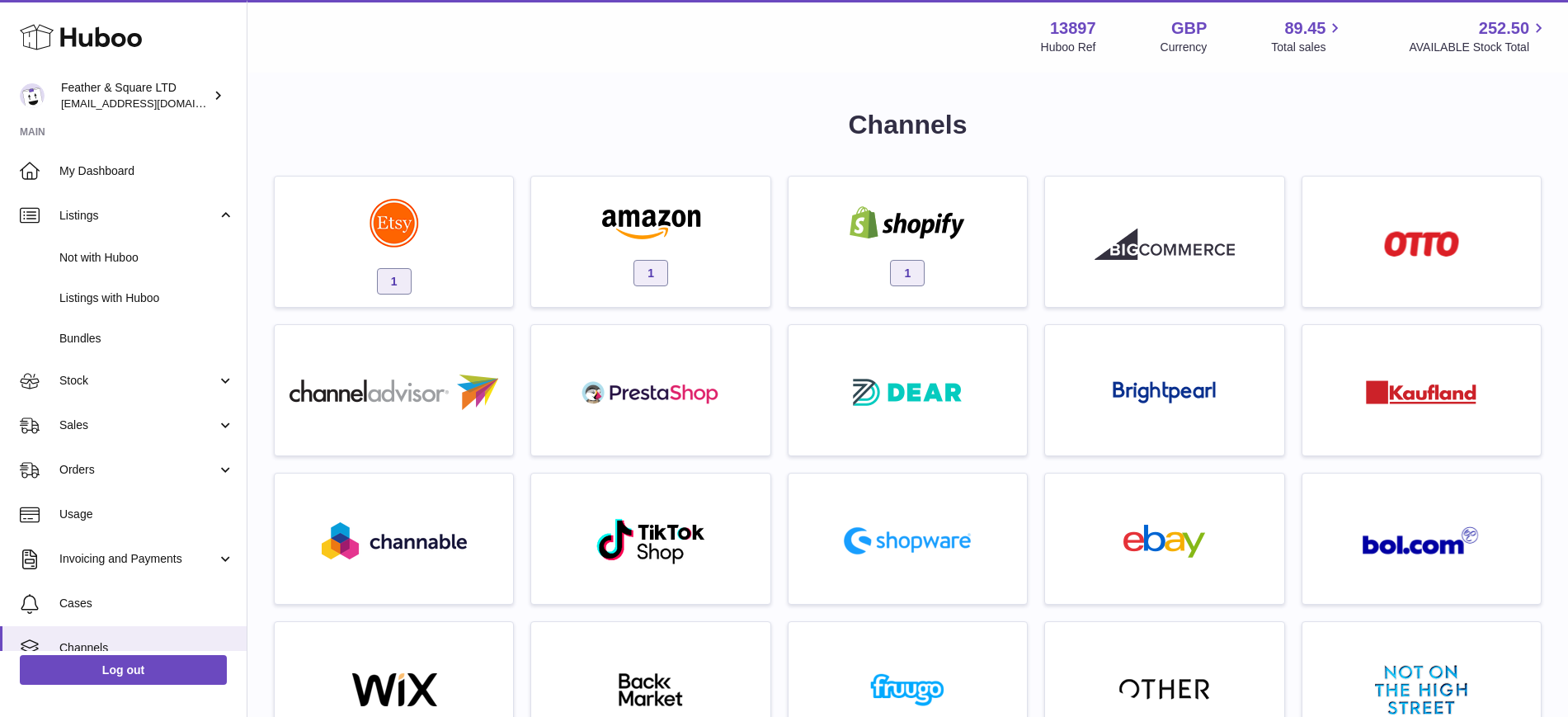
click at [102, 251] on span "Not with Huboo" at bounding box center [147, 258] width 175 height 15
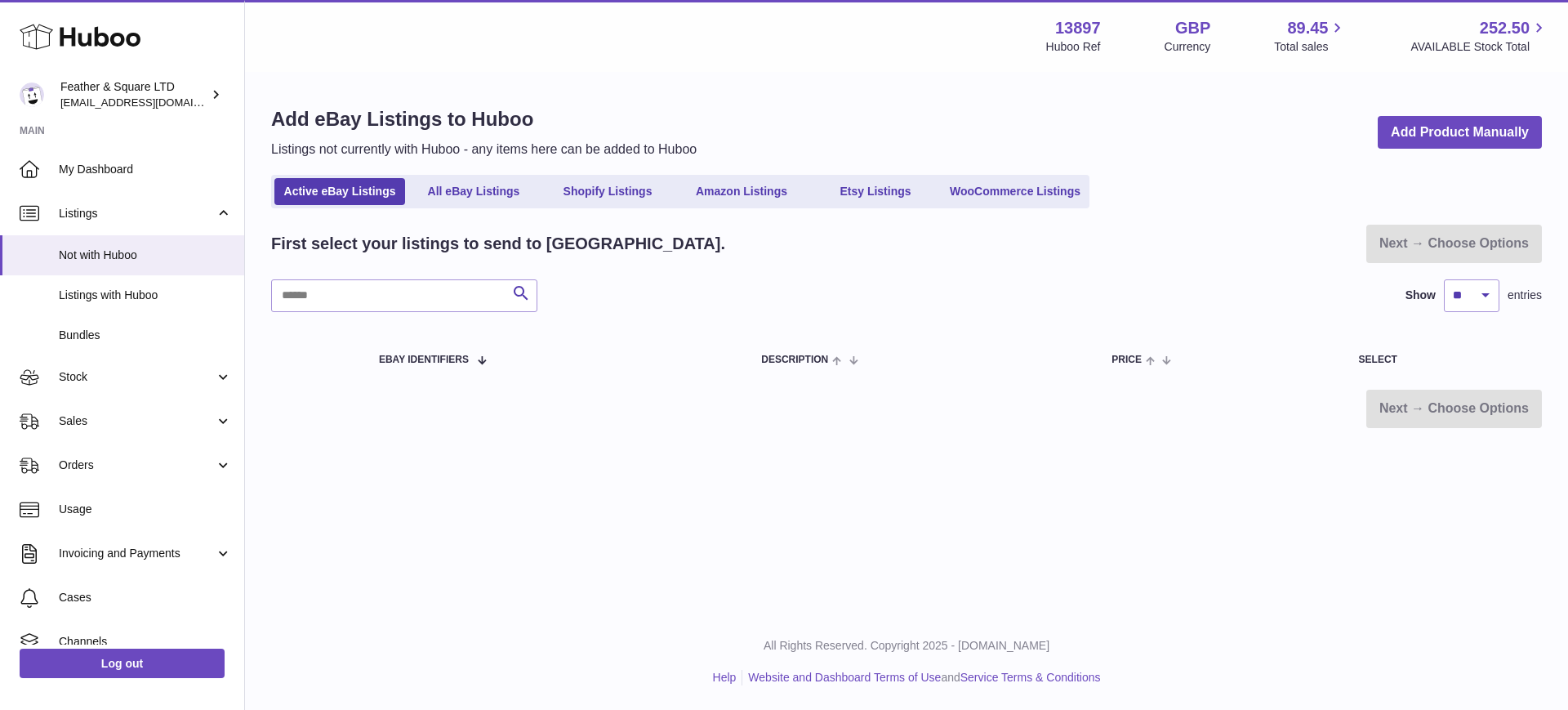
click at [761, 192] on link "Amazon Listings" at bounding box center [741, 192] width 131 height 27
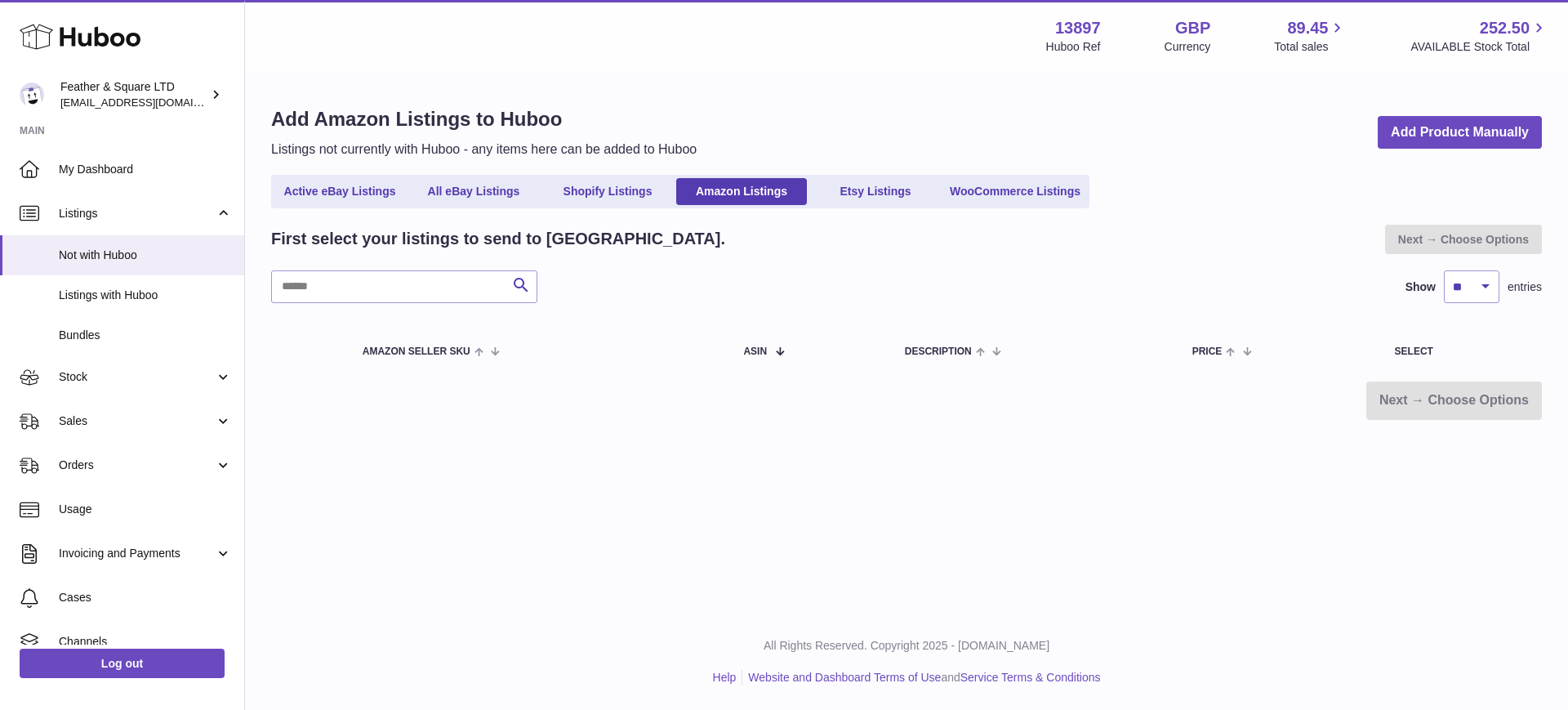
click at [139, 176] on span "My Dashboard" at bounding box center [145, 169] width 173 height 15
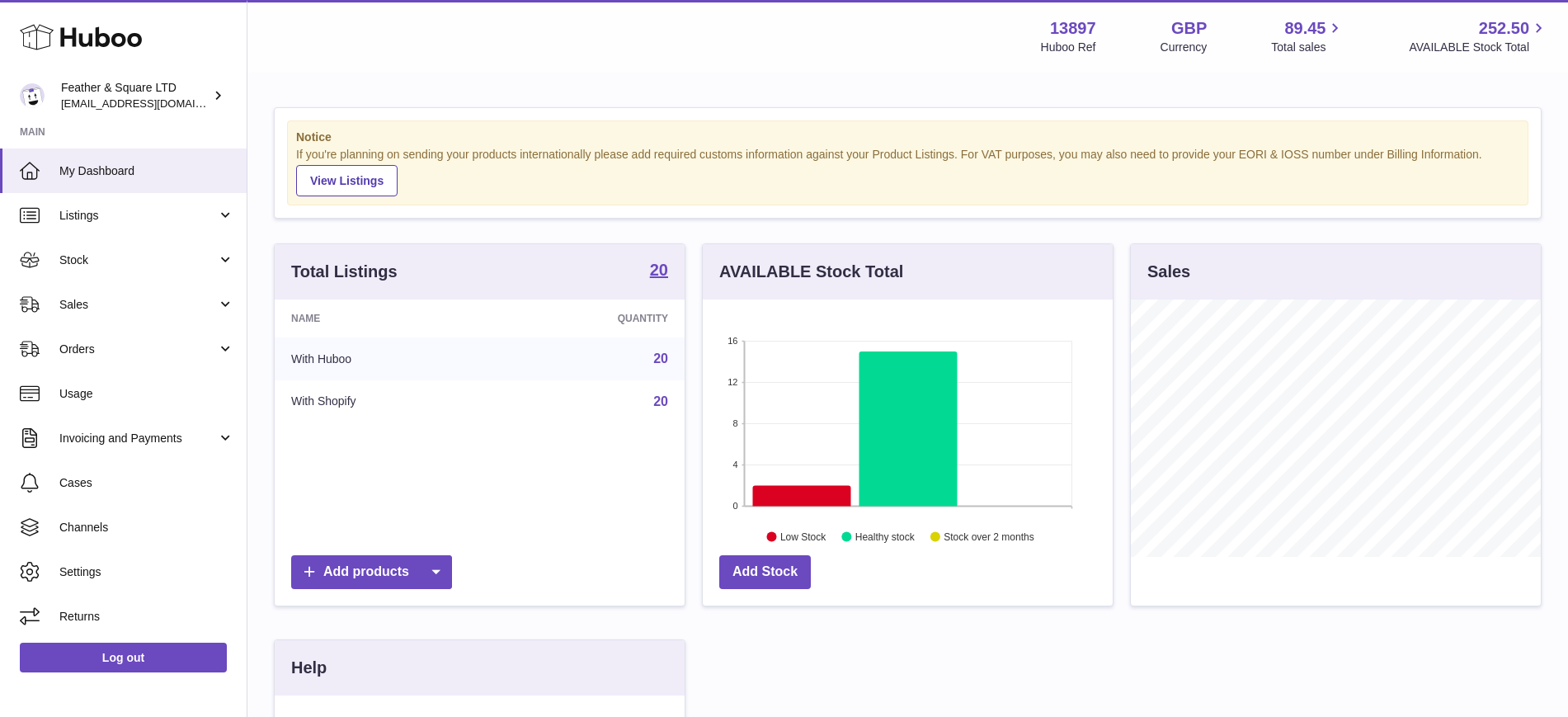
scroll to position [257, 410]
click at [152, 305] on span "Sales" at bounding box center [138, 305] width 158 height 15
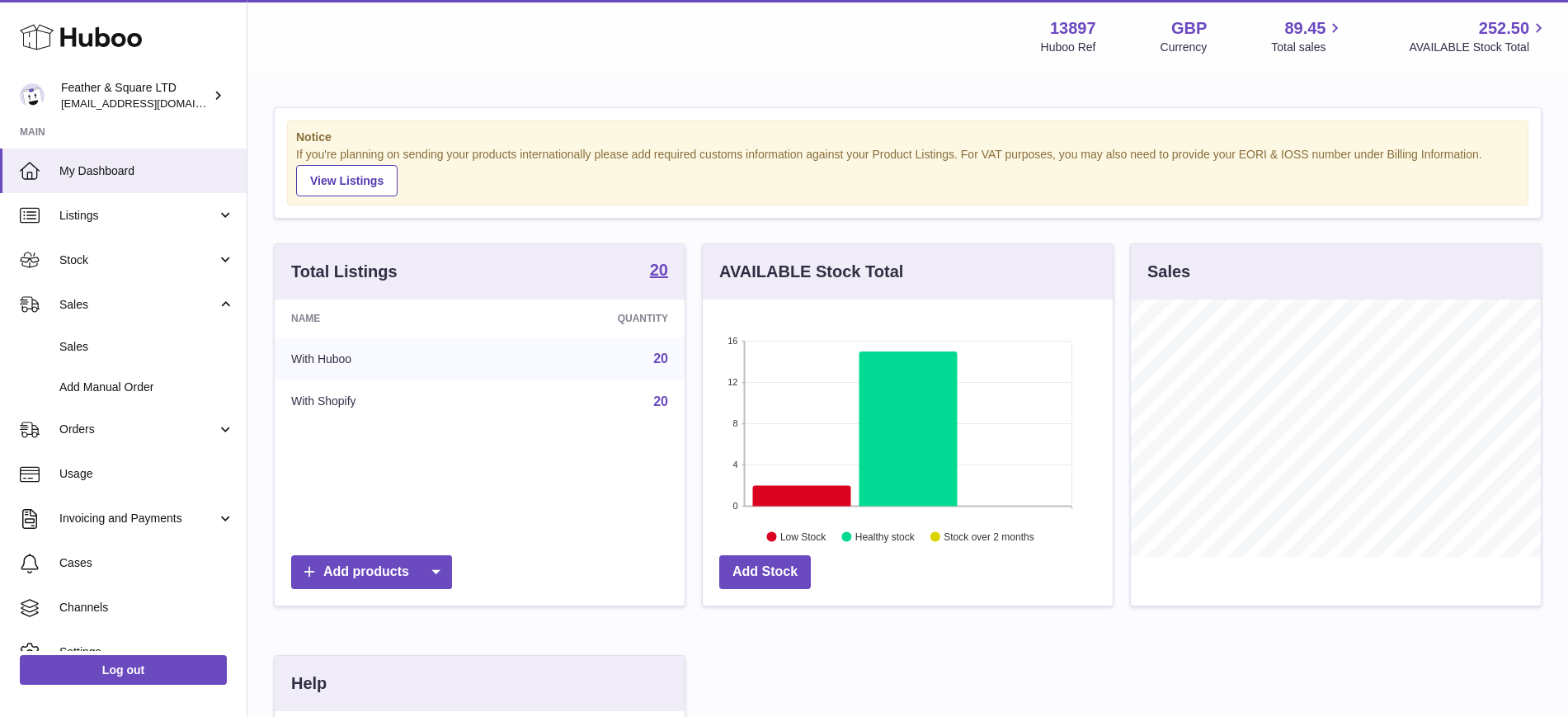
click at [102, 353] on span "Sales" at bounding box center [147, 347] width 175 height 15
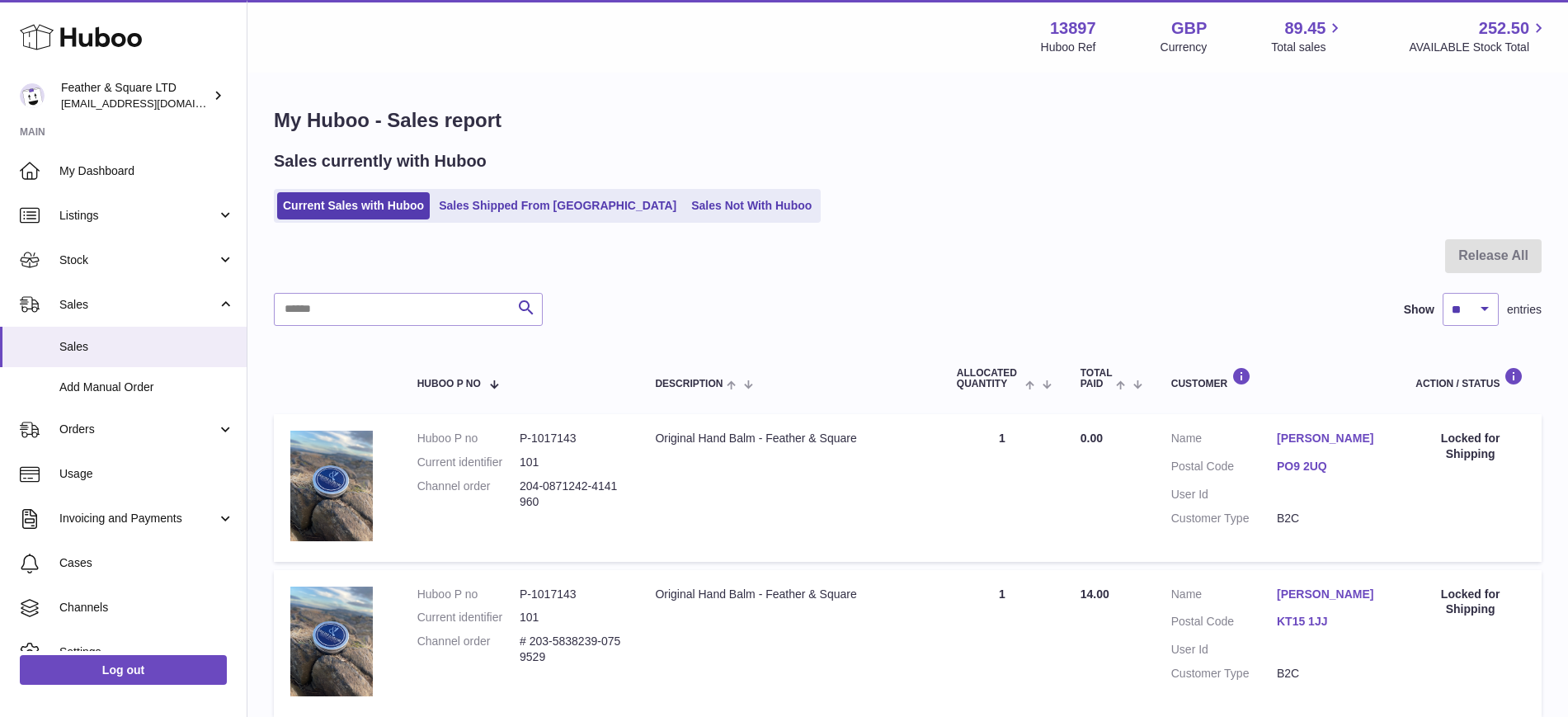
click at [112, 209] on span "Listings" at bounding box center [138, 215] width 158 height 15
